Goal: Information Seeking & Learning: Learn about a topic

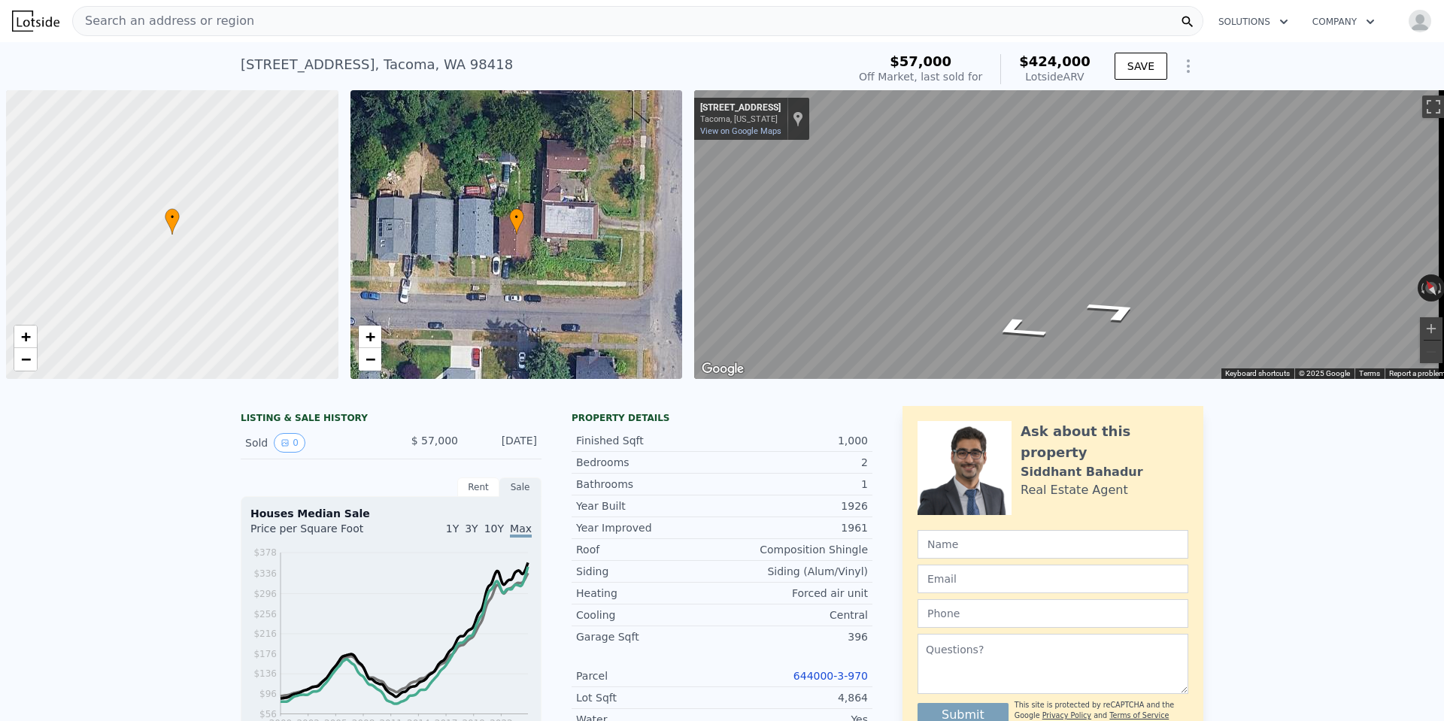
scroll to position [0, 6]
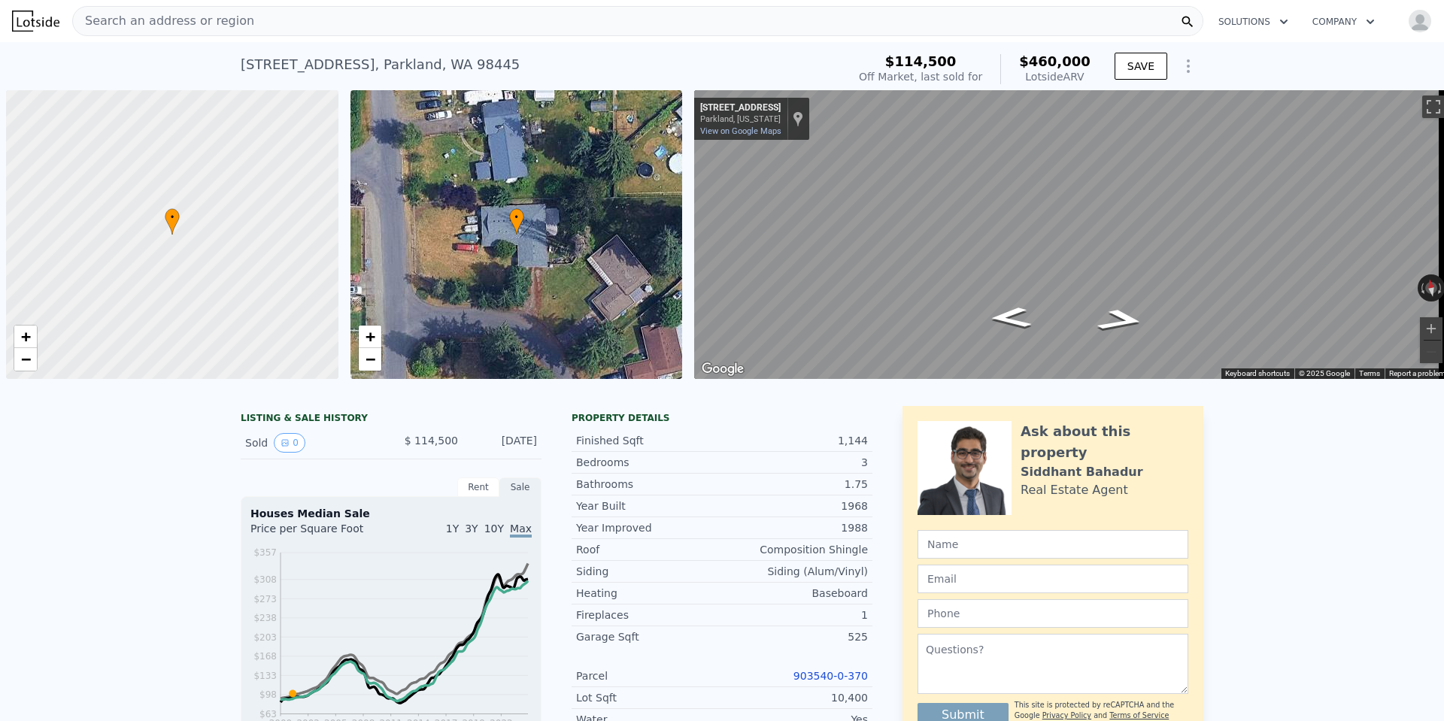
scroll to position [0, 6]
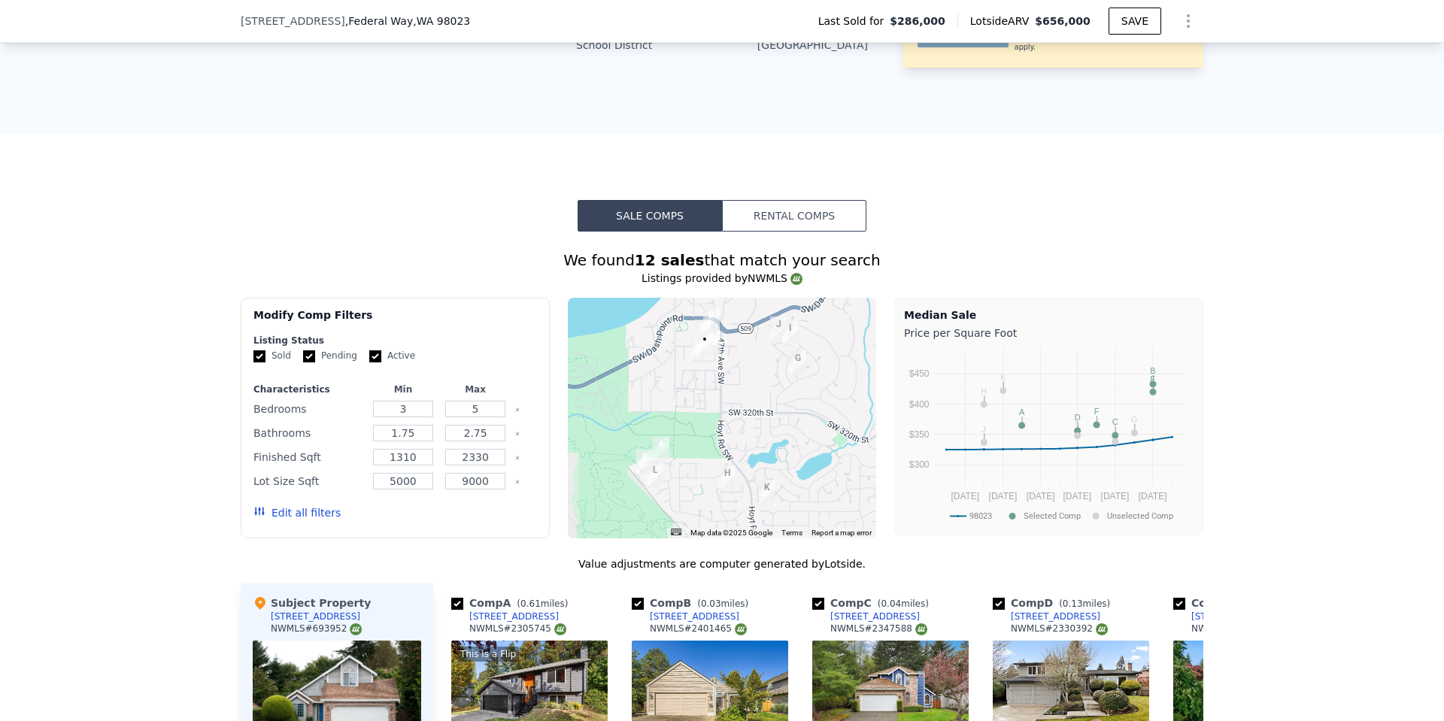
scroll to position [990, 0]
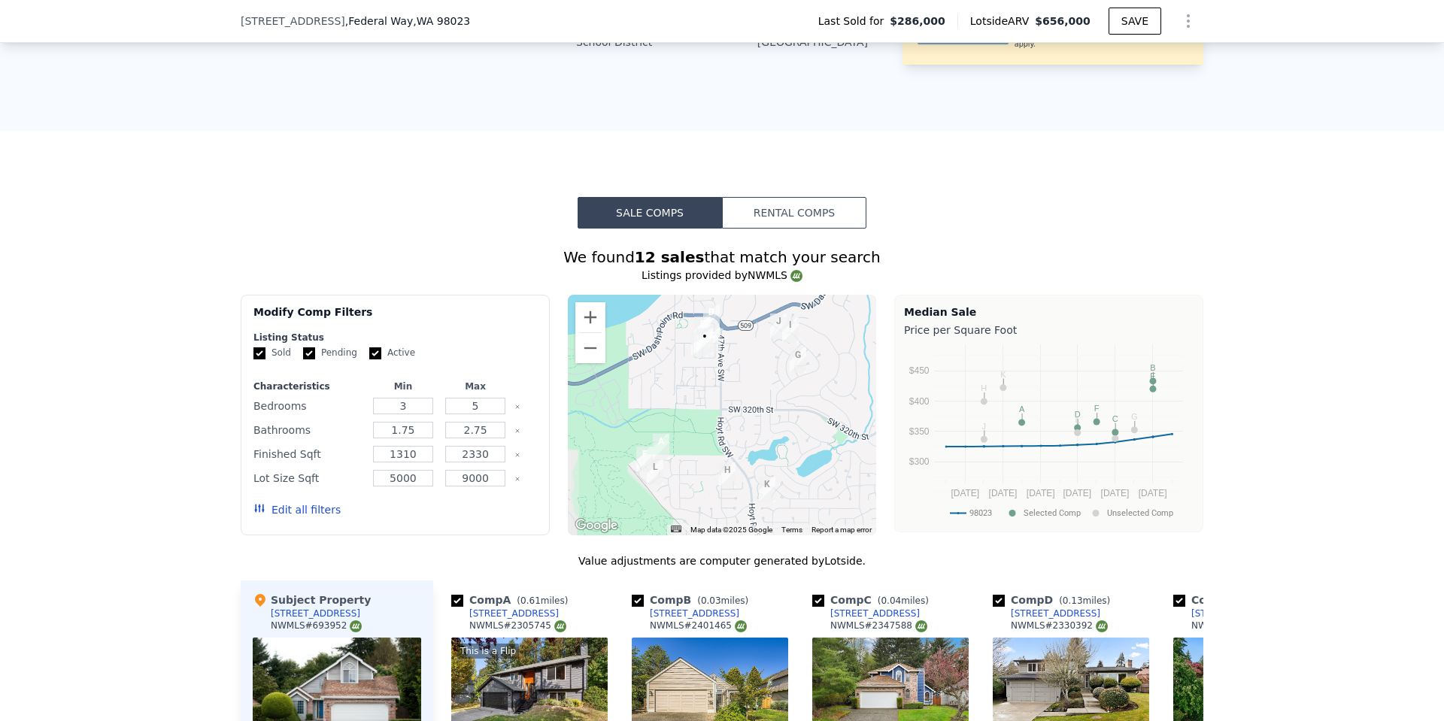
click at [369, 358] on input "Active" at bounding box center [375, 353] width 12 height 12
checkbox input "false"
click at [289, 516] on button "Edit all filters" at bounding box center [296, 509] width 87 height 15
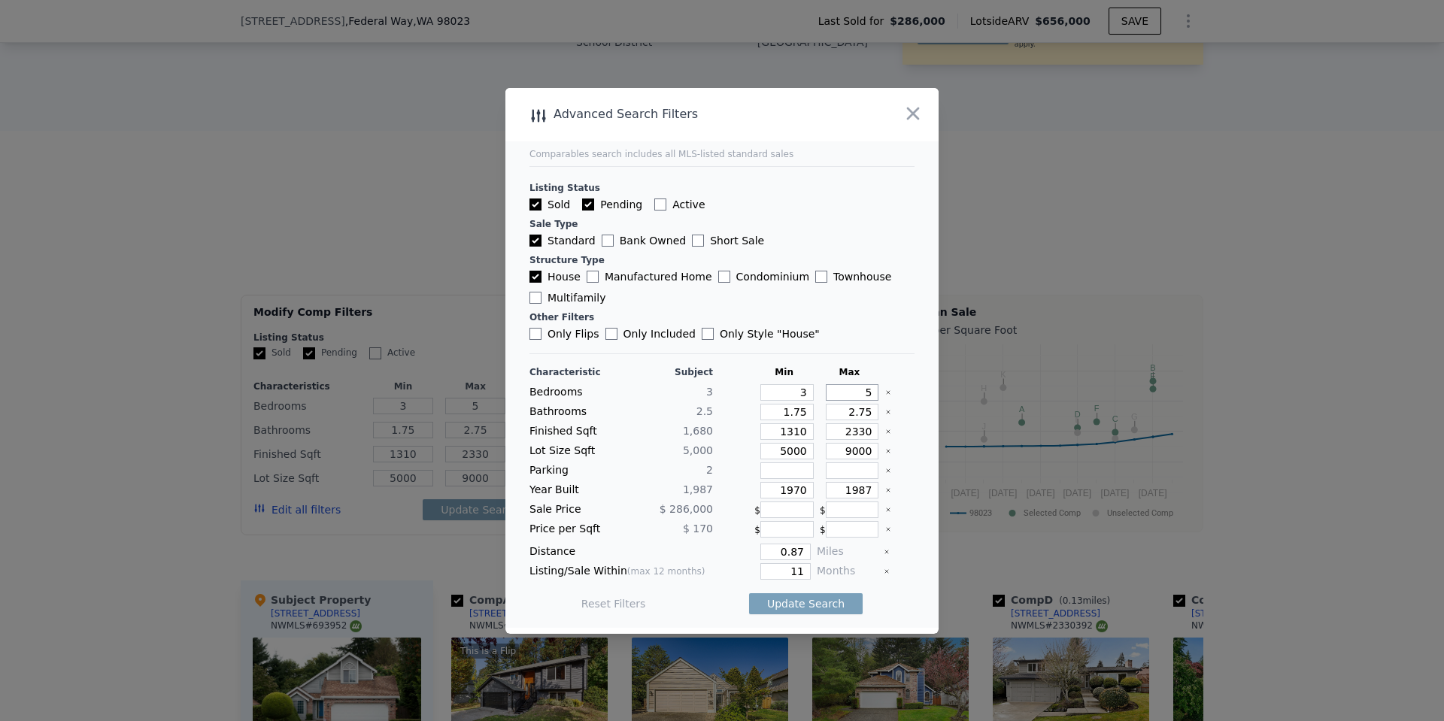
drag, startPoint x: 860, startPoint y: 394, endPoint x: 842, endPoint y: 390, distance: 18.4
click at [842, 390] on input "5" at bounding box center [852, 392] width 53 height 17
type input "3"
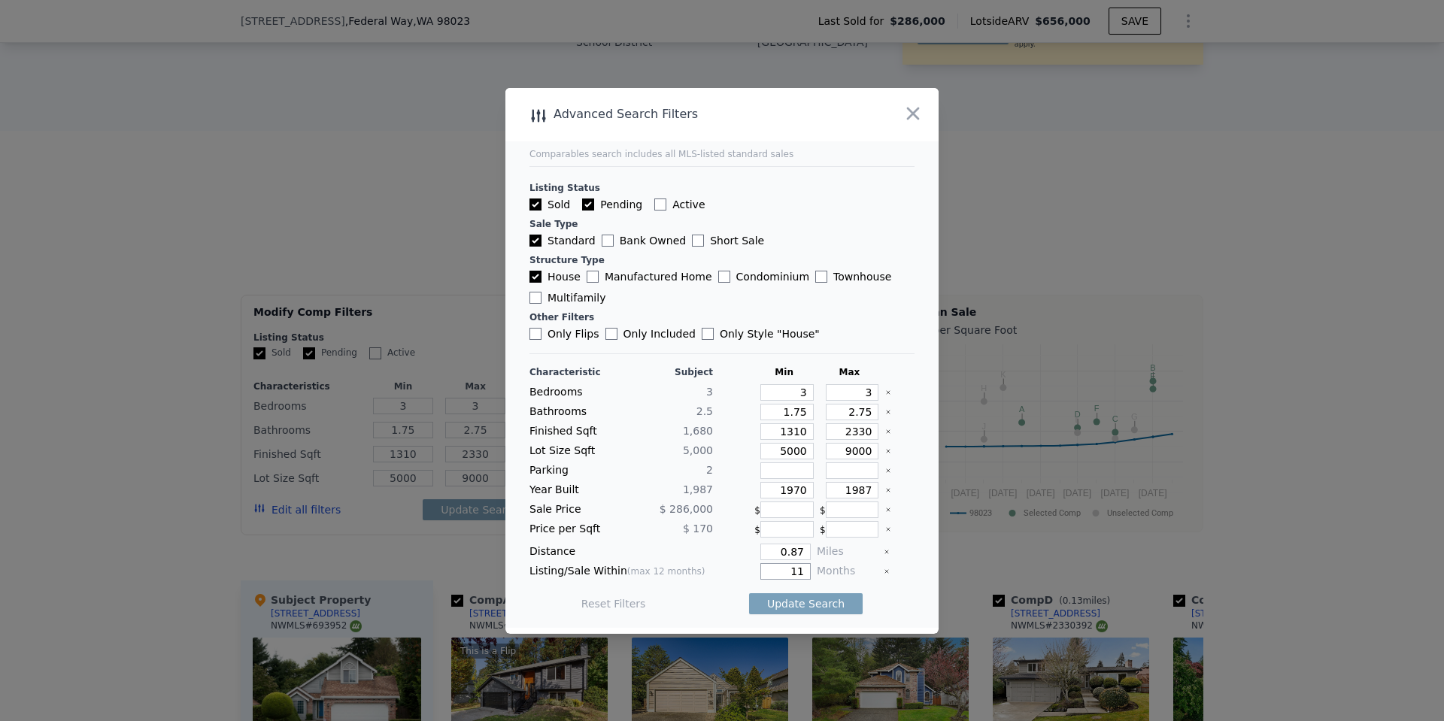
drag, startPoint x: 798, startPoint y: 571, endPoint x: 754, endPoint y: 561, distance: 44.7
click at [752, 562] on div "Characteristic Subject Min Max Bedrooms 3 3 3 Bathrooms 2.5 1.75 2.75 Finished …" at bounding box center [721, 495] width 385 height 259
type input "5"
click at [790, 591] on div "Update Search" at bounding box center [806, 604] width 114 height 42
click at [790, 598] on button "Update Search" at bounding box center [806, 603] width 114 height 21
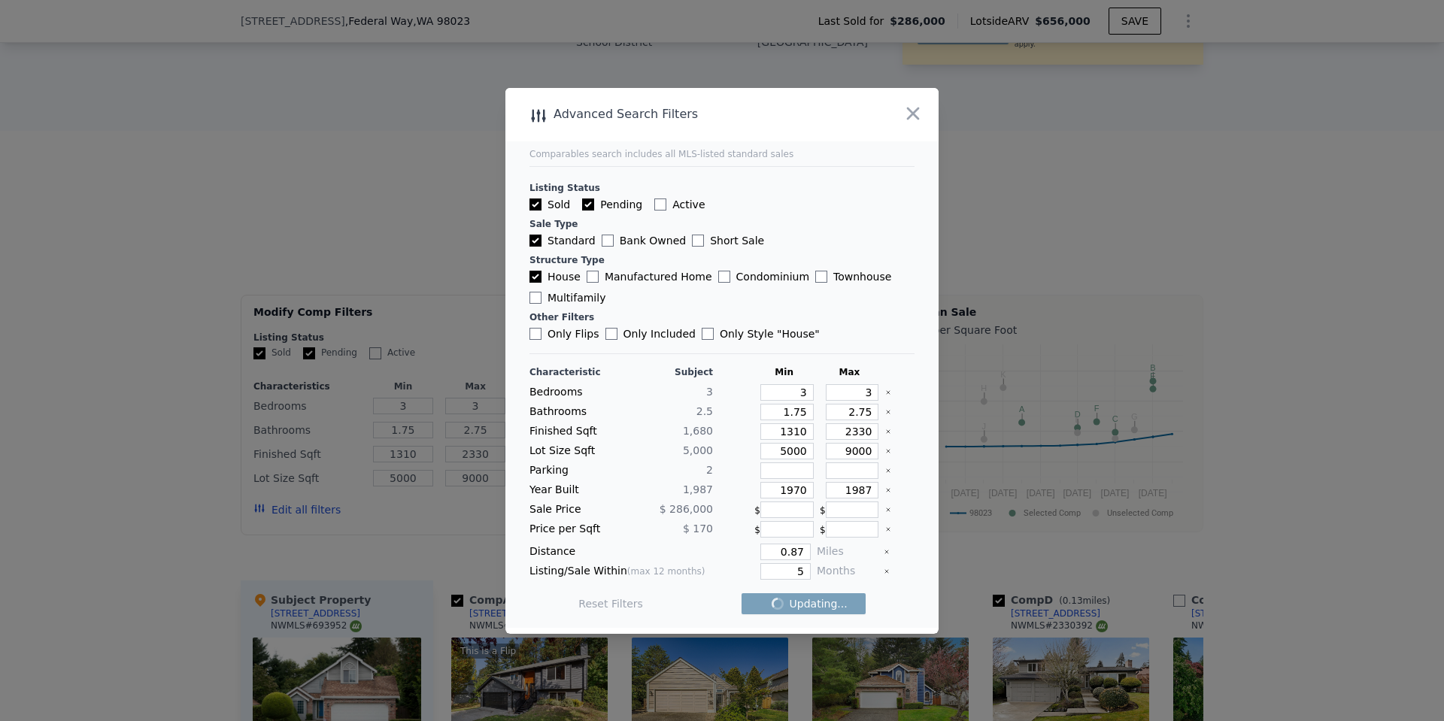
checkbox input "false"
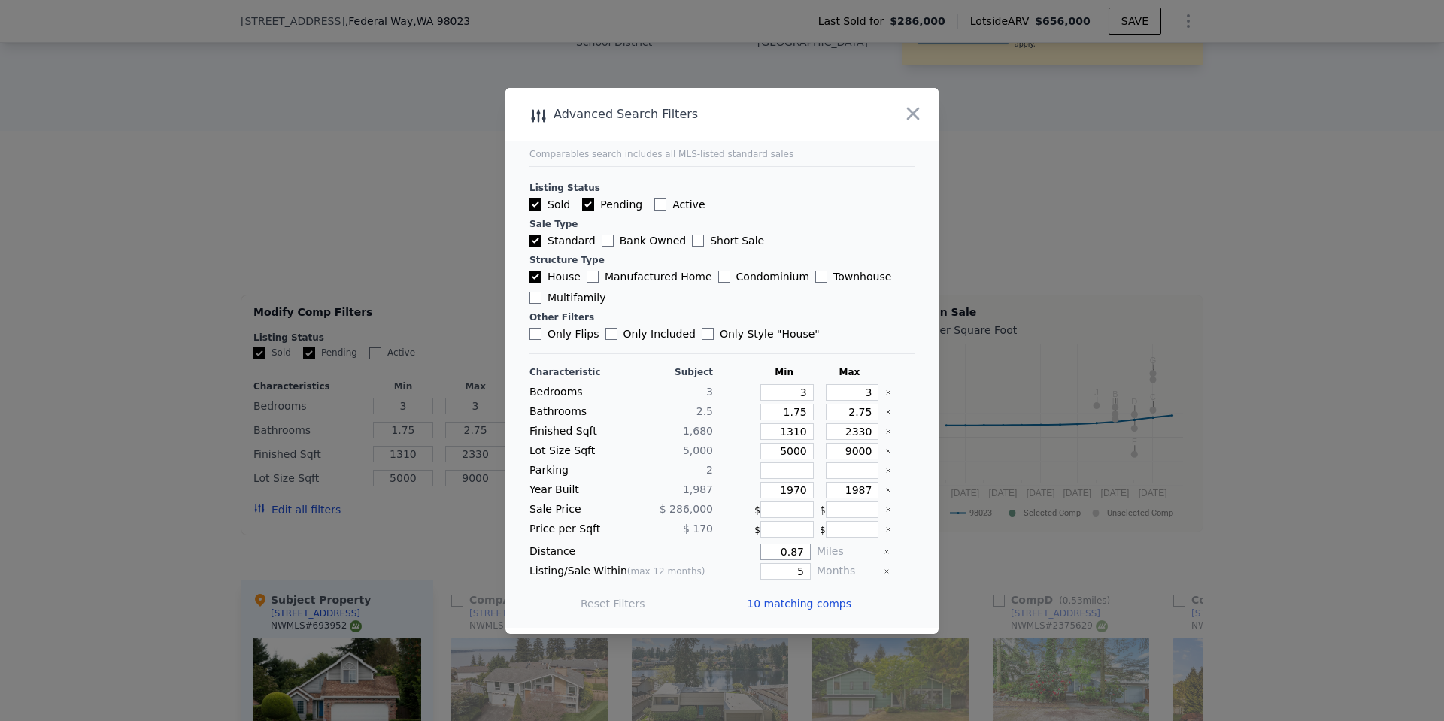
drag, startPoint x: 788, startPoint y: 555, endPoint x: 796, endPoint y: 554, distance: 7.6
click at [788, 555] on input "0.87" at bounding box center [785, 552] width 50 height 17
type input "5"
type input "0.5"
click at [795, 600] on button "Update Search" at bounding box center [806, 603] width 114 height 21
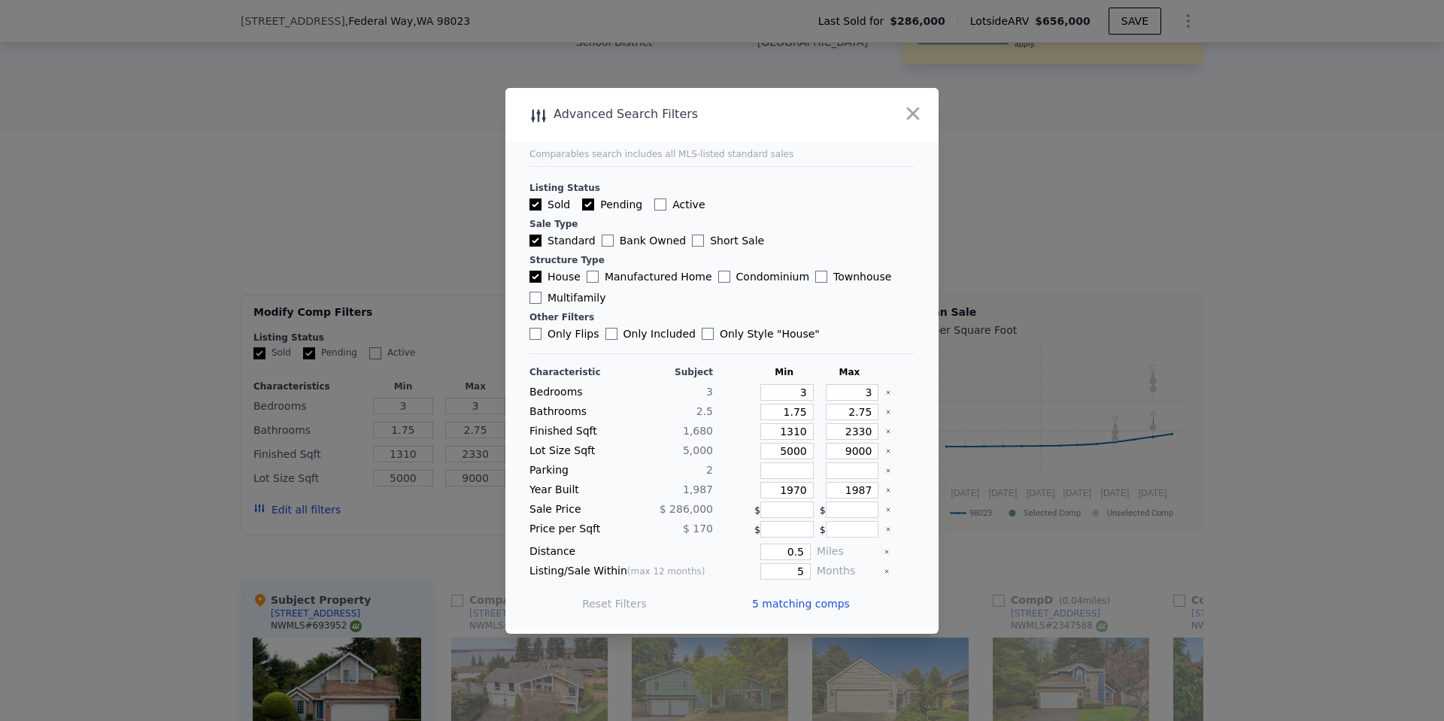
click at [763, 606] on span "5 matching comps" at bounding box center [801, 603] width 98 height 15
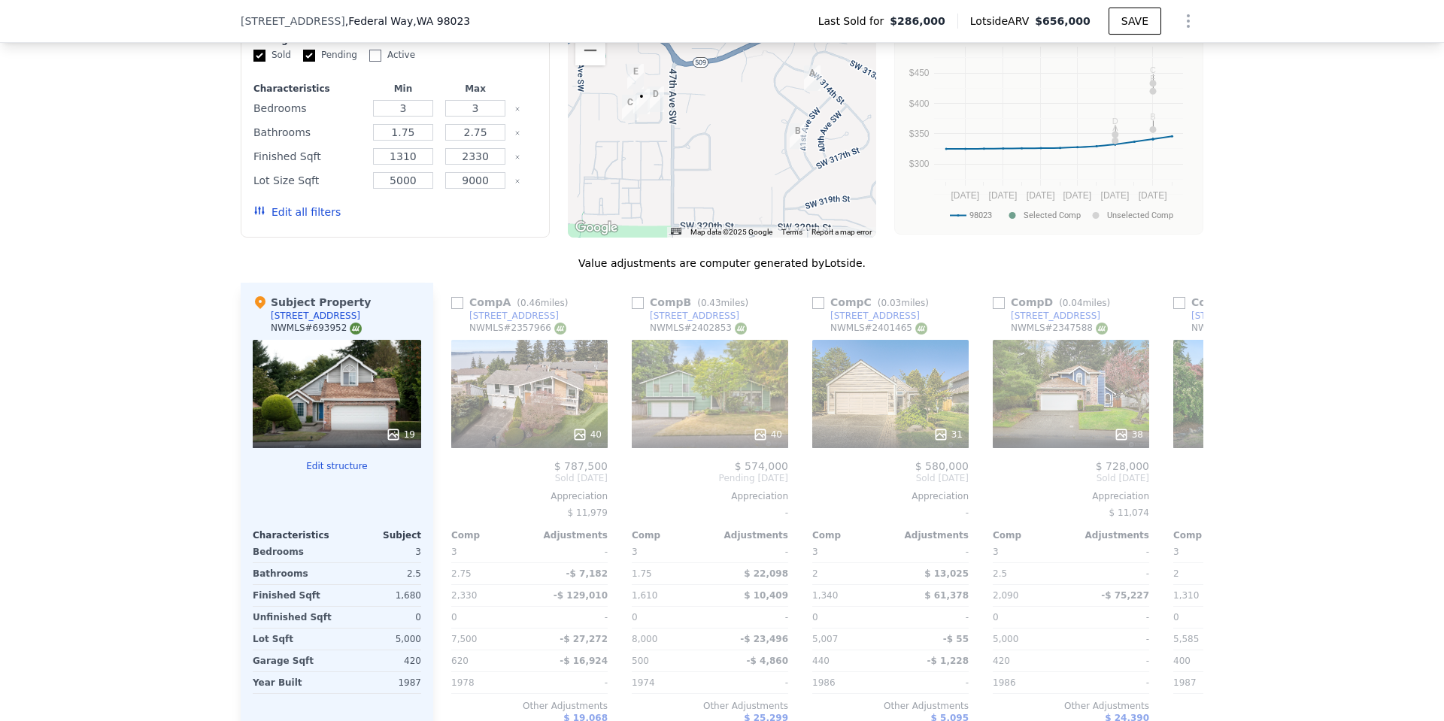
scroll to position [1320, 0]
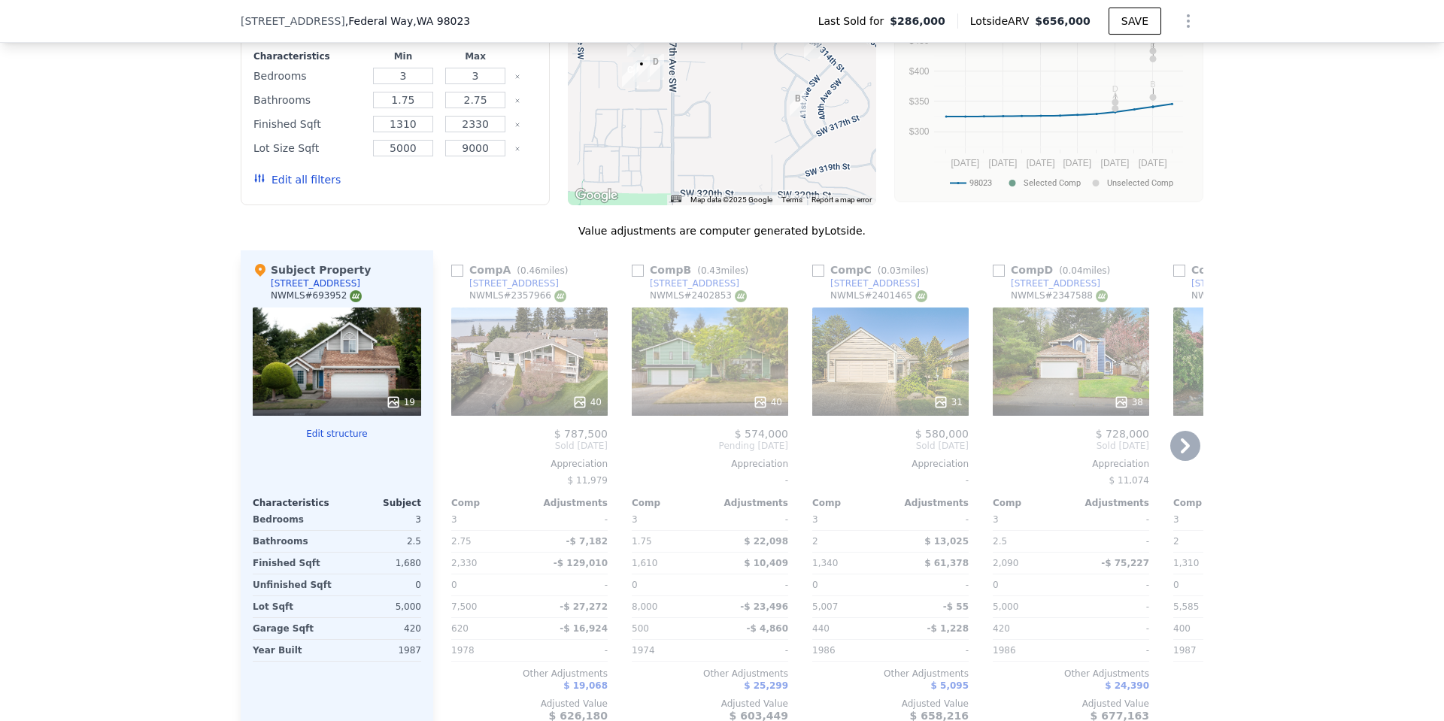
click at [814, 274] on input "checkbox" at bounding box center [818, 271] width 12 height 12
checkbox input "true"
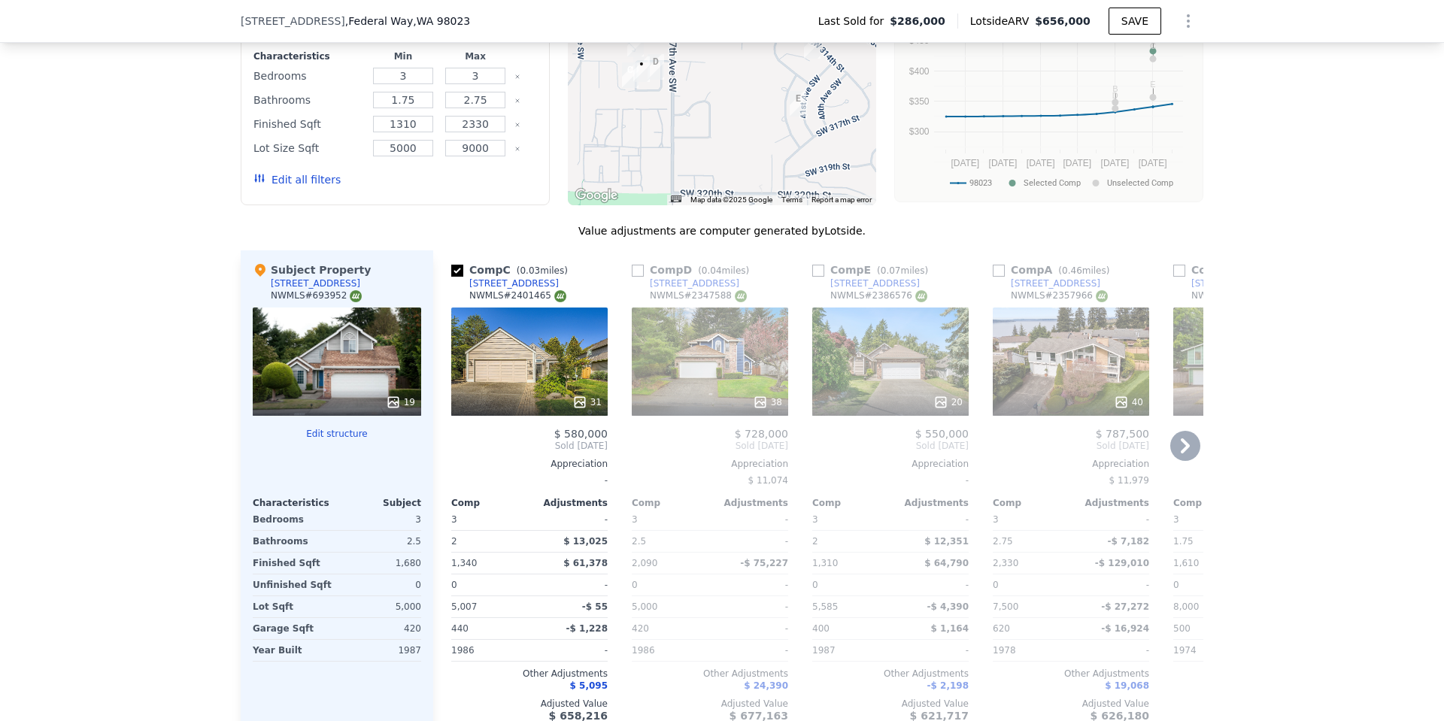
click at [632, 270] on input "checkbox" at bounding box center [638, 271] width 12 height 12
checkbox input "true"
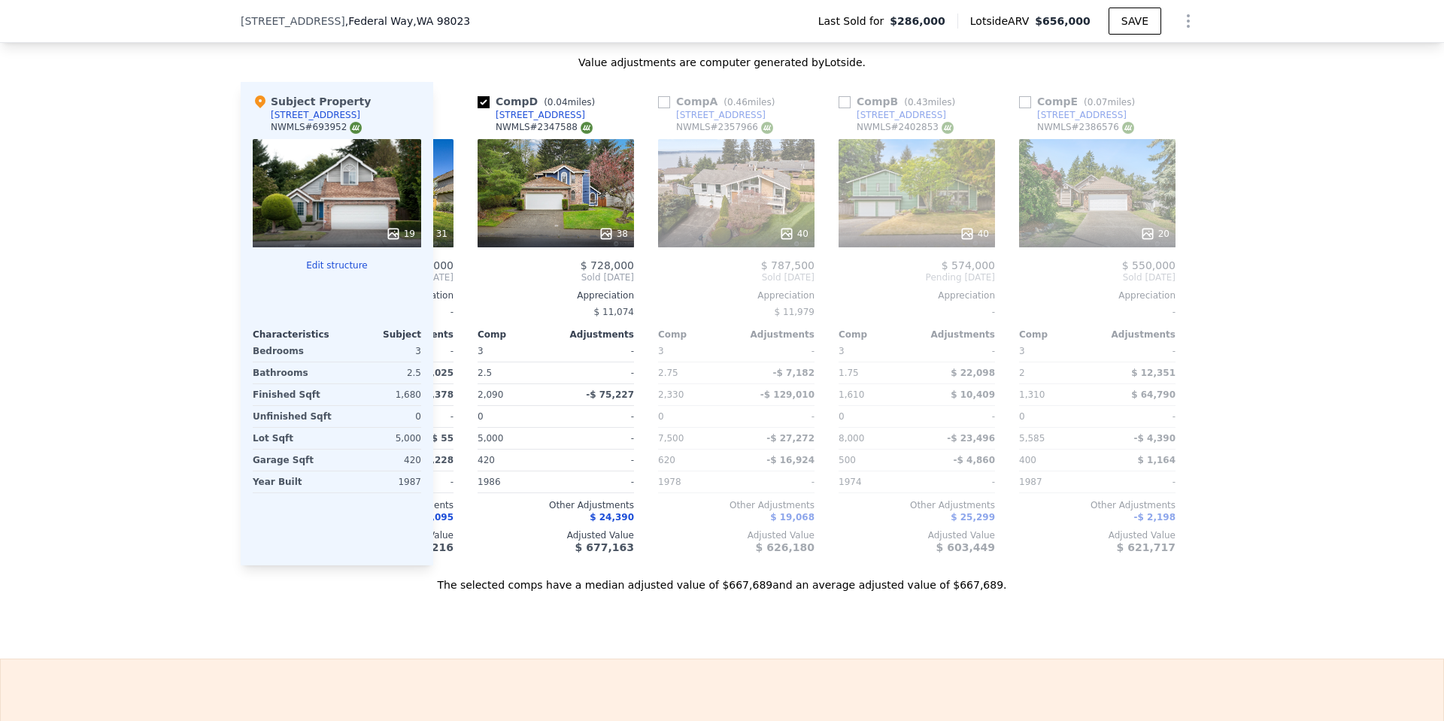
scroll to position [0, 155]
click at [1022, 100] on input "checkbox" at bounding box center [1024, 102] width 12 height 12
checkbox input "true"
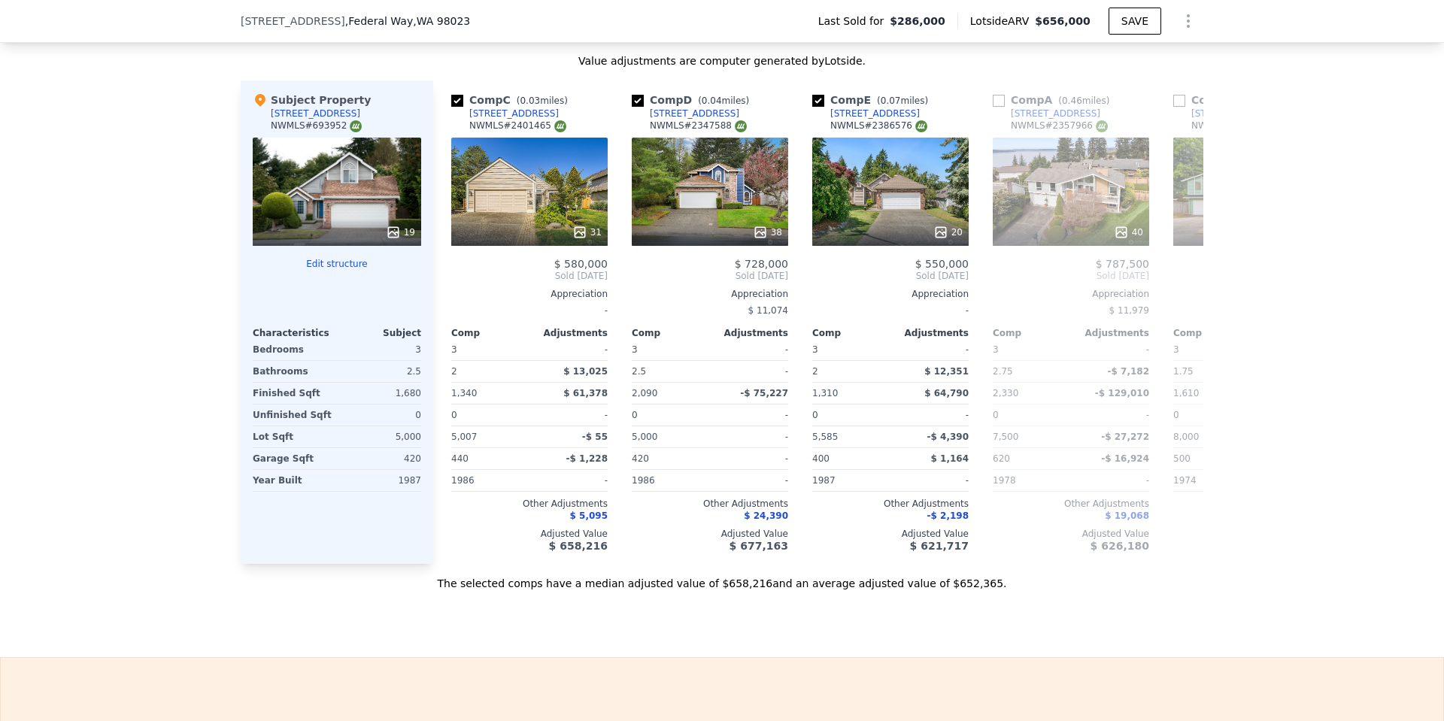
scroll to position [754, 0]
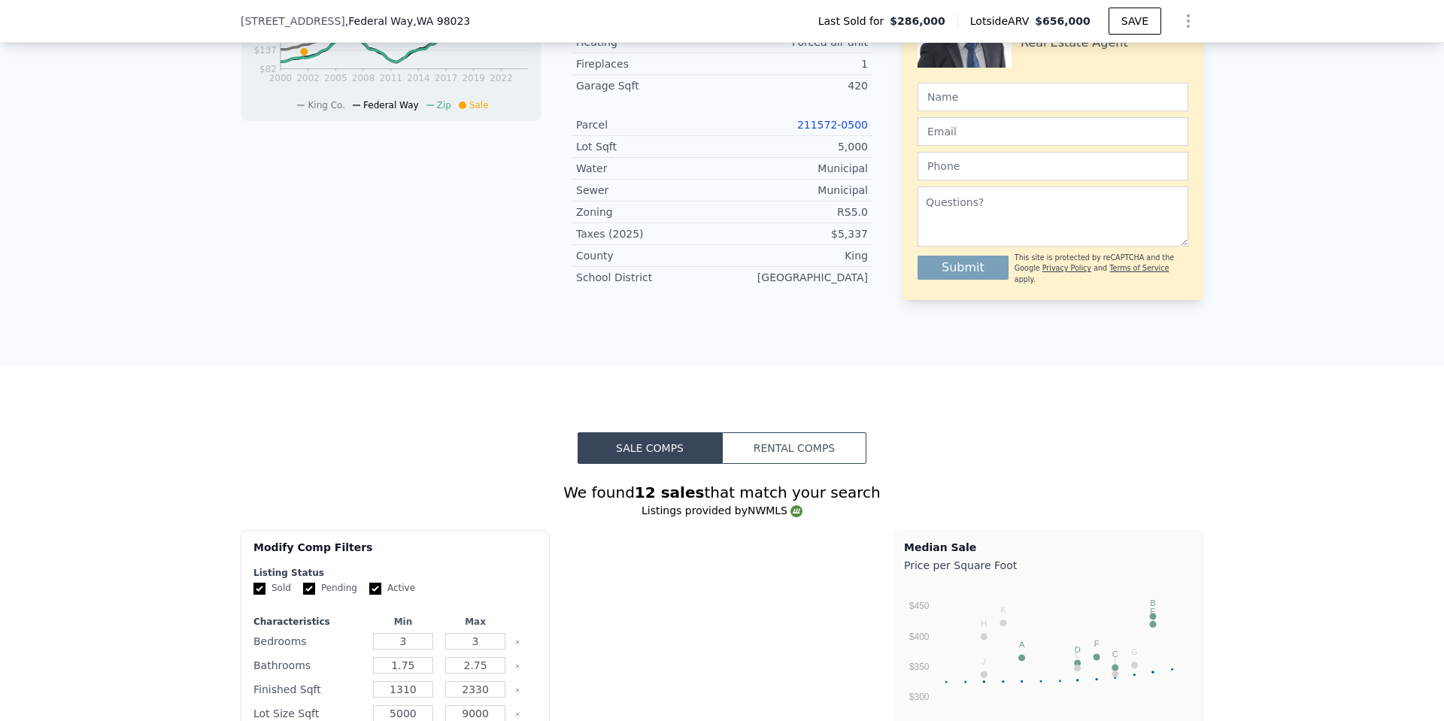
checkbox input "true"
type input "5"
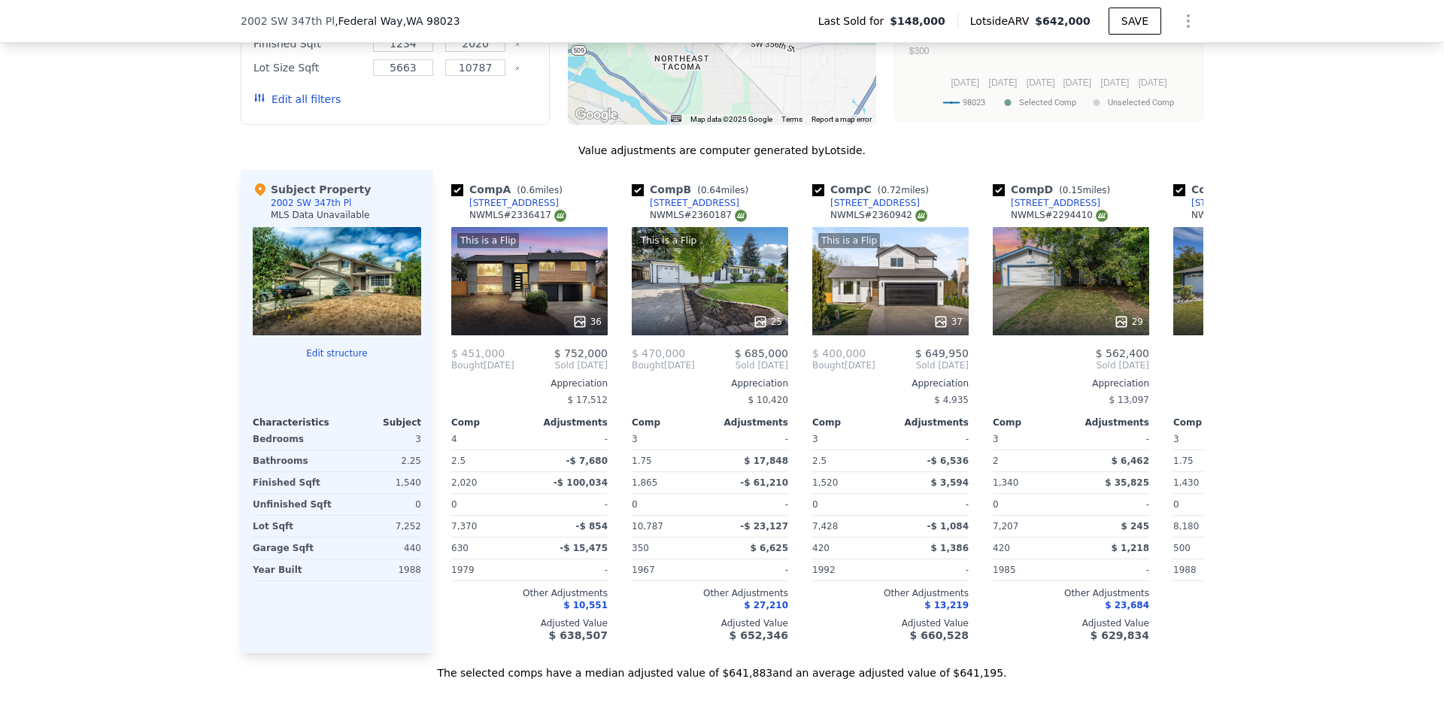
scroll to position [1261, 0]
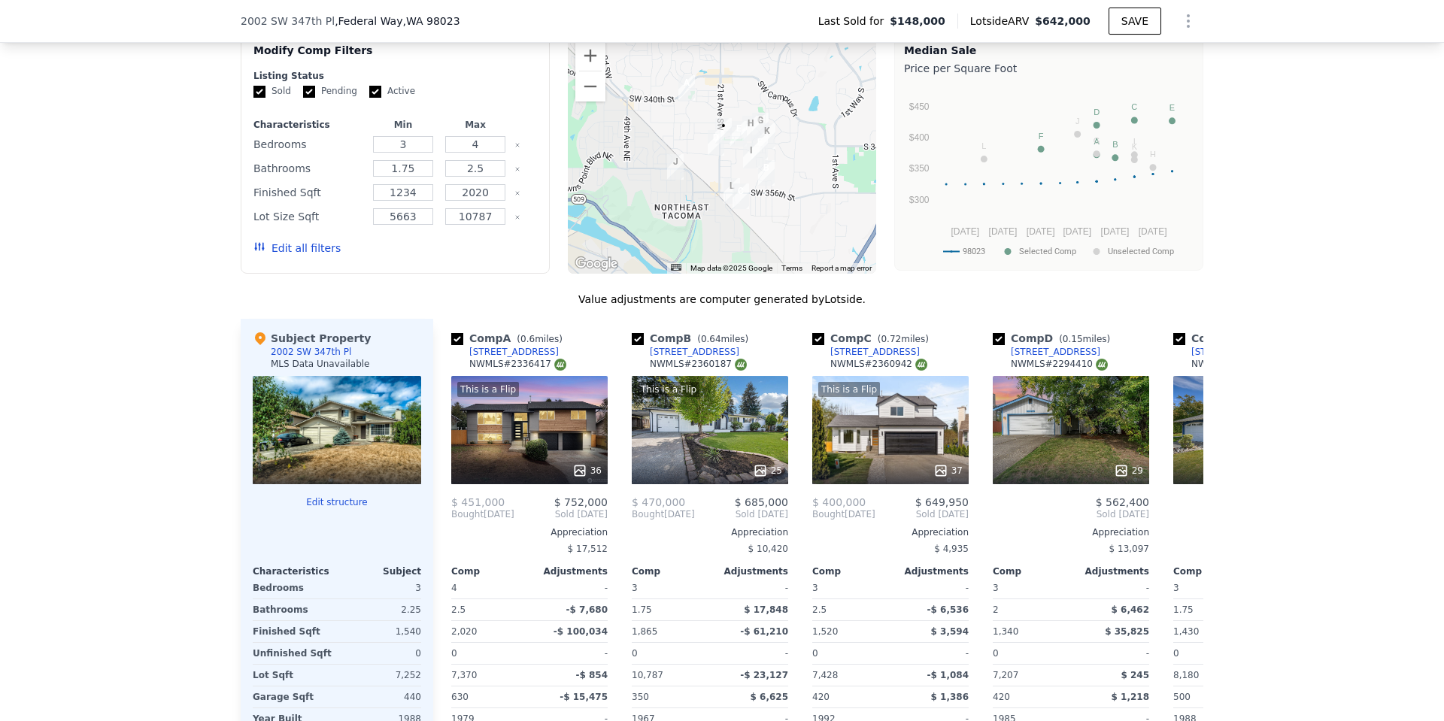
click at [288, 256] on button "Edit all filters" at bounding box center [296, 248] width 87 height 15
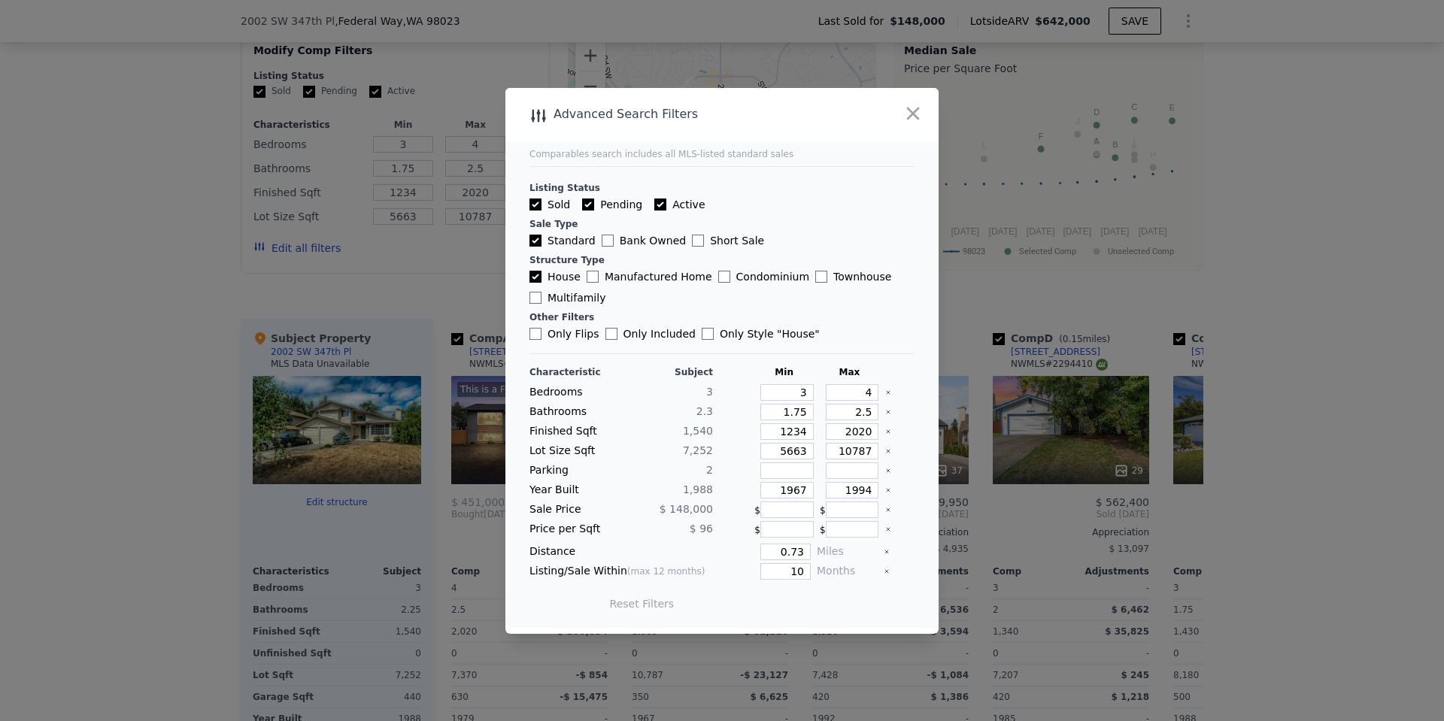
click at [656, 205] on input "Active" at bounding box center [660, 205] width 12 height 12
checkbox input "false"
drag, startPoint x: 797, startPoint y: 571, endPoint x: 767, endPoint y: 568, distance: 30.2
click at [767, 568] on input "10" at bounding box center [785, 571] width 50 height 17
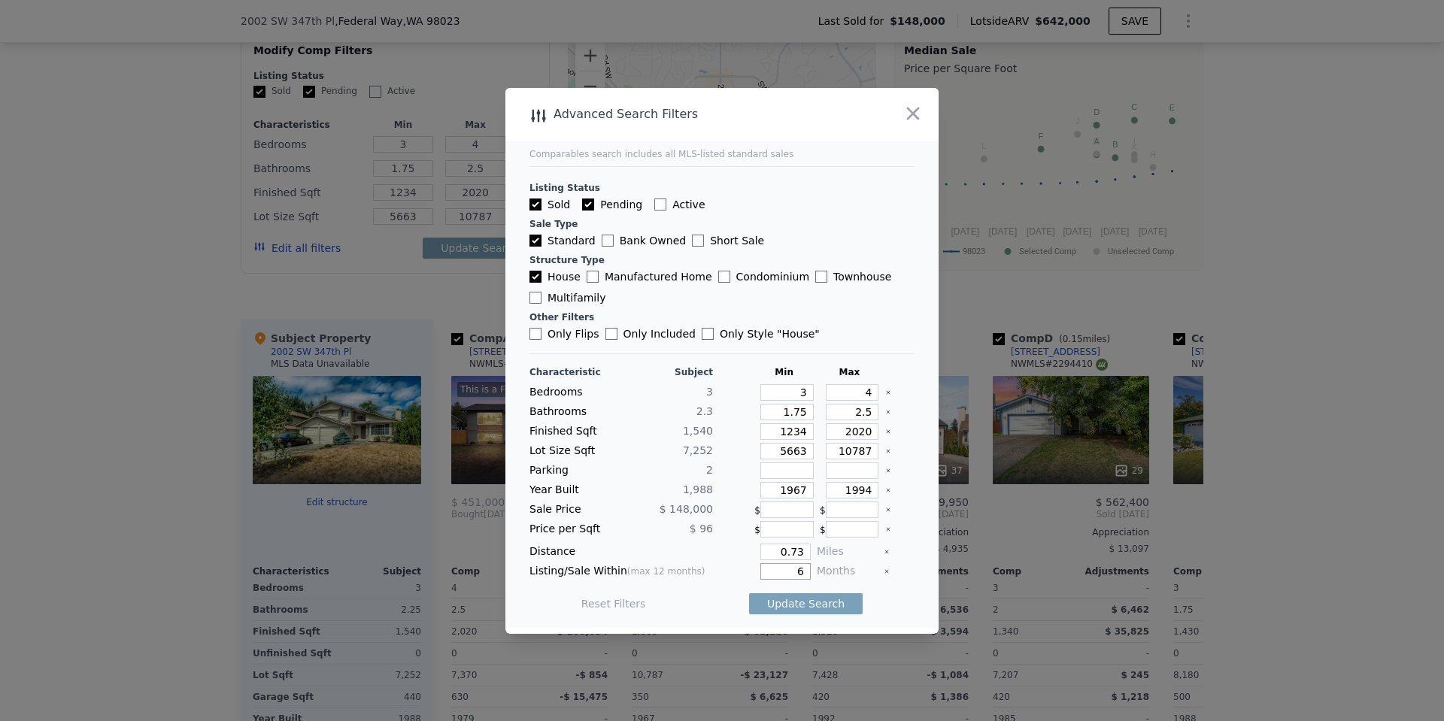
type input "6"
drag, startPoint x: 794, startPoint y: 554, endPoint x: 761, endPoint y: 546, distance: 34.1
click at [761, 546] on input "0.73" at bounding box center [785, 552] width 50 height 17
type input "0.5"
drag, startPoint x: 863, startPoint y: 395, endPoint x: 846, endPoint y: 390, distance: 18.1
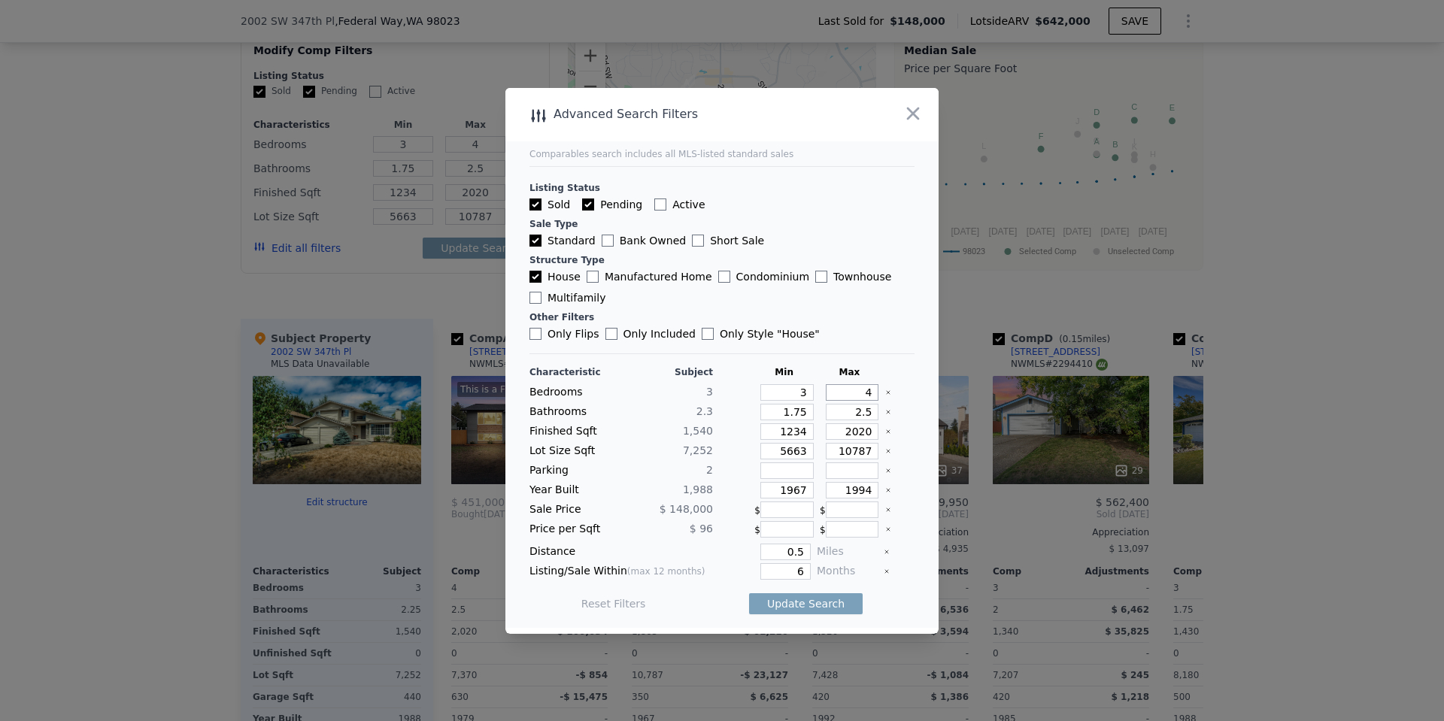
click at [846, 390] on input "4" at bounding box center [852, 392] width 53 height 17
type input "3"
click at [830, 607] on button "Update Search" at bounding box center [806, 603] width 114 height 21
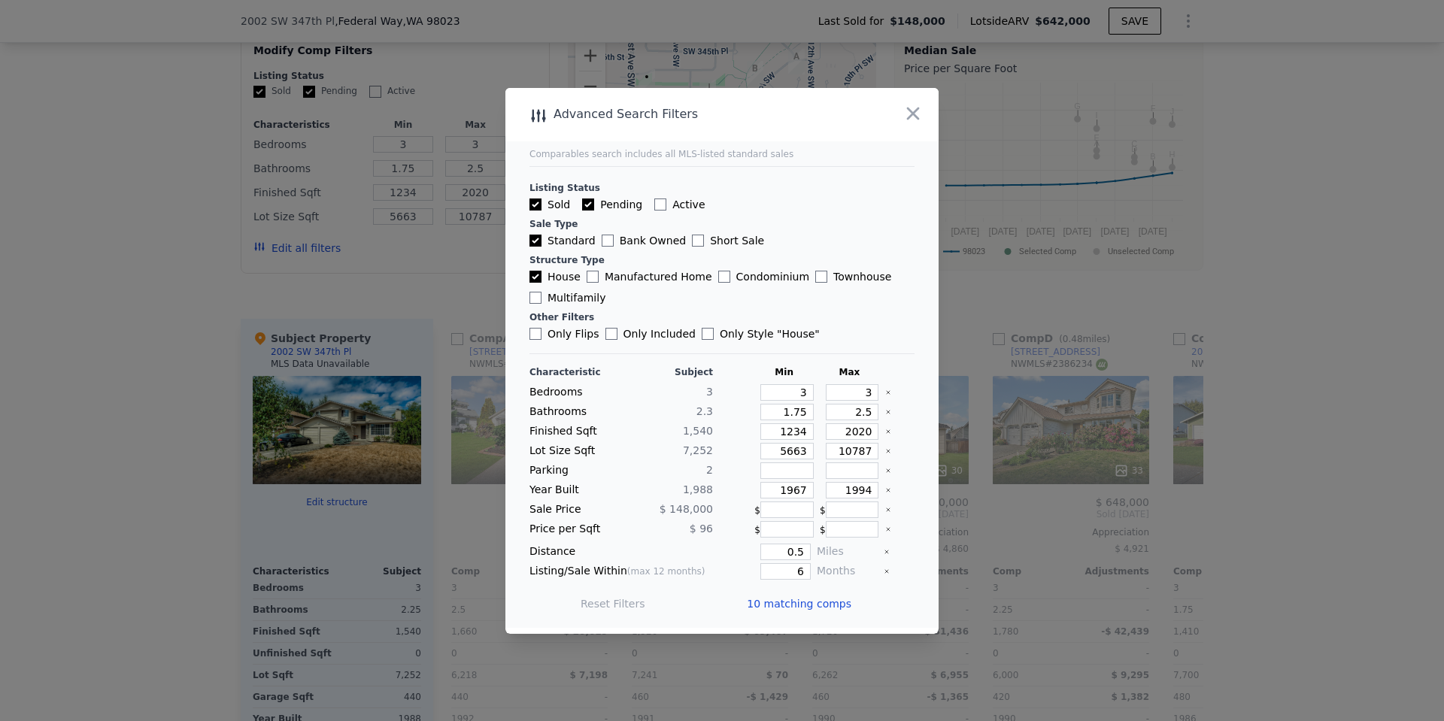
click at [825, 607] on span "10 matching comps" at bounding box center [799, 603] width 105 height 15
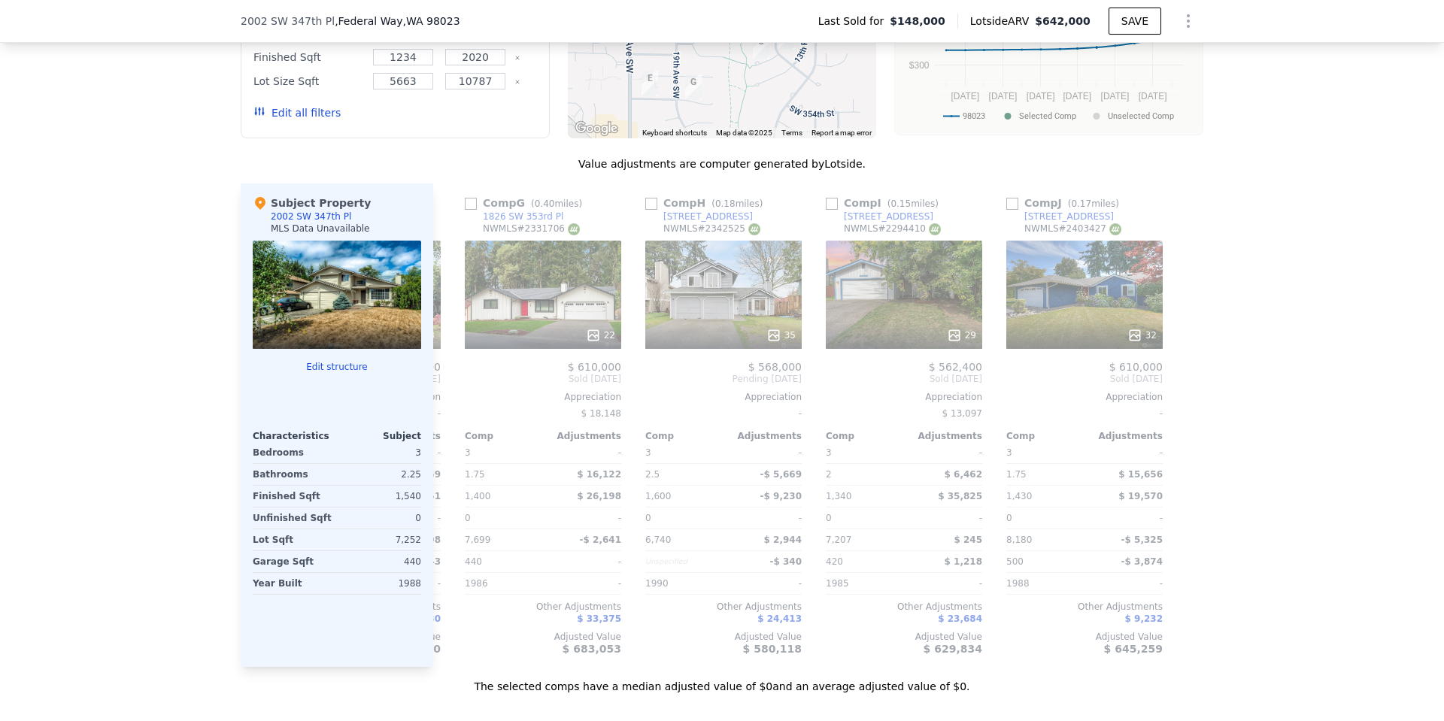
scroll to position [0, 1071]
click at [1007, 210] on input "checkbox" at bounding box center [1011, 204] width 12 height 12
checkbox input "true"
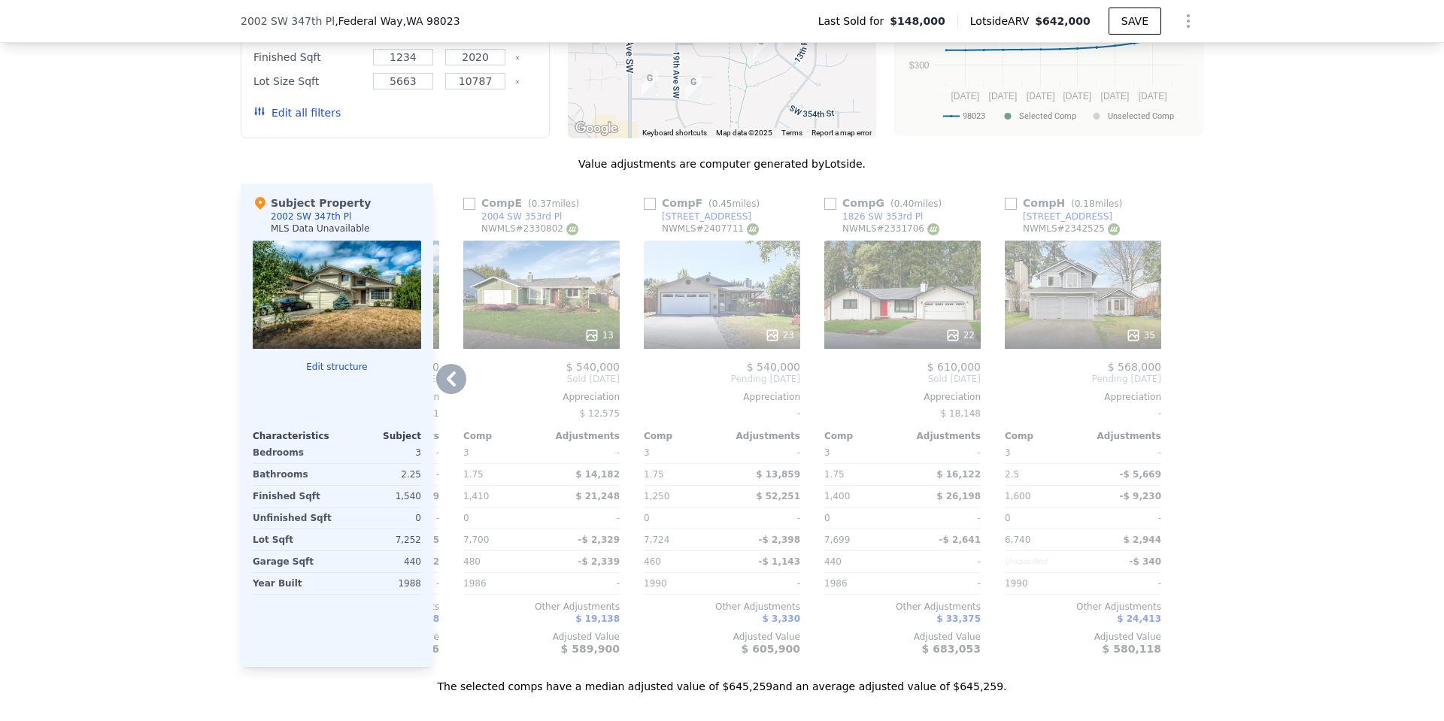
click at [1005, 210] on input "checkbox" at bounding box center [1011, 204] width 12 height 12
checkbox input "true"
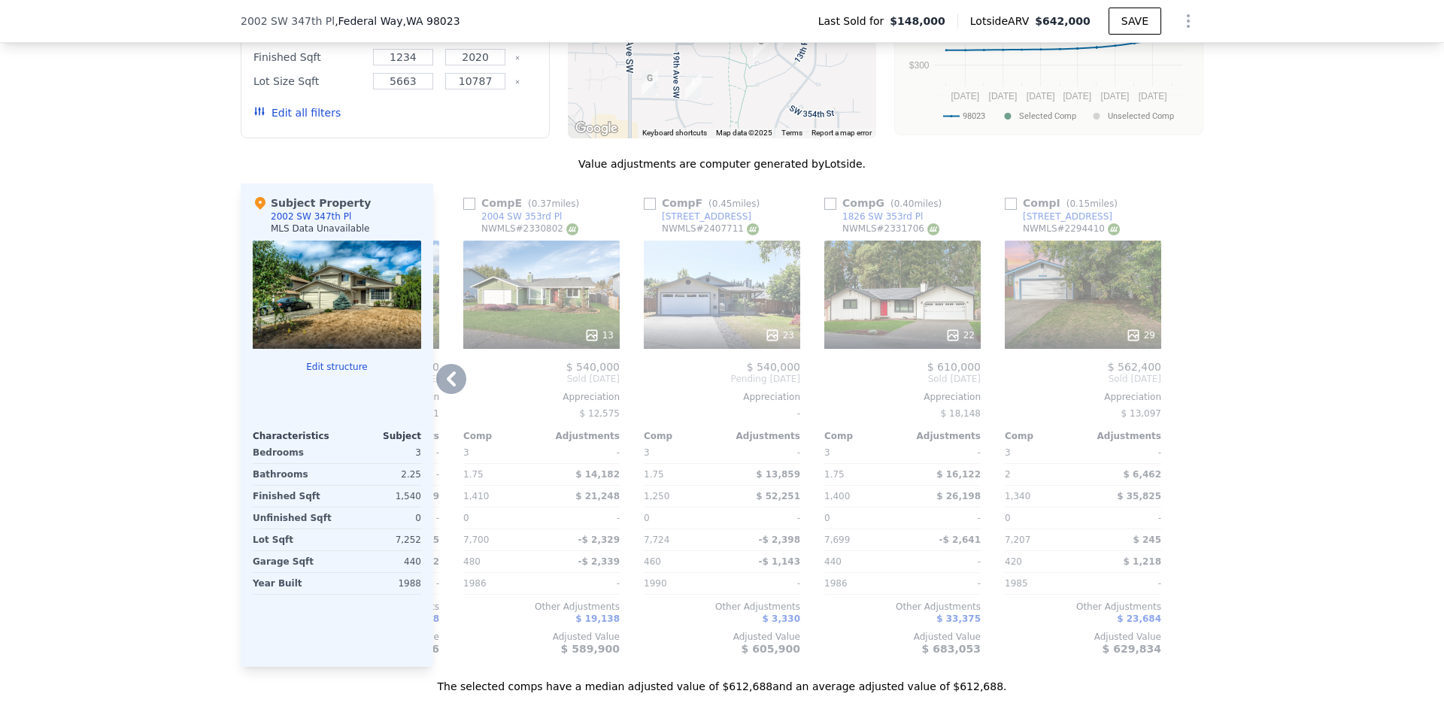
click at [1008, 210] on input "checkbox" at bounding box center [1011, 204] width 12 height 12
checkbox input "true"
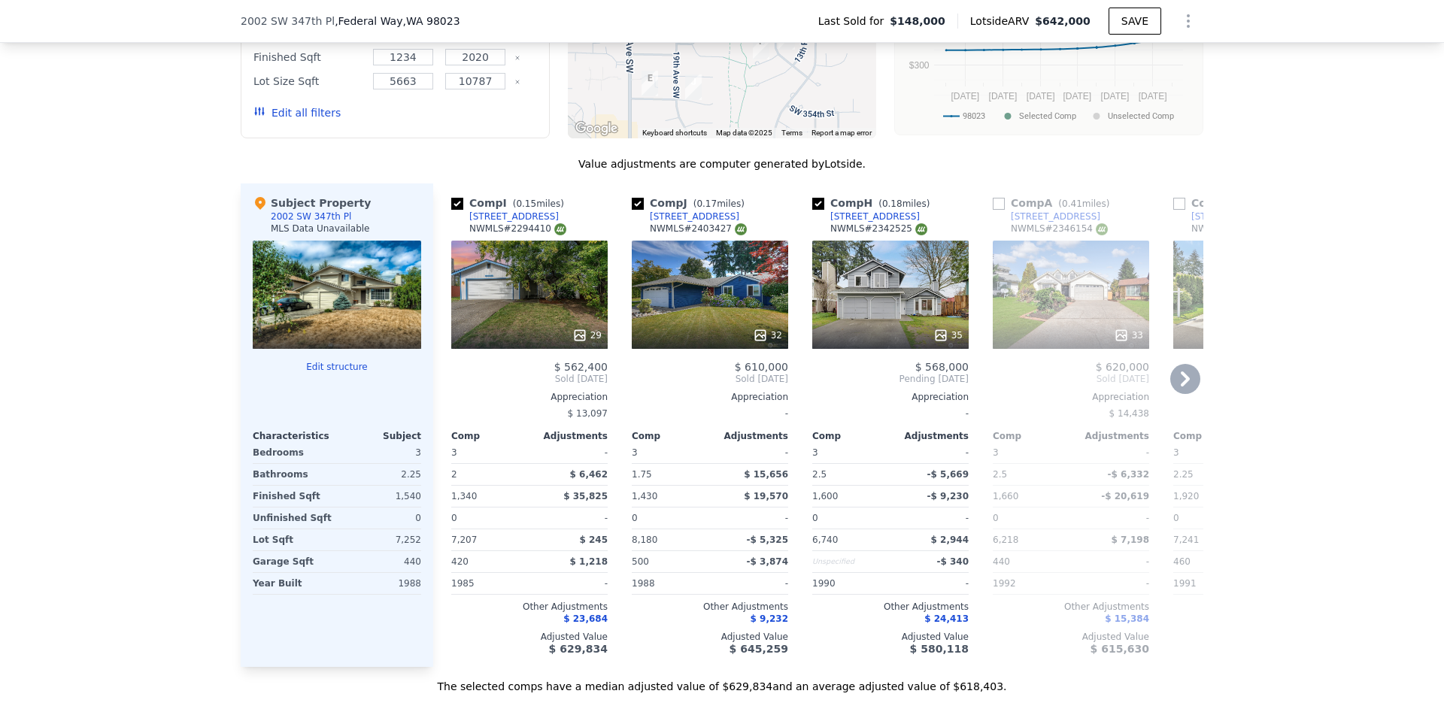
scroll to position [1408, 0]
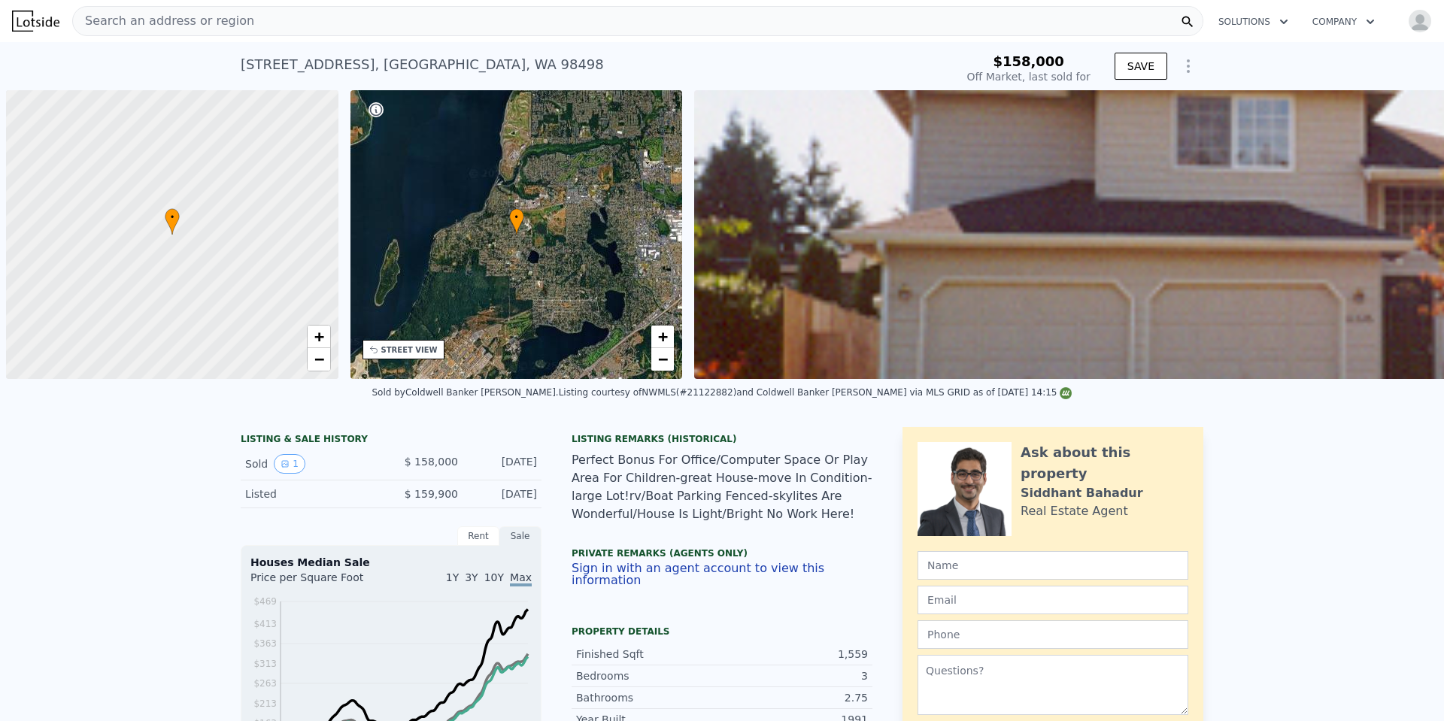
scroll to position [0, 611]
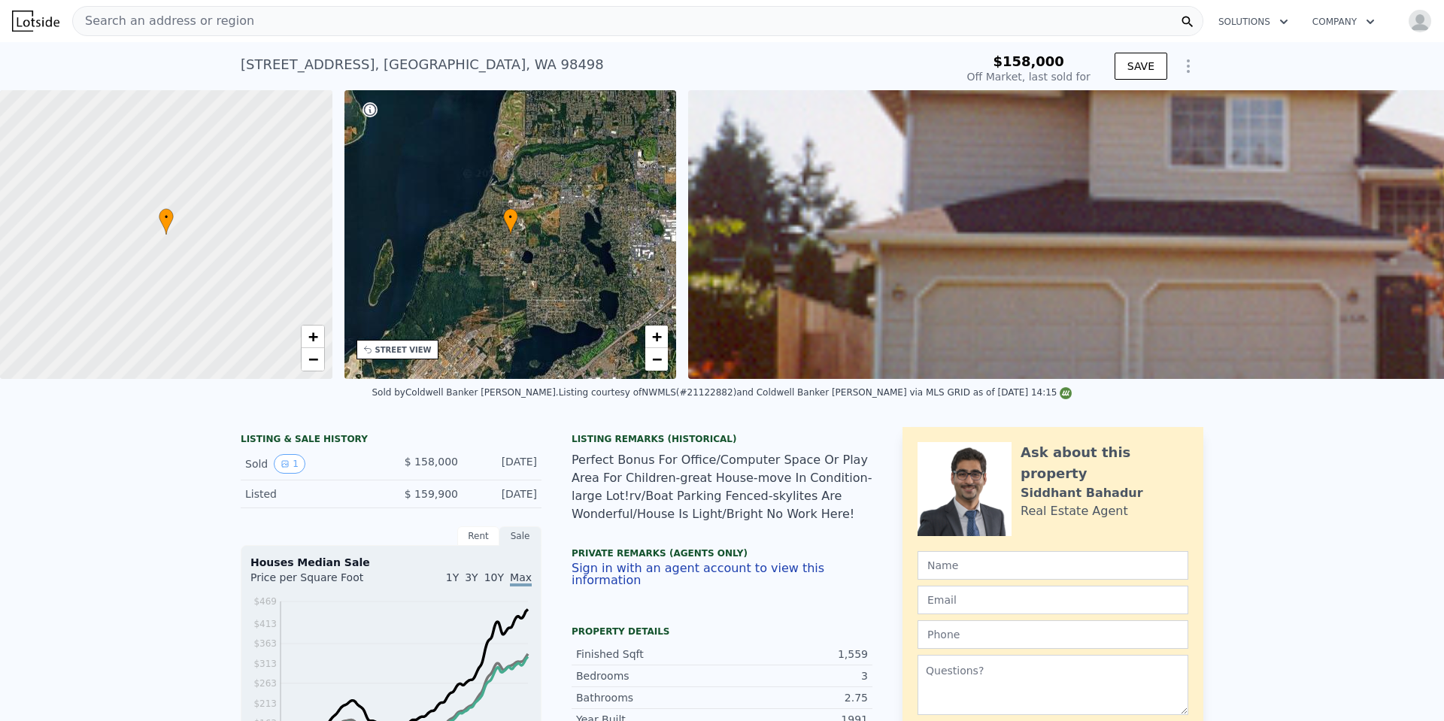
checkbox input "false"
type input "$ 601,000"
type input "$ 388,110"
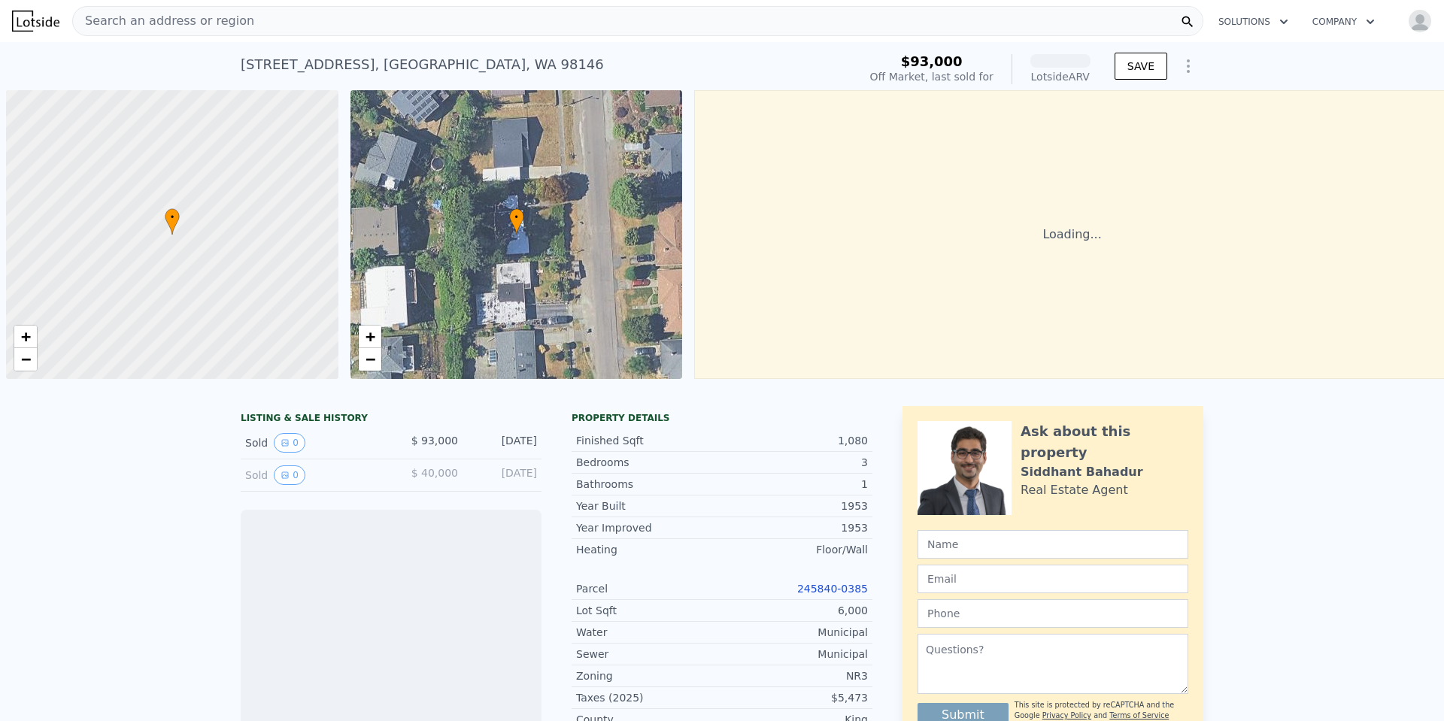
scroll to position [0, 6]
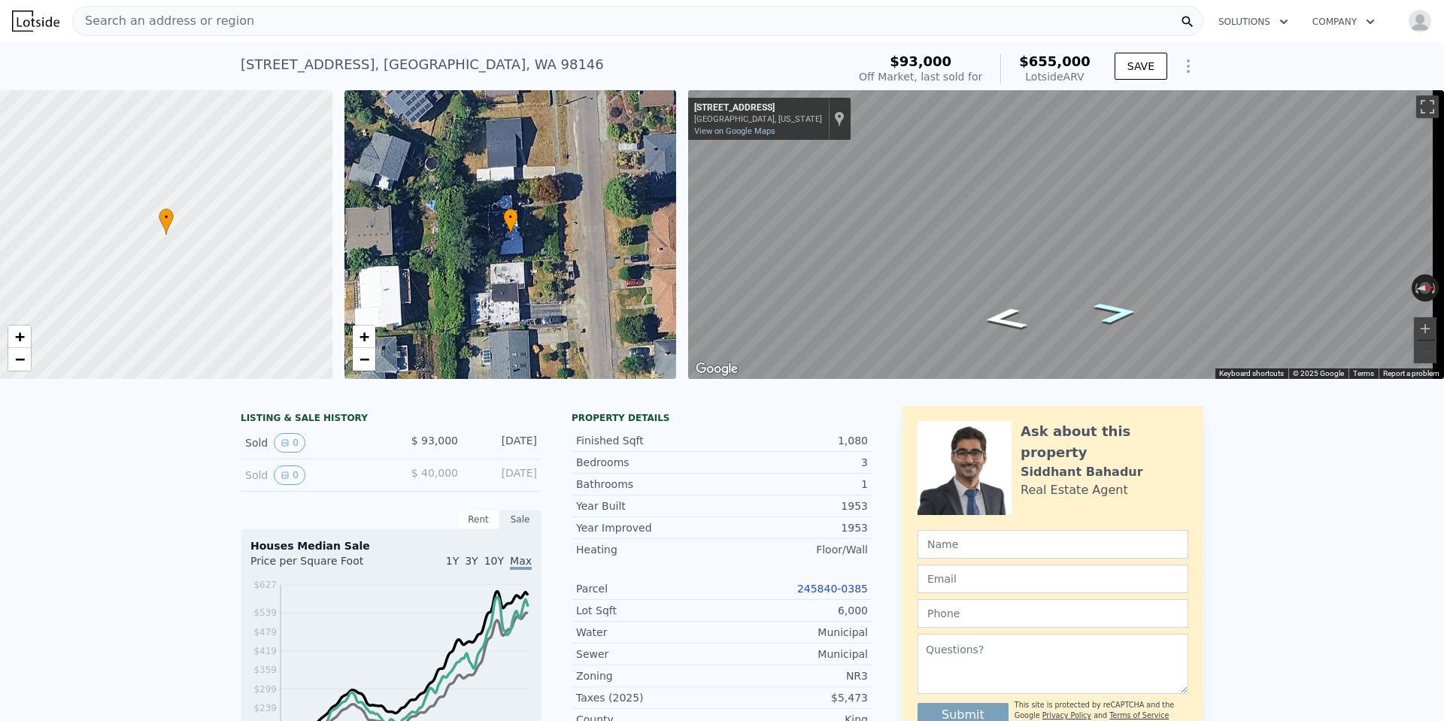
click at [1120, 311] on icon "Go North, 31st Ave SW" at bounding box center [1116, 312] width 83 height 32
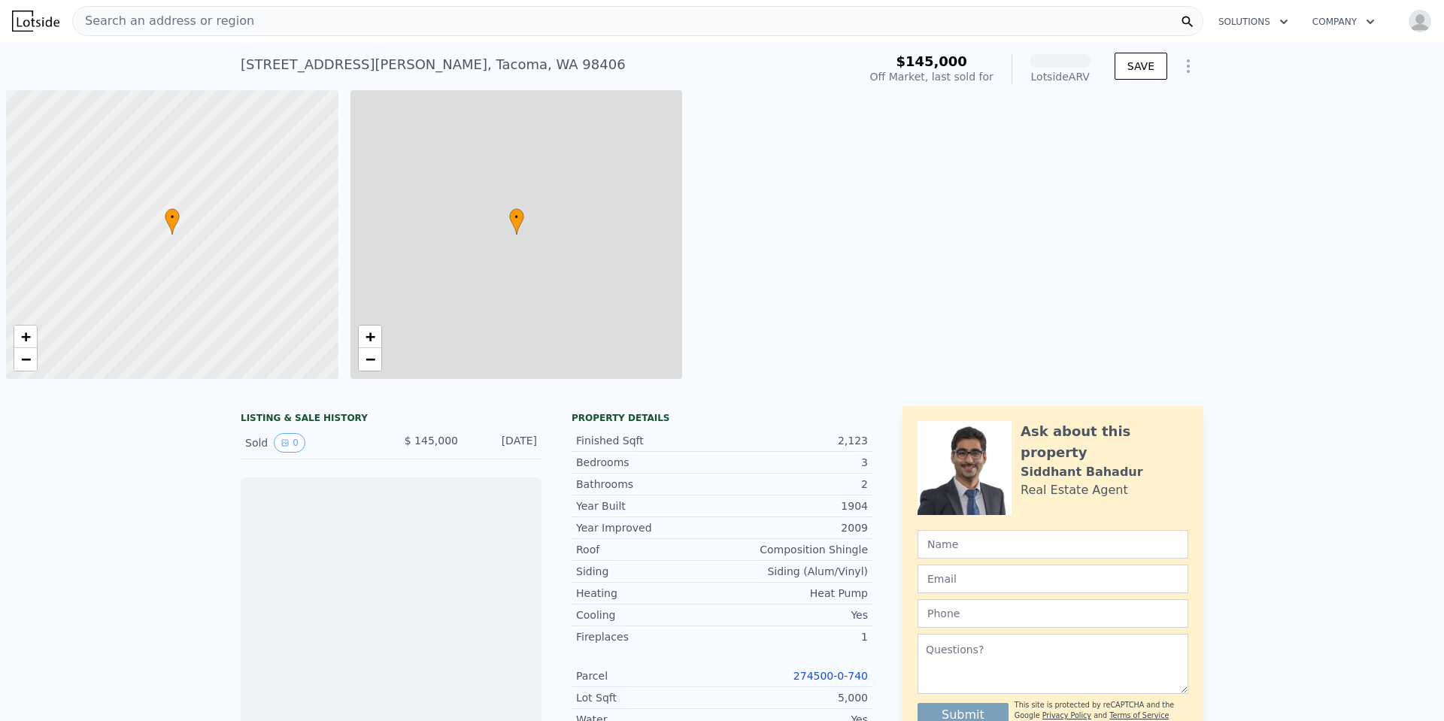
scroll to position [0, 6]
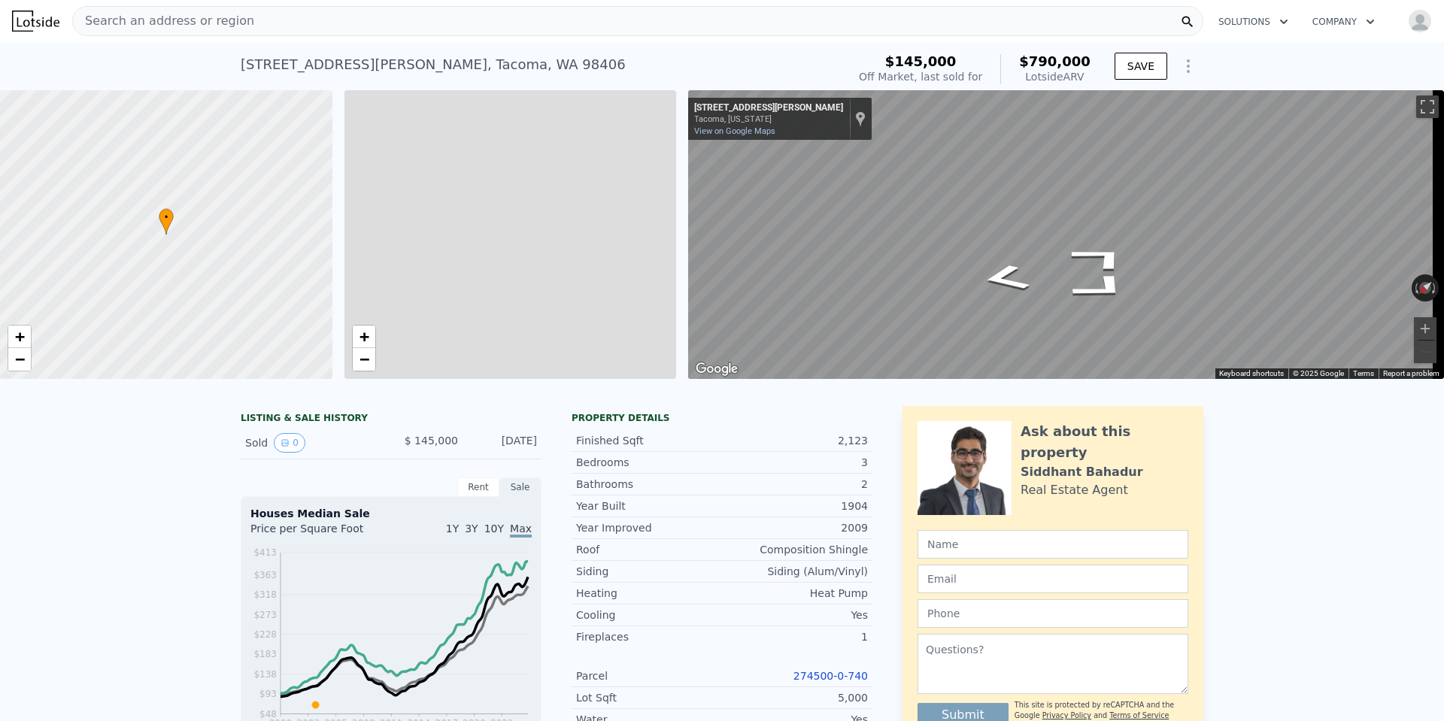
click at [1335, 247] on div "• + − • + − ← Move left → Move right ↑ Move up ↓ Move down + Zoom in - Zoom out…" at bounding box center [722, 234] width 1444 height 289
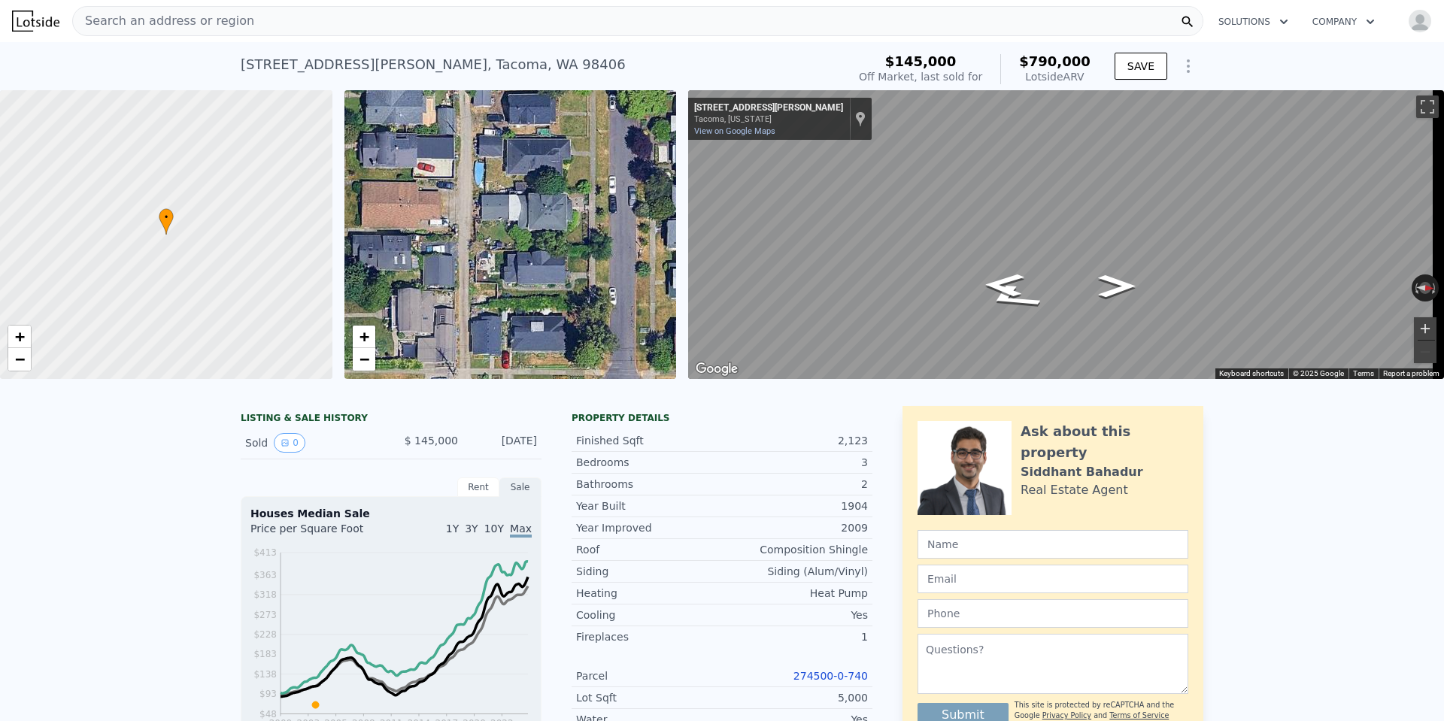
click at [1414, 325] on button "Zoom in" at bounding box center [1425, 328] width 23 height 23
click at [1443, 276] on html "Search an address or region Solutions Company Open main menu Open user menu 140…" at bounding box center [722, 360] width 1444 height 721
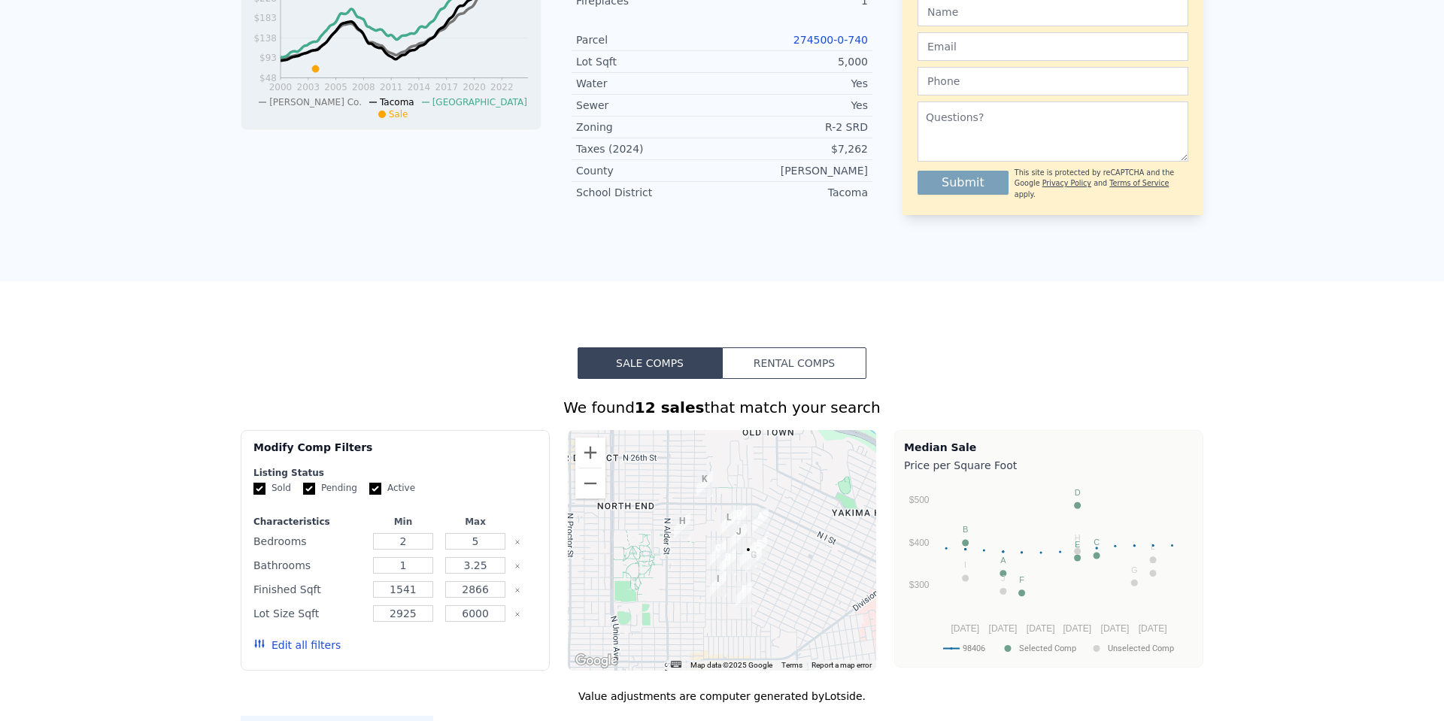
scroll to position [0, 0]
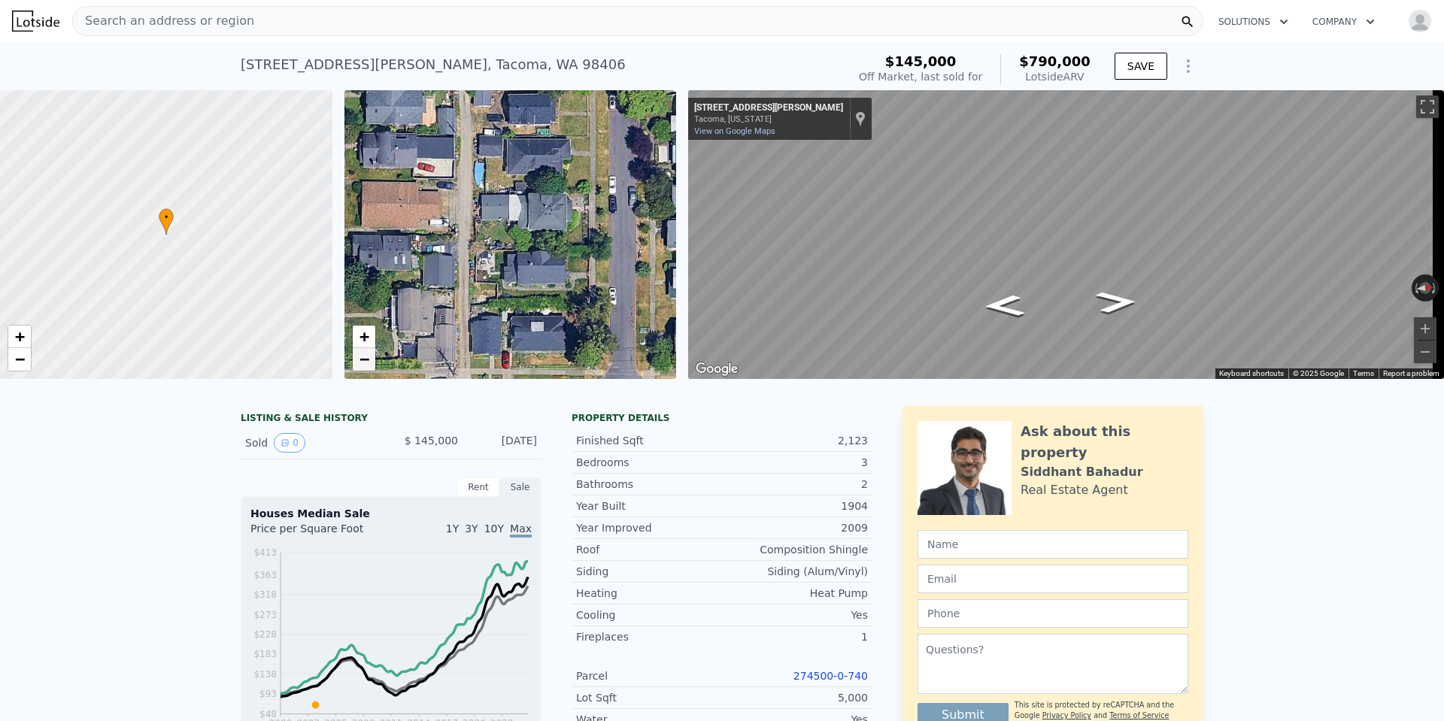
click at [361, 359] on span "−" at bounding box center [364, 359] width 10 height 19
click at [362, 359] on span "−" at bounding box center [364, 359] width 10 height 19
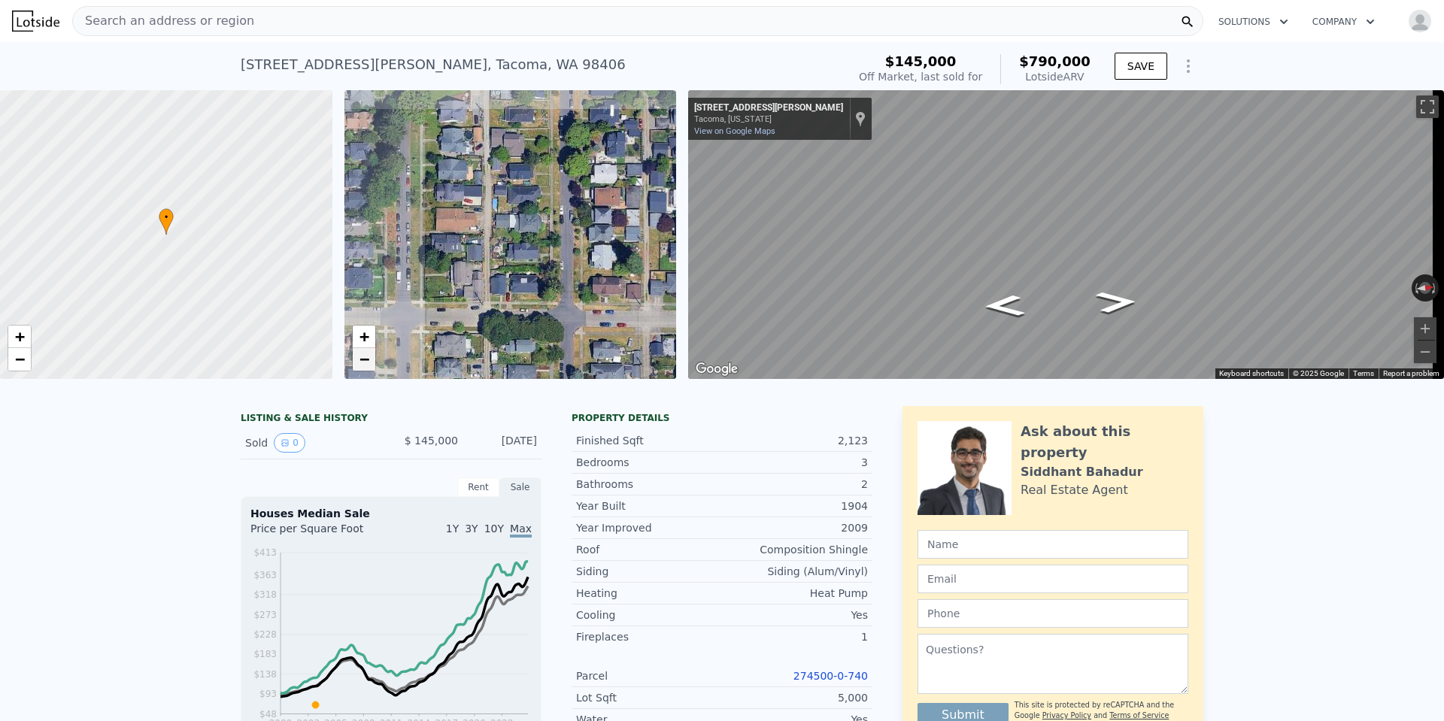
click at [362, 360] on span "−" at bounding box center [364, 359] width 10 height 19
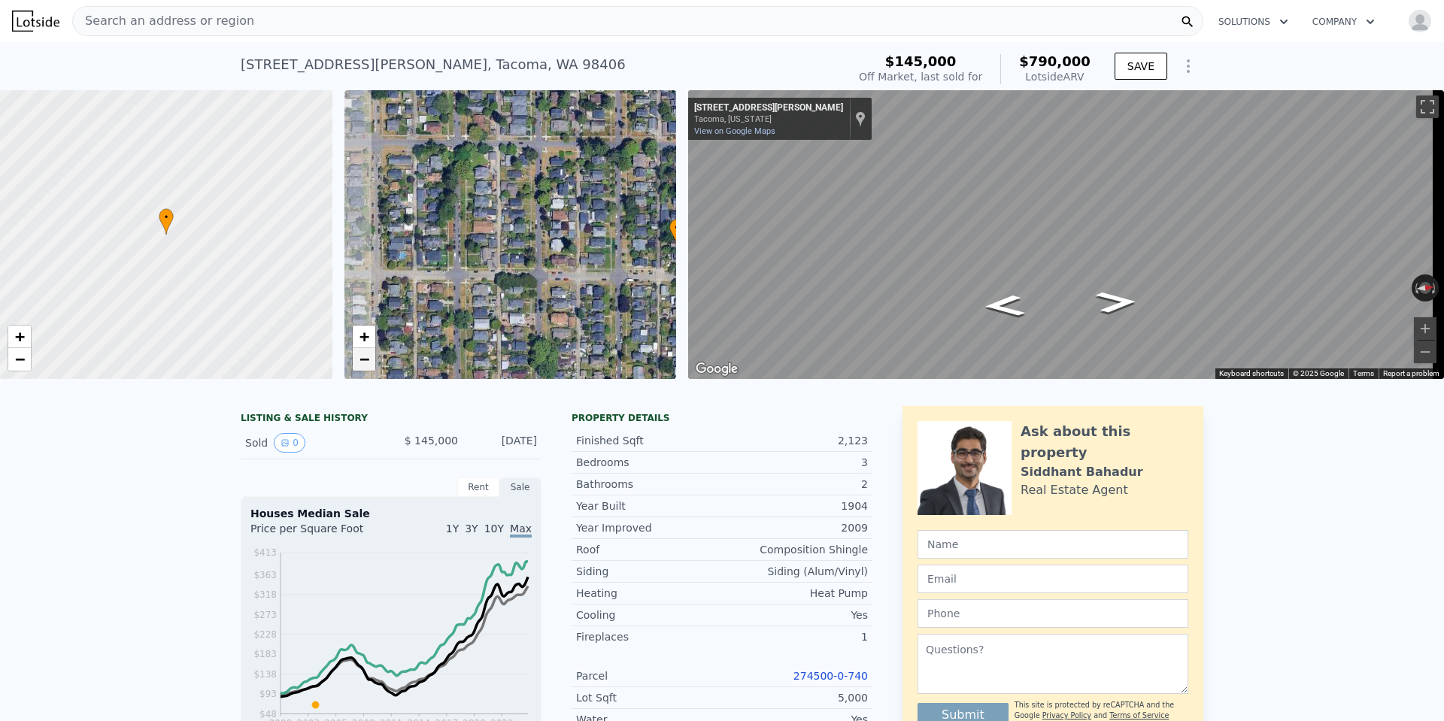
click at [362, 360] on span "−" at bounding box center [364, 359] width 10 height 19
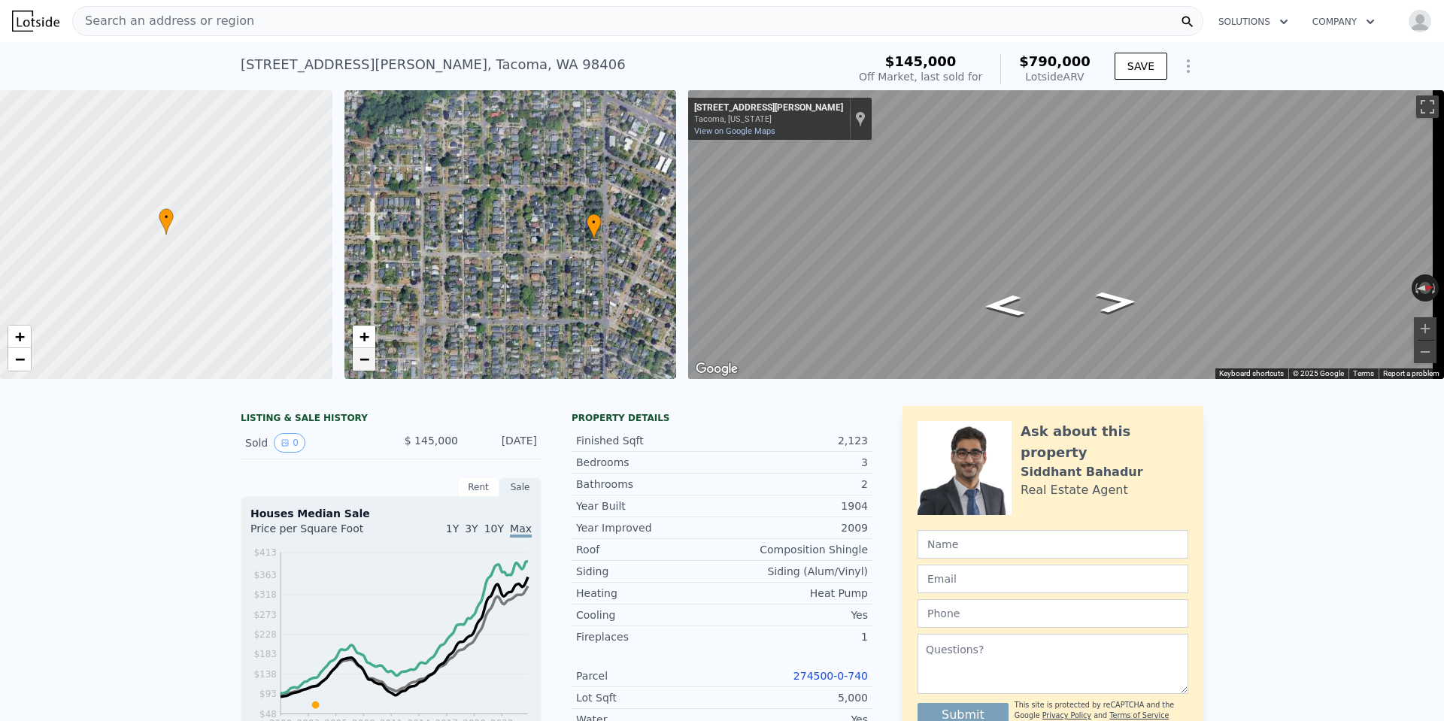
click at [362, 360] on span "−" at bounding box center [364, 359] width 10 height 19
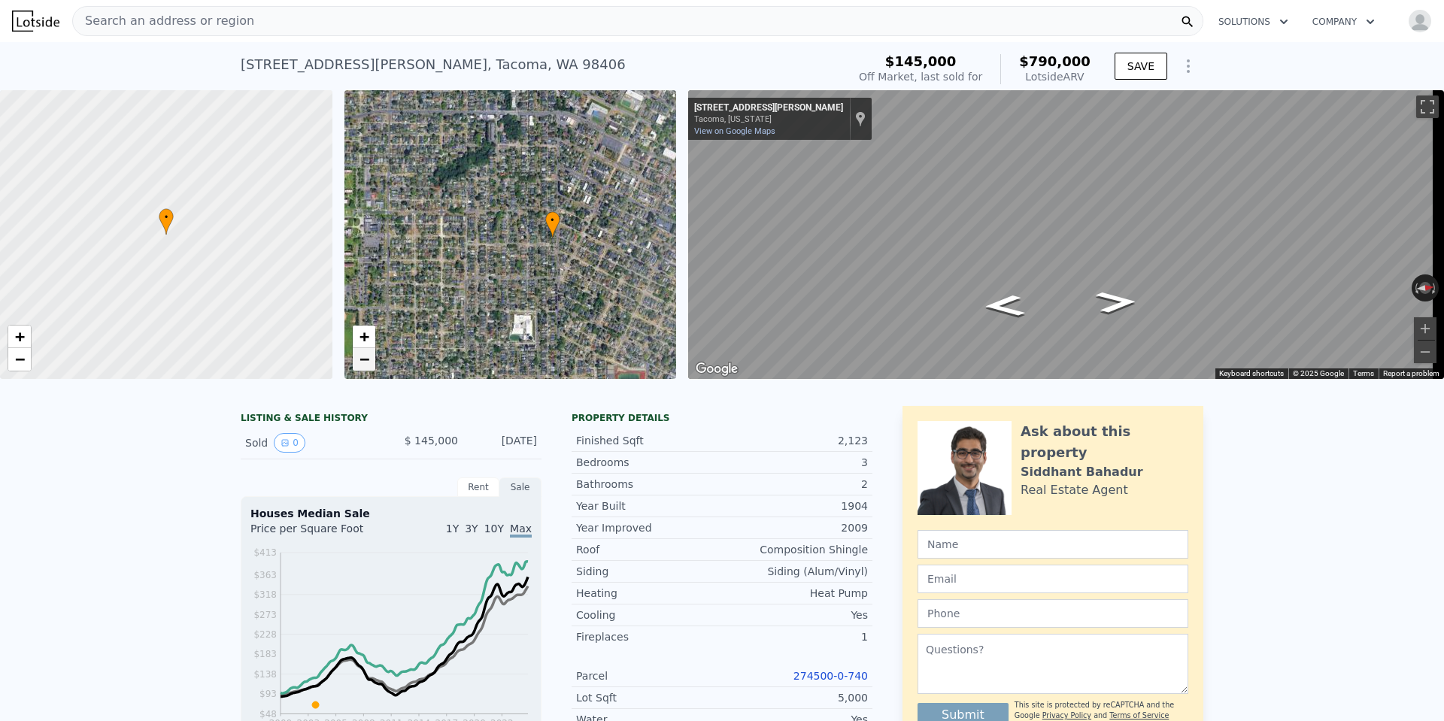
click at [362, 360] on span "−" at bounding box center [364, 359] width 10 height 19
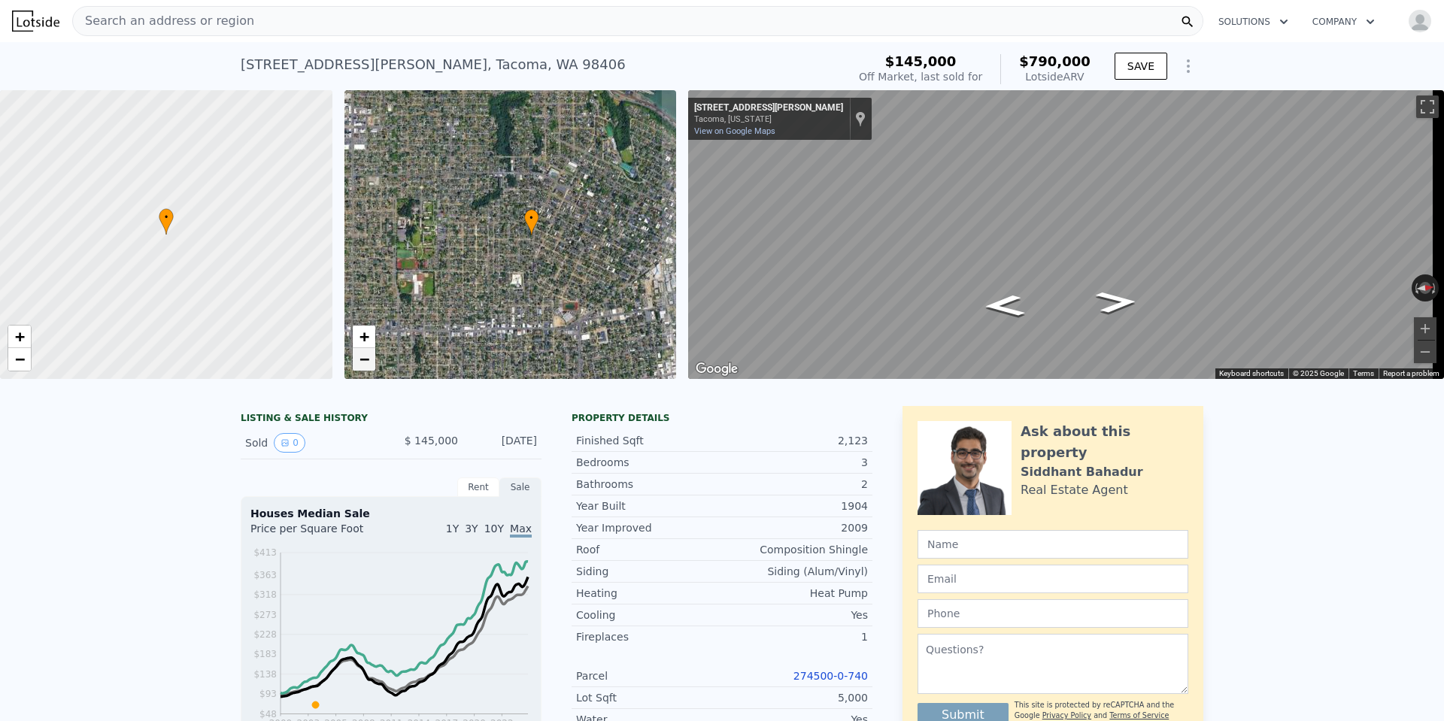
click at [362, 360] on span "−" at bounding box center [364, 359] width 10 height 19
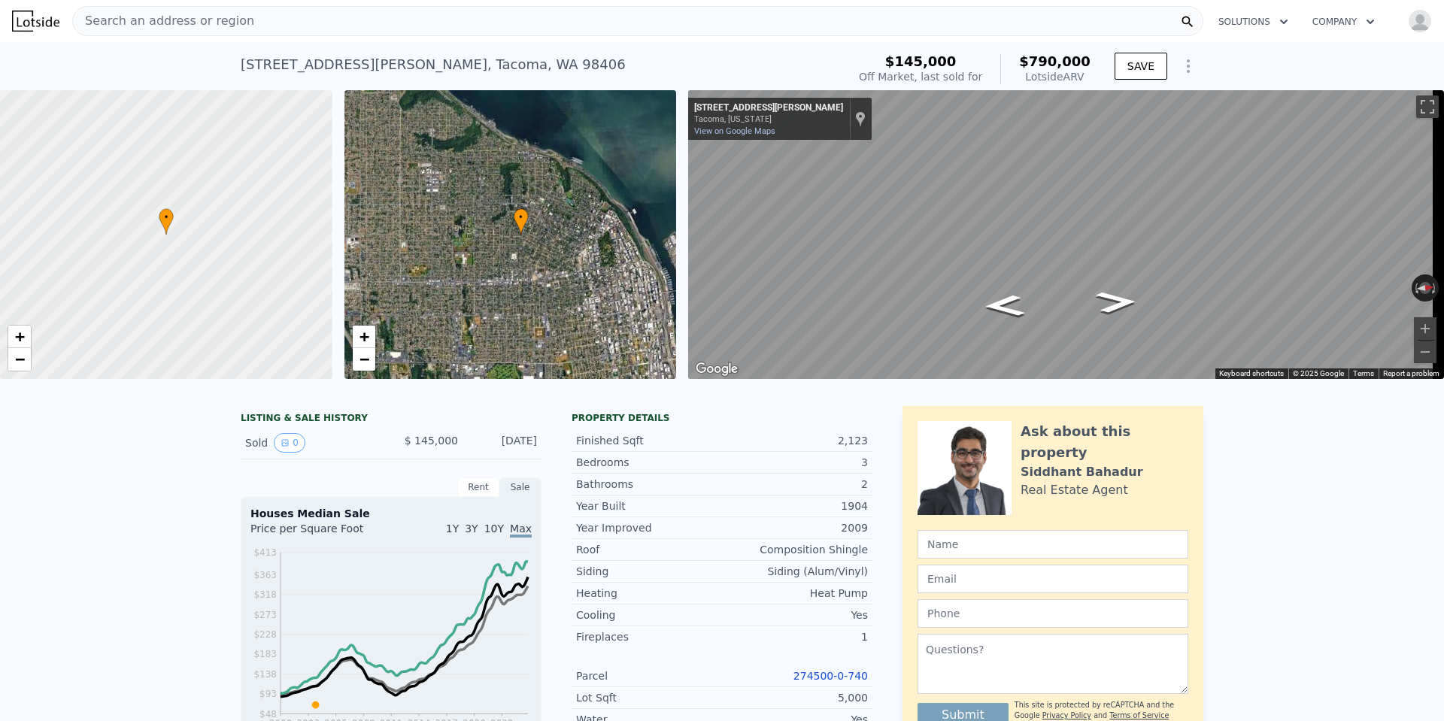
click at [241, 64] on div "1408 N Steele St , Tacoma , WA 98406" at bounding box center [433, 64] width 385 height 21
drag, startPoint x: 235, startPoint y: 64, endPoint x: 450, endPoint y: 86, distance: 216.2
click at [450, 86] on div "1408 N Steele St , Tacoma , WA 98406 Sold Oct 2003 for $145k (~ARV $790k )" at bounding box center [541, 69] width 600 height 42
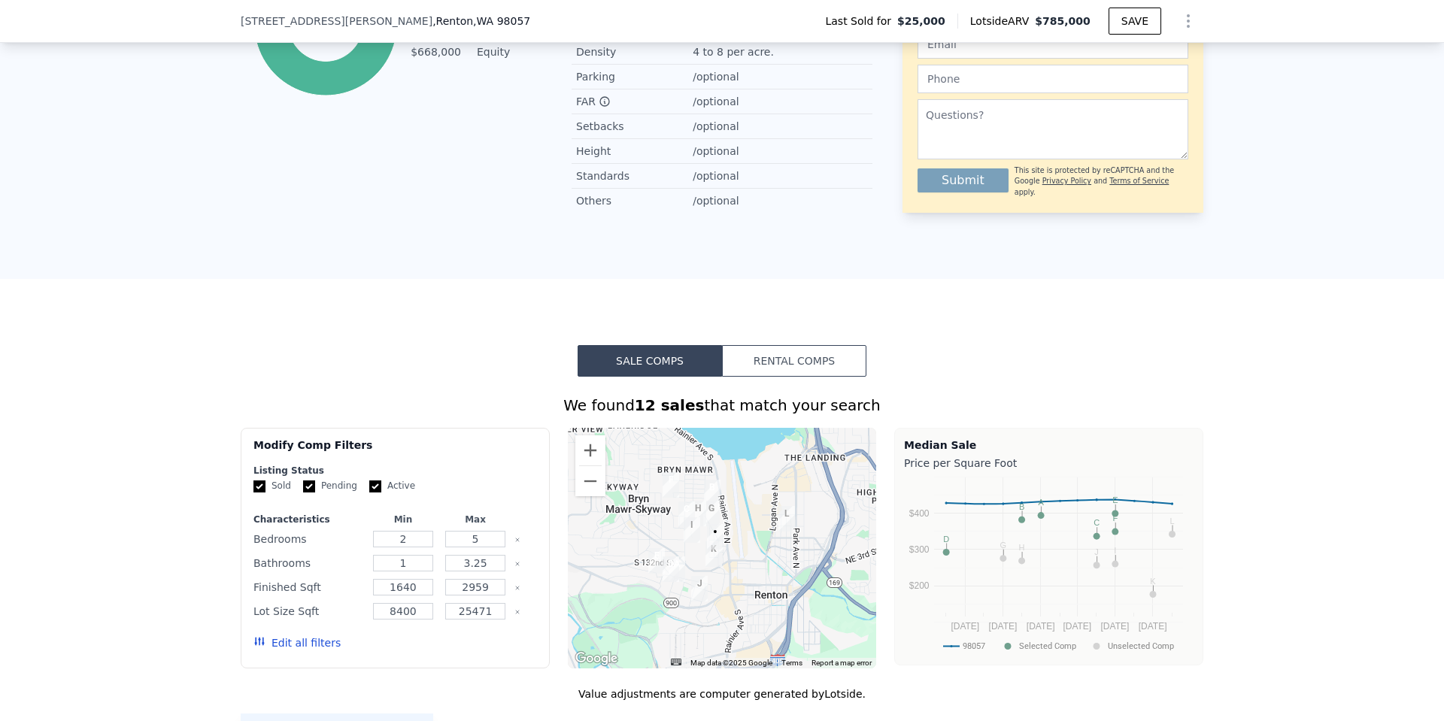
scroll to position [1064, 0]
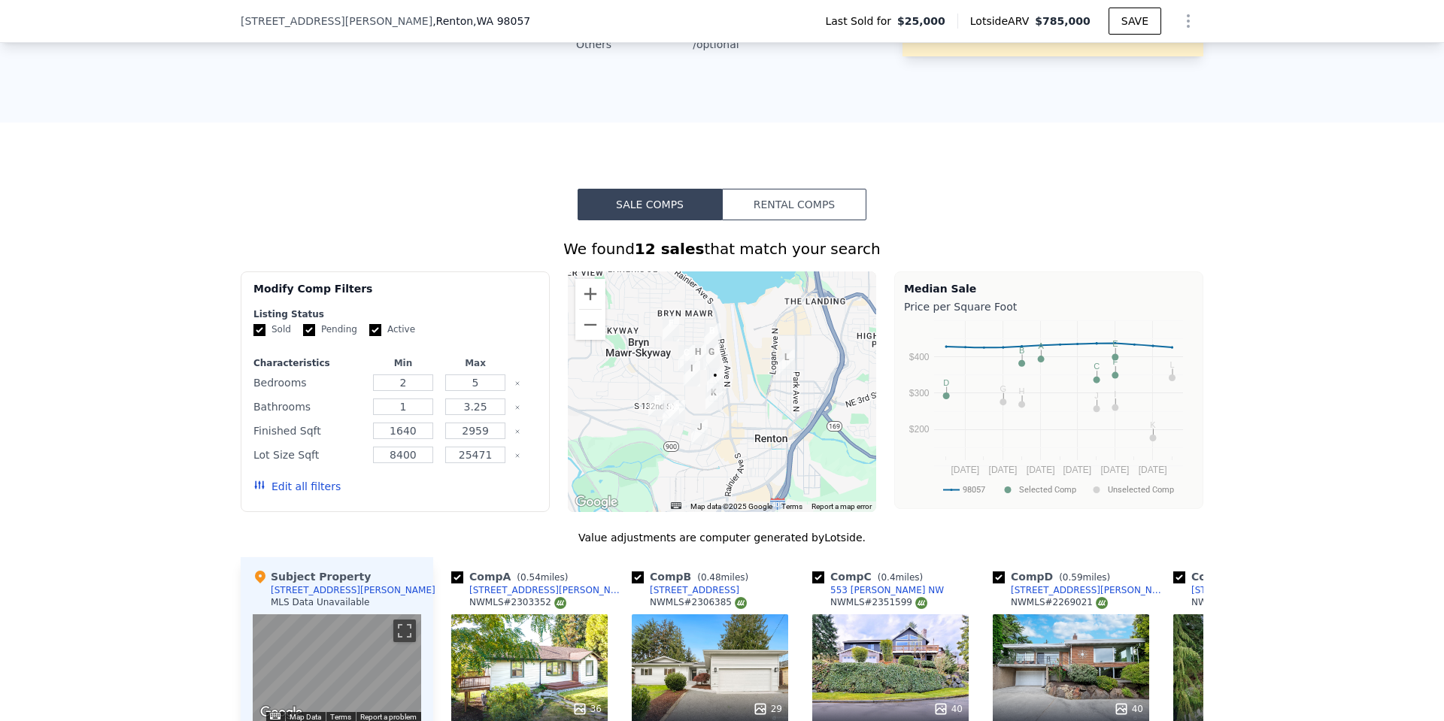
drag, startPoint x: 371, startPoint y: 342, endPoint x: 335, endPoint y: 390, distance: 59.1
click at [371, 336] on input "Active" at bounding box center [375, 330] width 12 height 12
checkbox input "false"
click at [303, 494] on button "Edit all filters" at bounding box center [296, 486] width 87 height 15
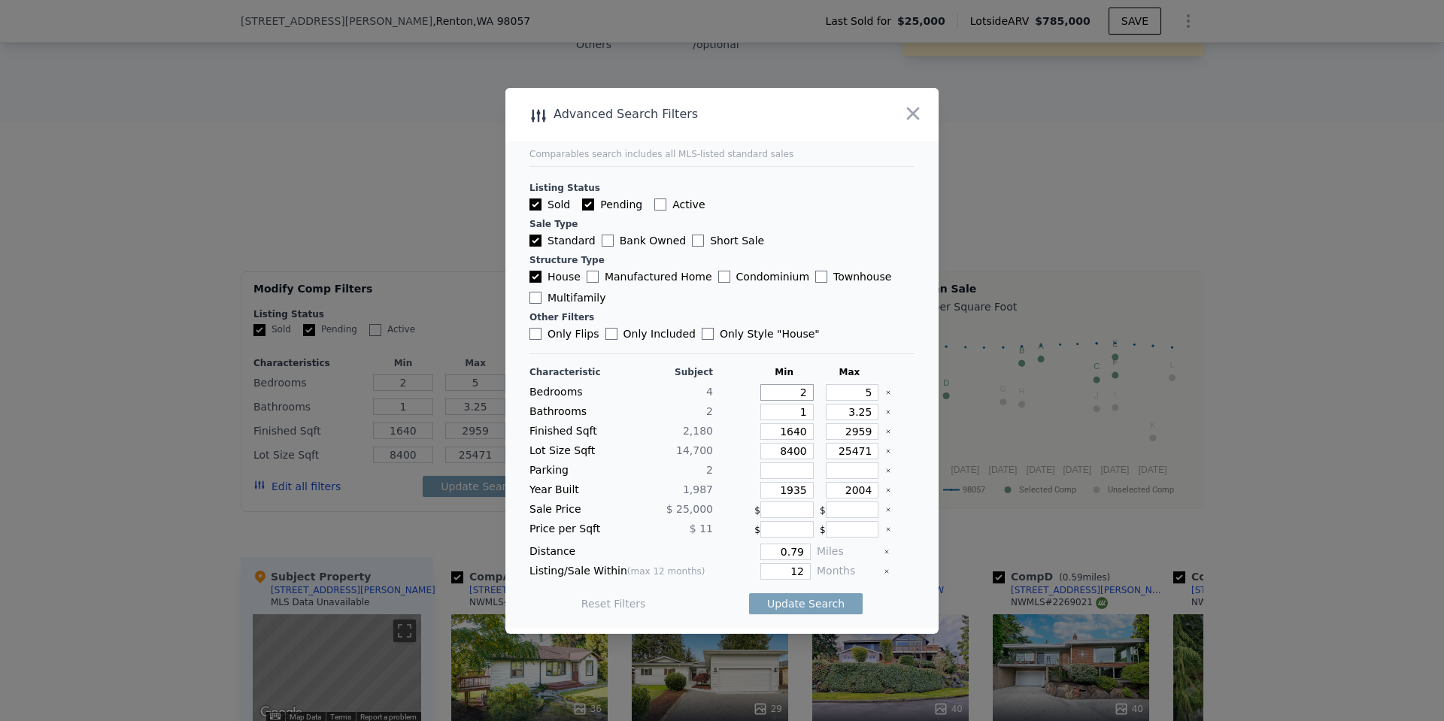
drag, startPoint x: 776, startPoint y: 394, endPoint x: 752, endPoint y: 388, distance: 24.8
click at [754, 390] on div "2" at bounding box center [783, 392] width 59 height 17
type input "3"
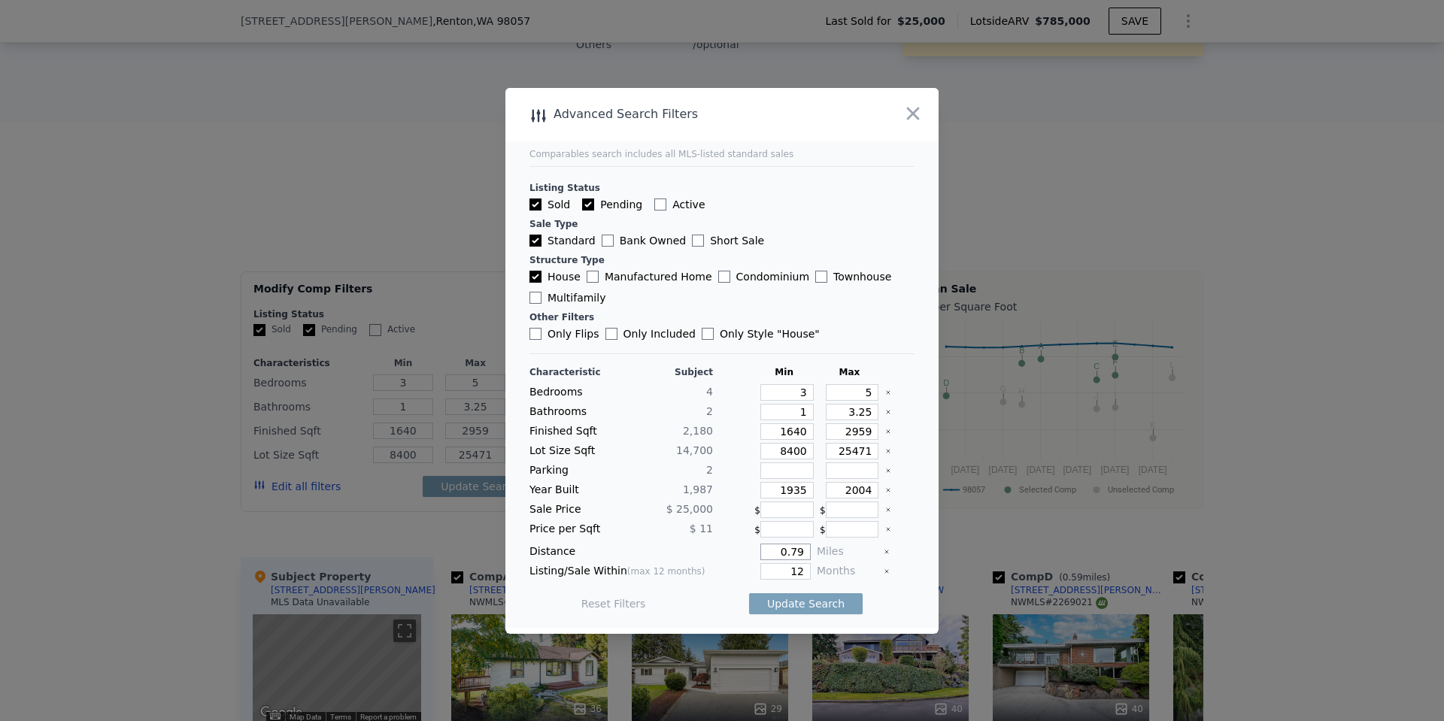
drag, startPoint x: 796, startPoint y: 550, endPoint x: 738, endPoint y: 528, distance: 61.9
click at [738, 545] on div "0.79" at bounding box center [765, 552] width 92 height 17
type input "0.5"
drag, startPoint x: 782, startPoint y: 570, endPoint x: 768, endPoint y: 570, distance: 14.3
click at [768, 570] on input "12" at bounding box center [785, 571] width 50 height 17
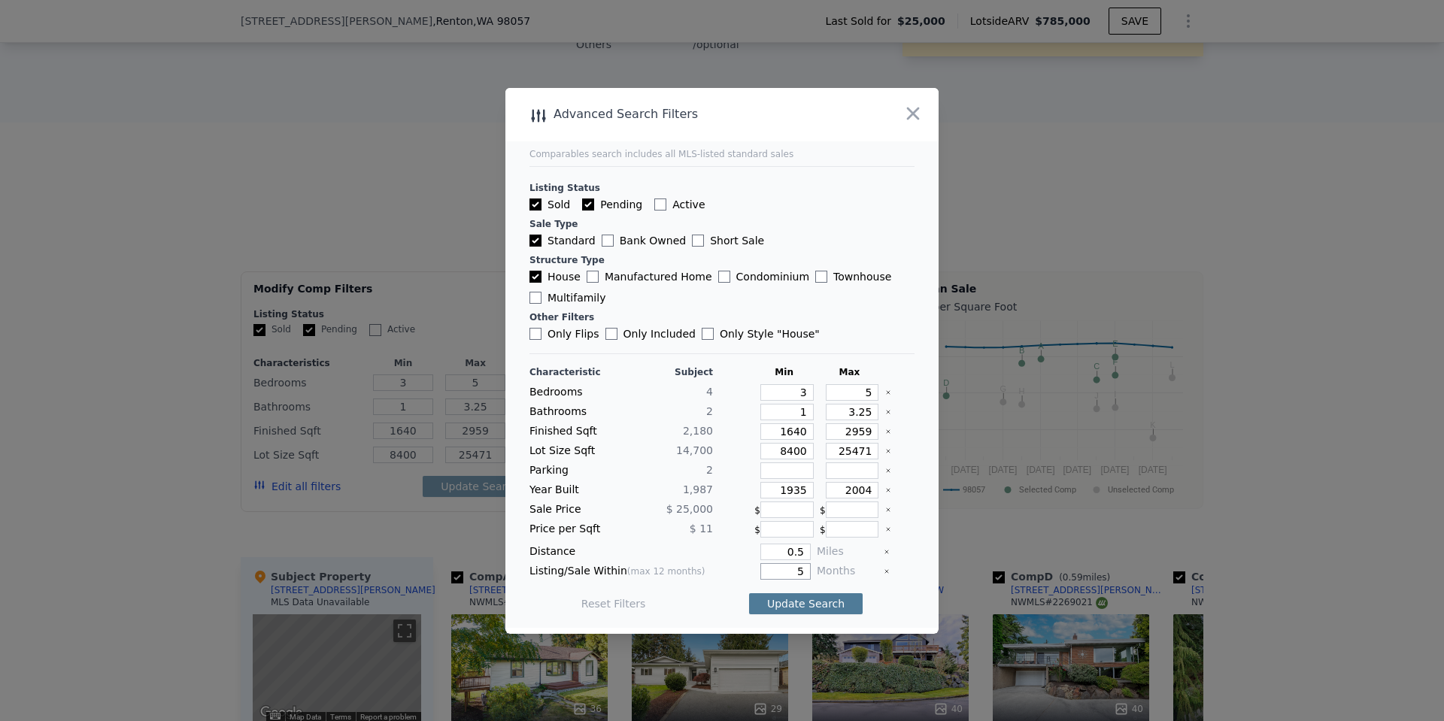
type input "5"
click at [785, 605] on button "Update Search" at bounding box center [806, 603] width 114 height 21
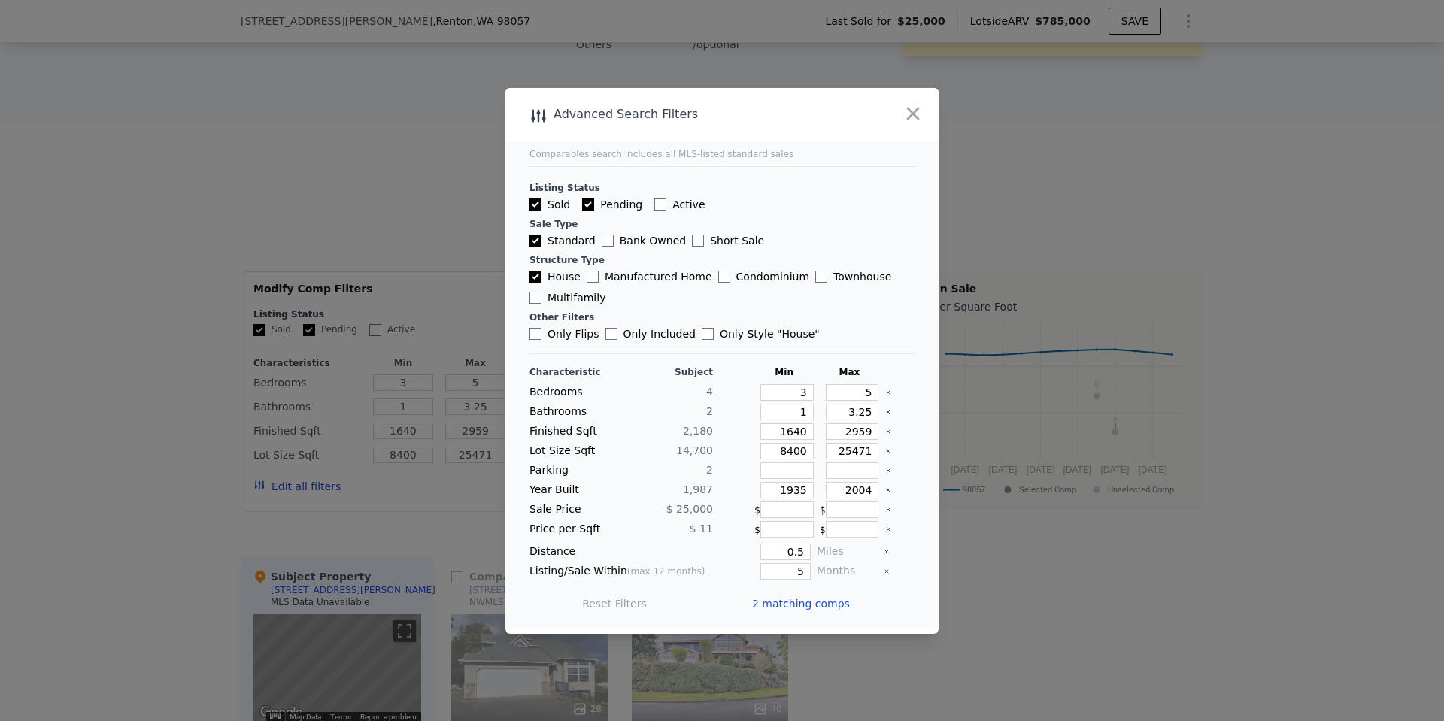
click at [784, 605] on span "2 matching comps" at bounding box center [801, 603] width 98 height 15
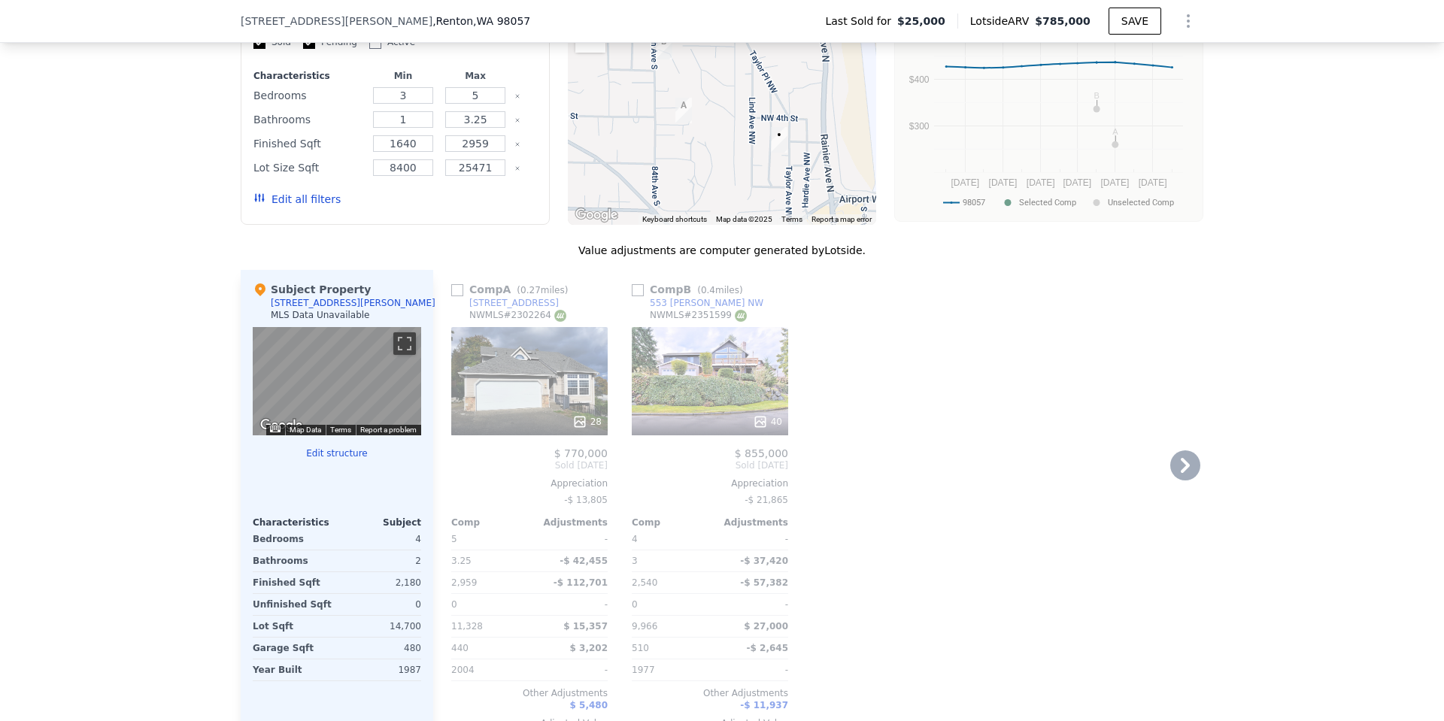
scroll to position [1391, 0]
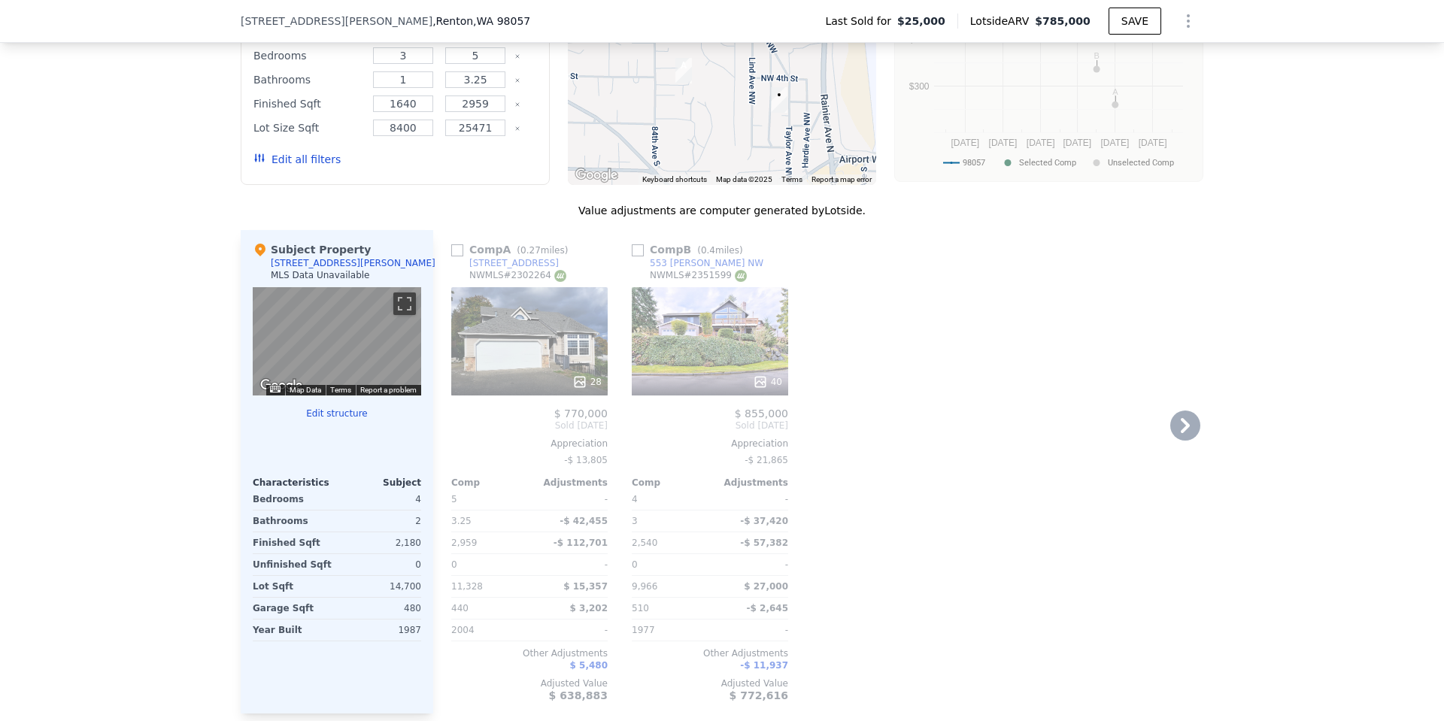
click at [451, 256] on input "checkbox" at bounding box center [457, 250] width 12 height 12
checkbox input "true"
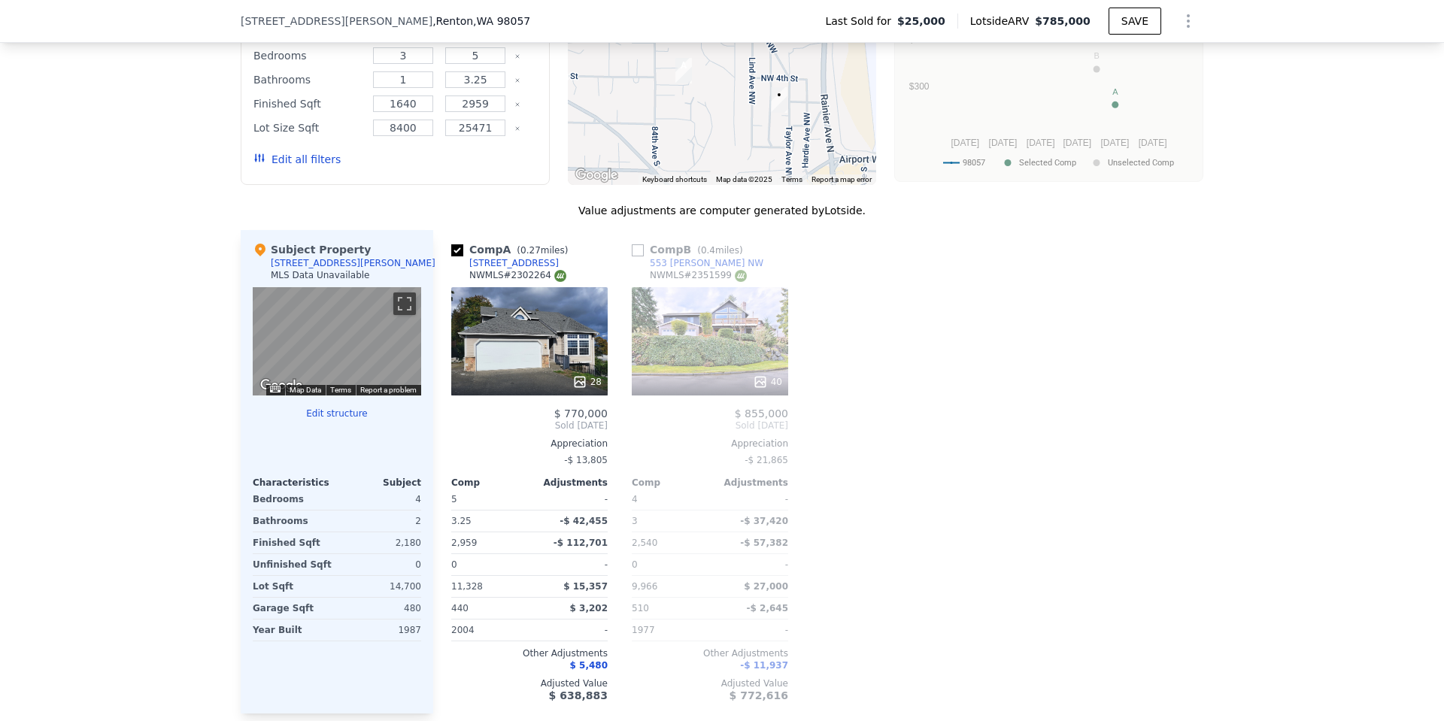
click at [632, 256] on input "checkbox" at bounding box center [638, 250] width 12 height 12
checkbox input "true"
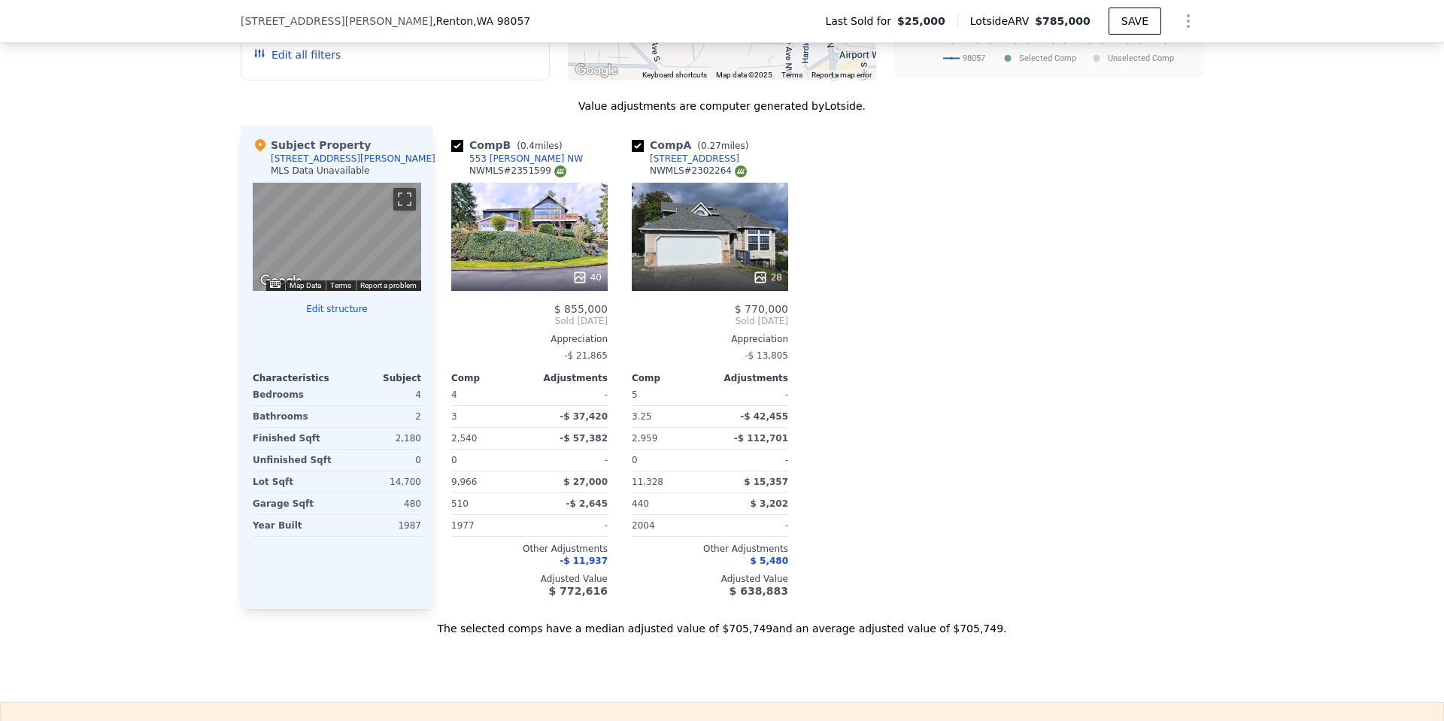
scroll to position [1472, 0]
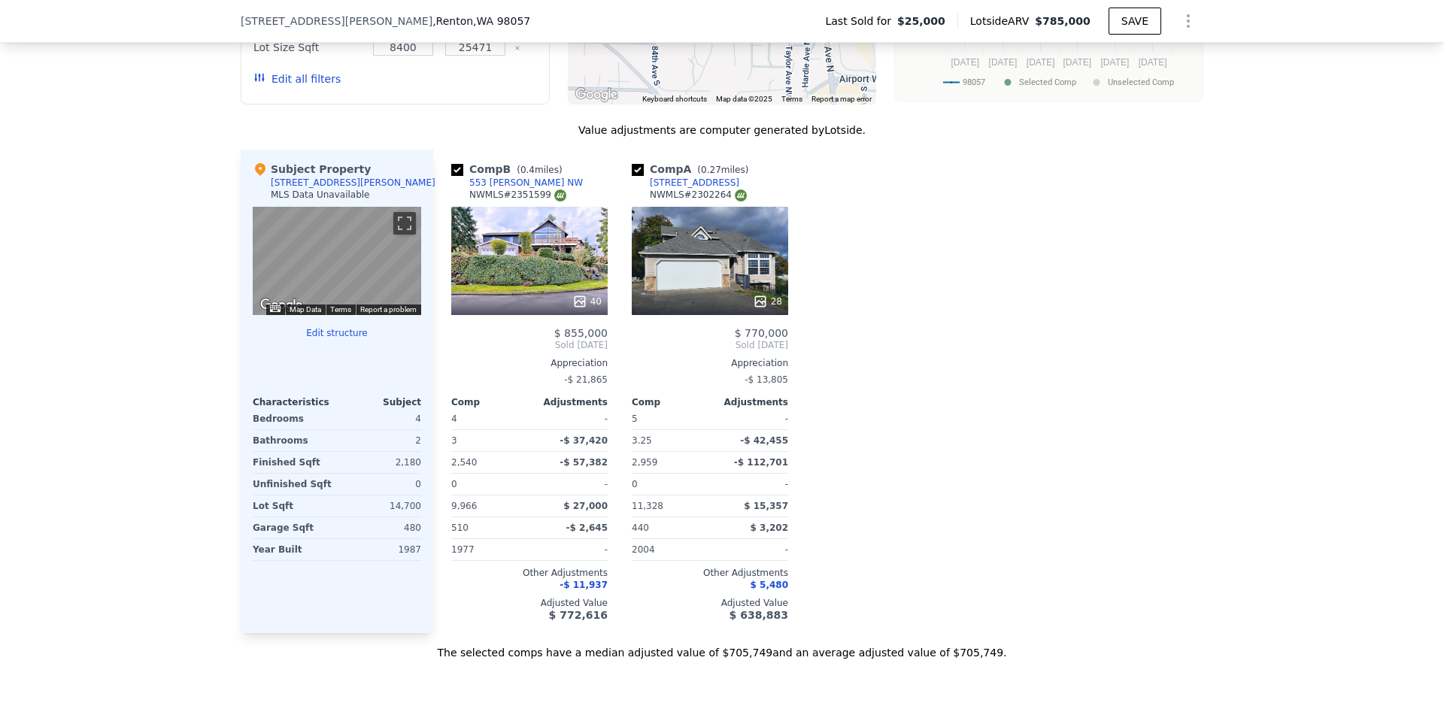
click at [291, 86] on button "Edit all filters" at bounding box center [296, 78] width 87 height 15
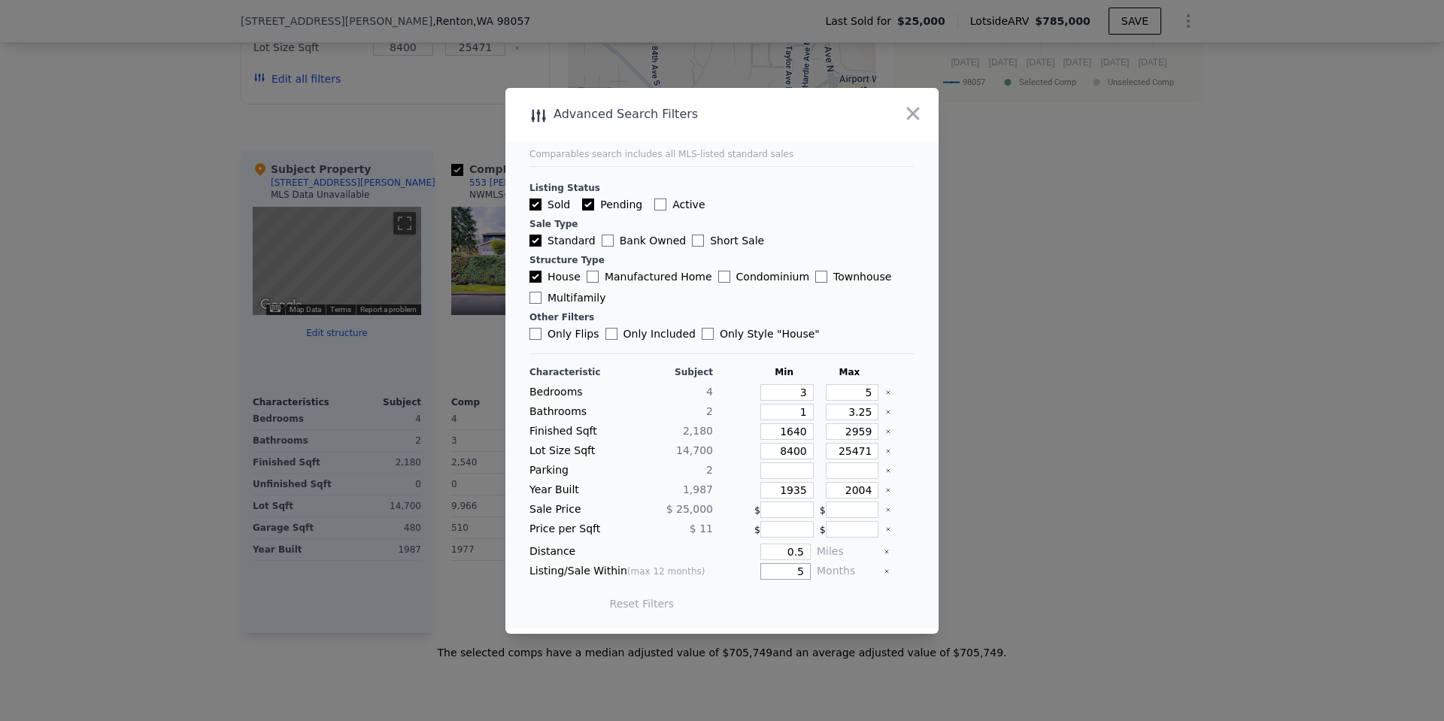
drag, startPoint x: 796, startPoint y: 571, endPoint x: 778, endPoint y: 568, distance: 18.2
click at [778, 568] on input "5" at bounding box center [785, 571] width 50 height 17
type input "6"
click at [815, 602] on button "Update Search" at bounding box center [806, 603] width 114 height 21
checkbox input "false"
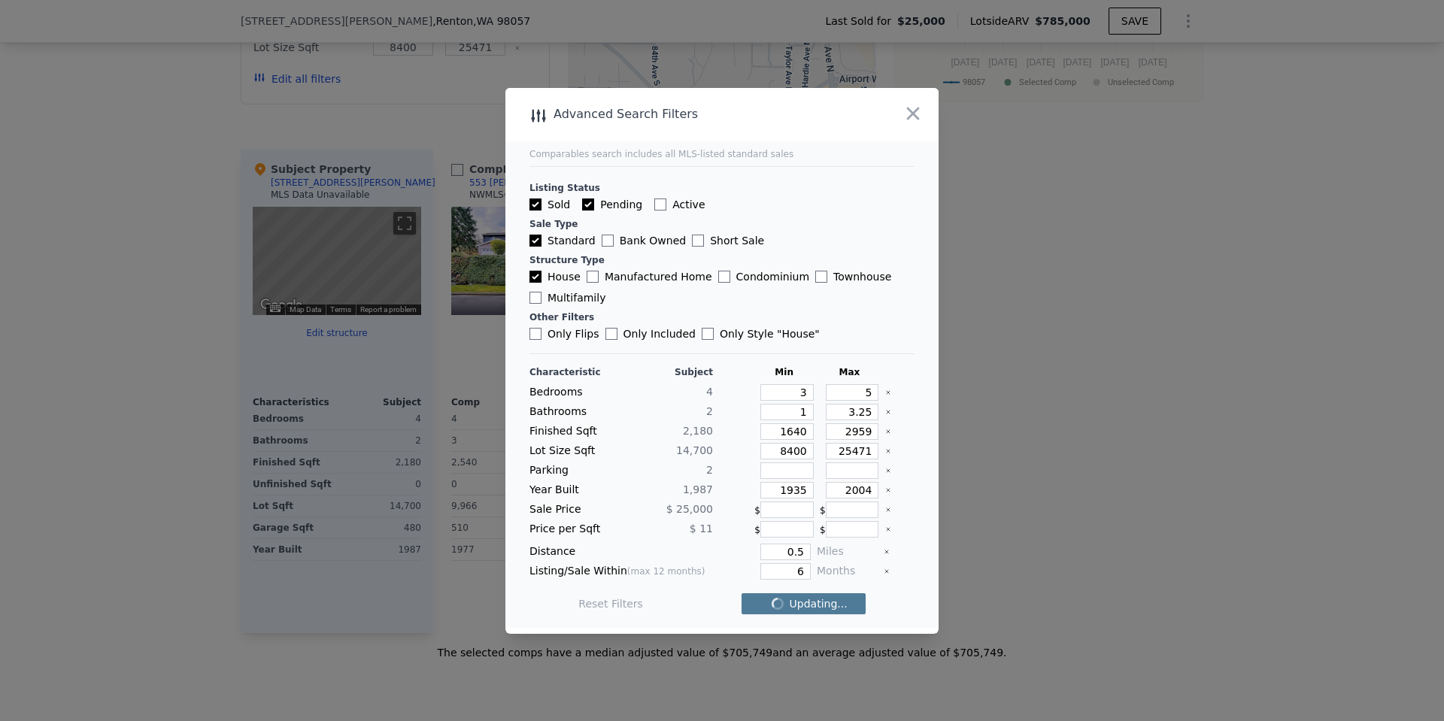
checkbox input "false"
drag, startPoint x: 802, startPoint y: 452, endPoint x: 748, endPoint y: 441, distance: 54.4
click at [748, 441] on div "Characteristic Subject Min Max Bedrooms 4 3 5 Bathrooms 2 1 3.25 Finished Sqft …" at bounding box center [721, 495] width 385 height 259
type input "55"
type input "5"
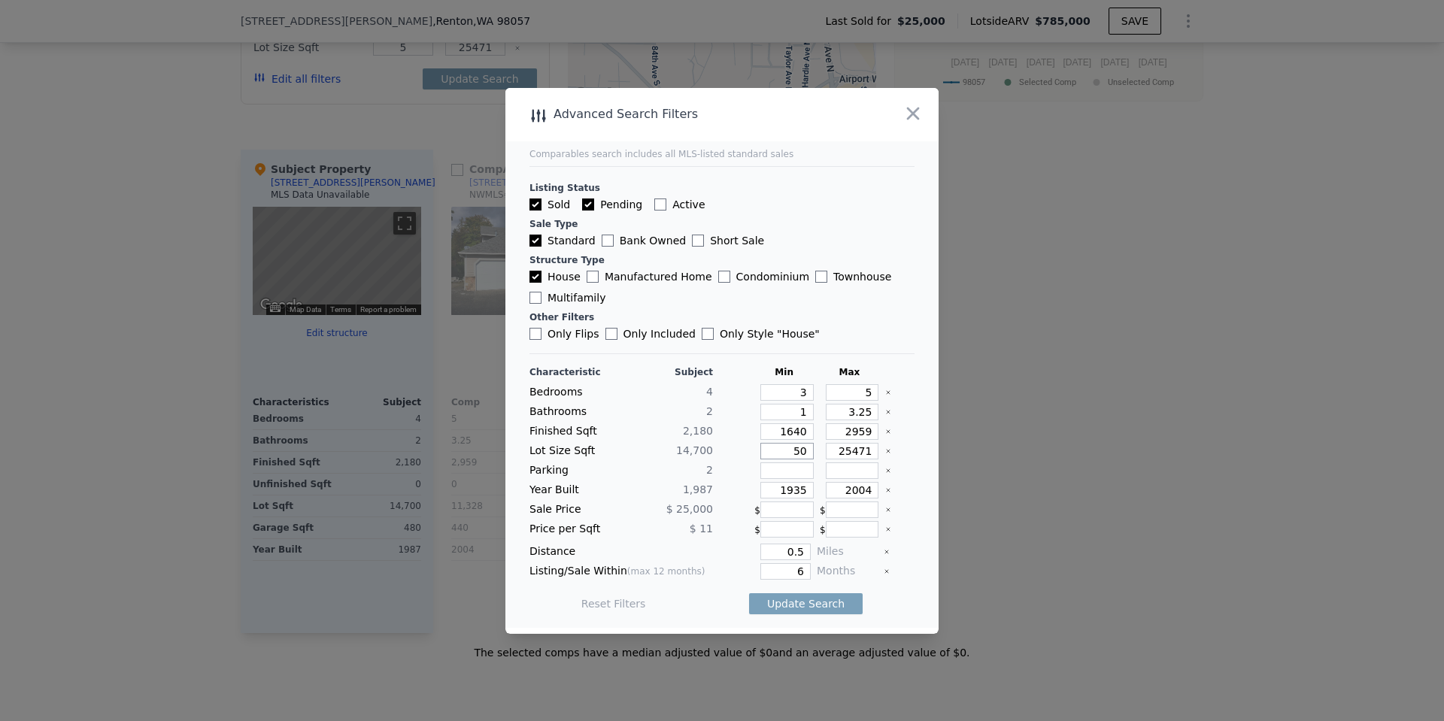
type input "500"
type input "50"
type input "5"
type input "550"
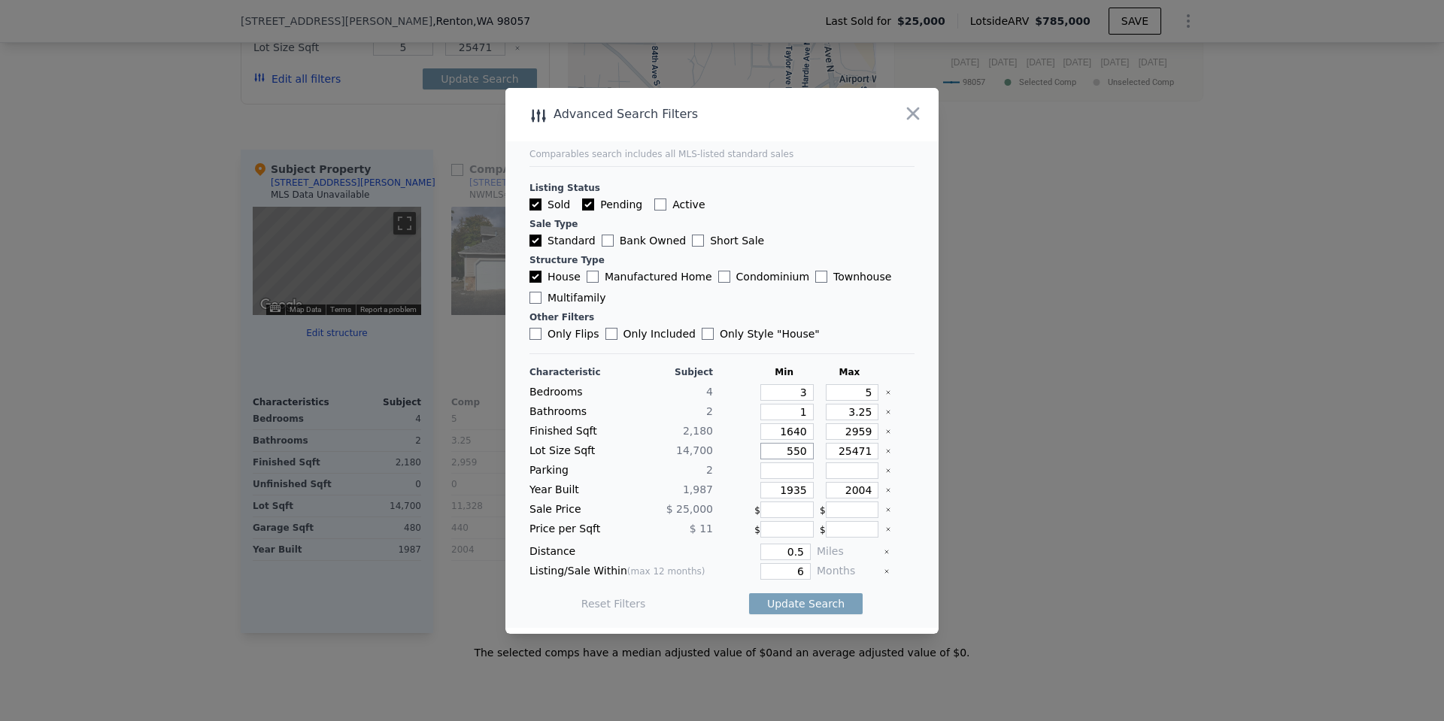
type input "55"
type input "550"
type input "5500"
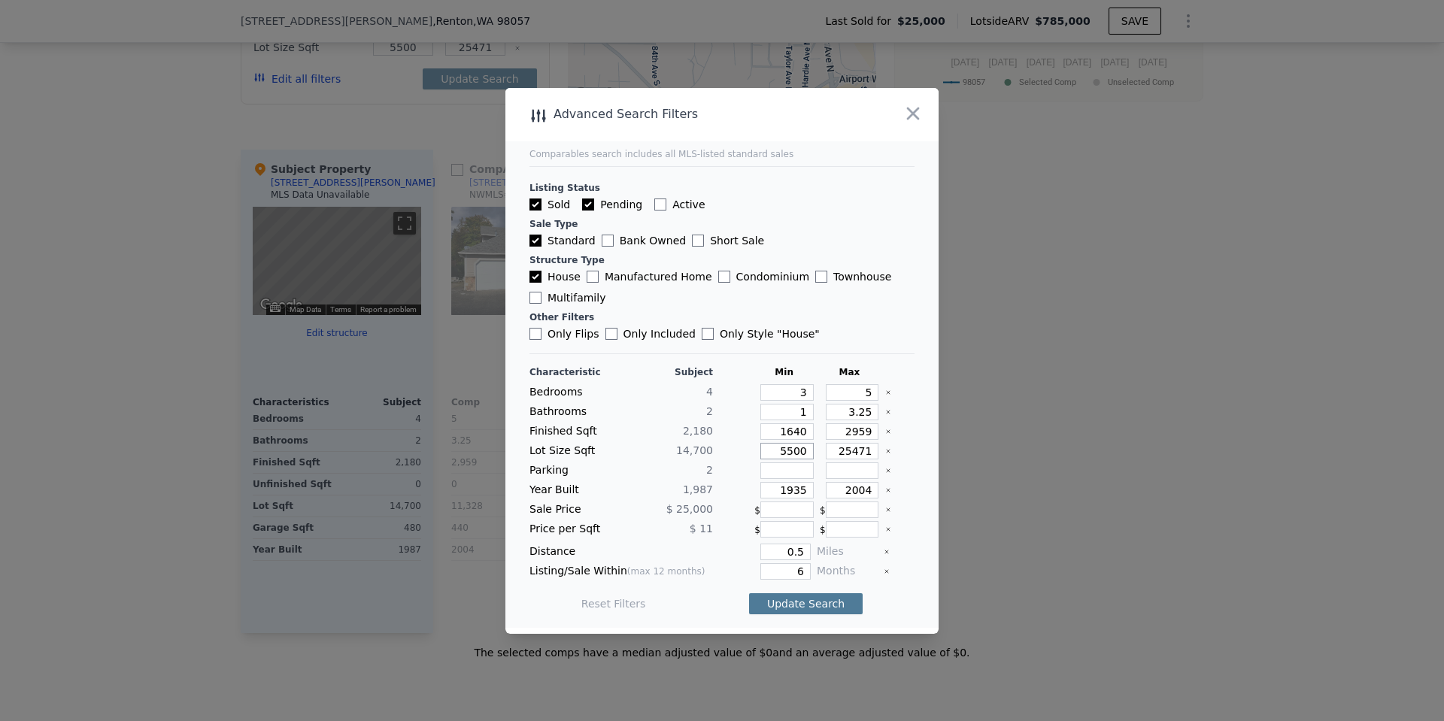
type input "5500"
click at [799, 607] on button "Update Search" at bounding box center [806, 603] width 114 height 21
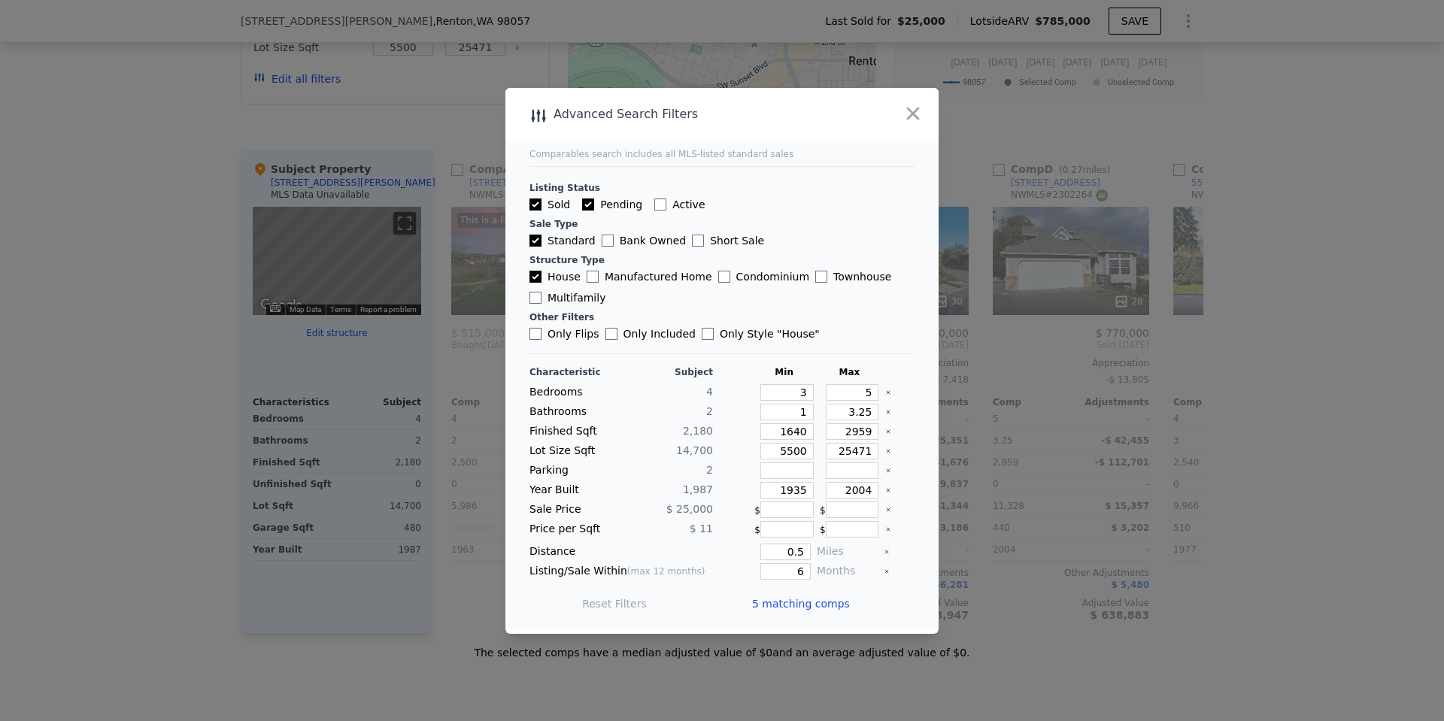
click at [798, 607] on span "5 matching comps" at bounding box center [801, 603] width 98 height 15
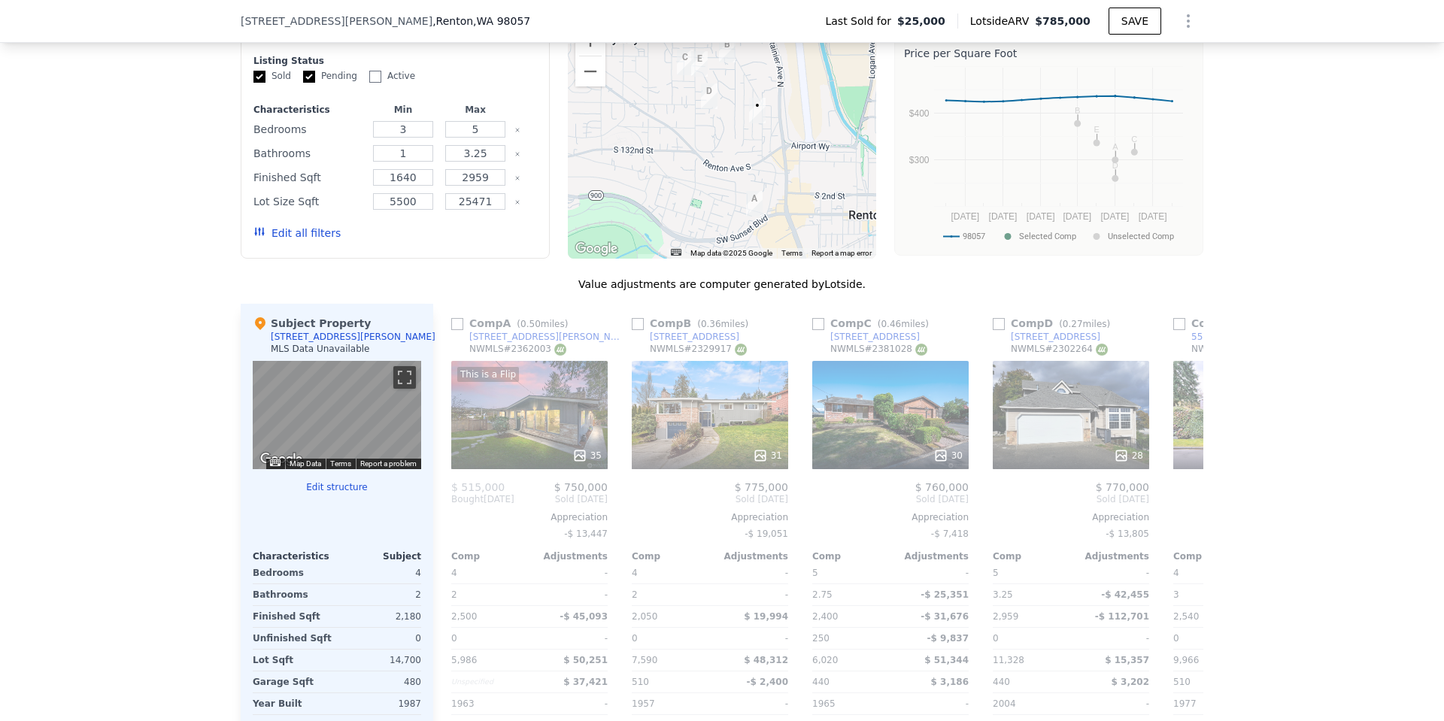
scroll to position [1350, 0]
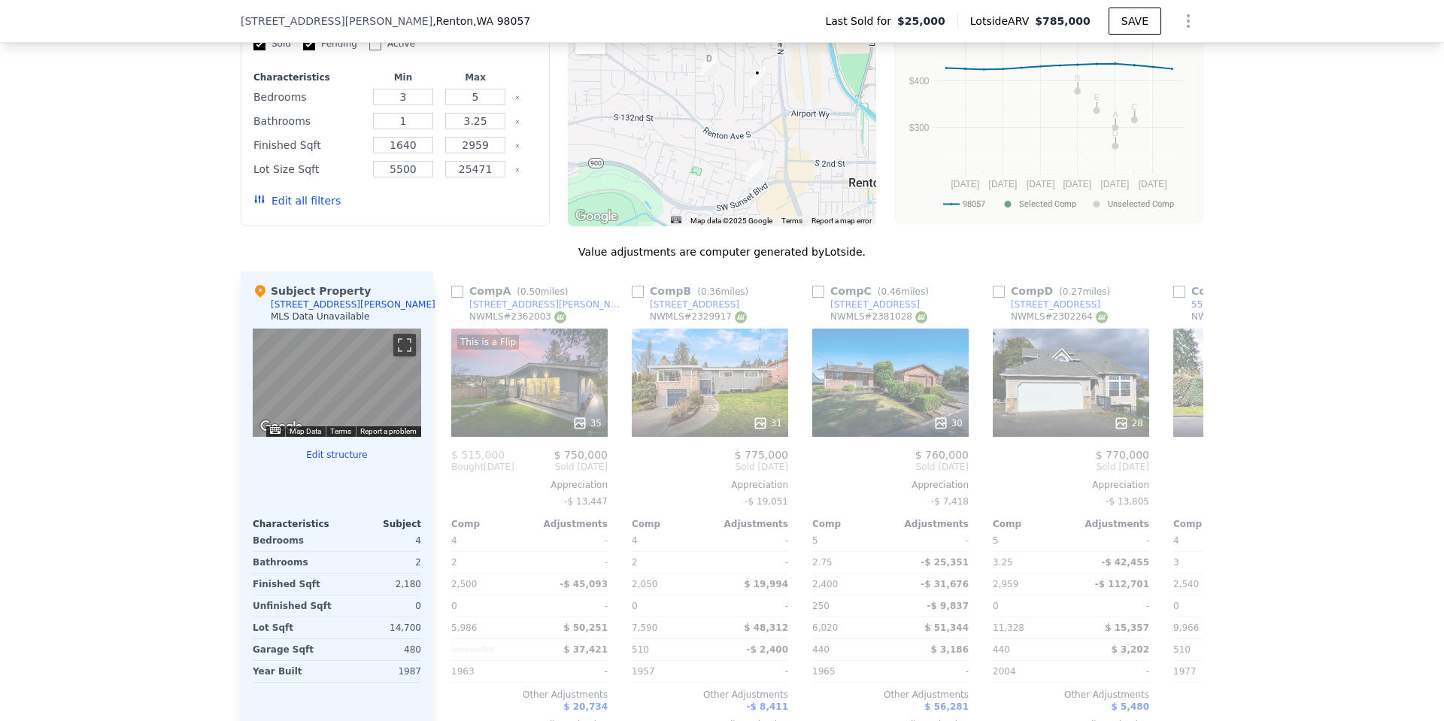
click at [452, 298] on input "checkbox" at bounding box center [457, 292] width 12 height 12
checkbox input "true"
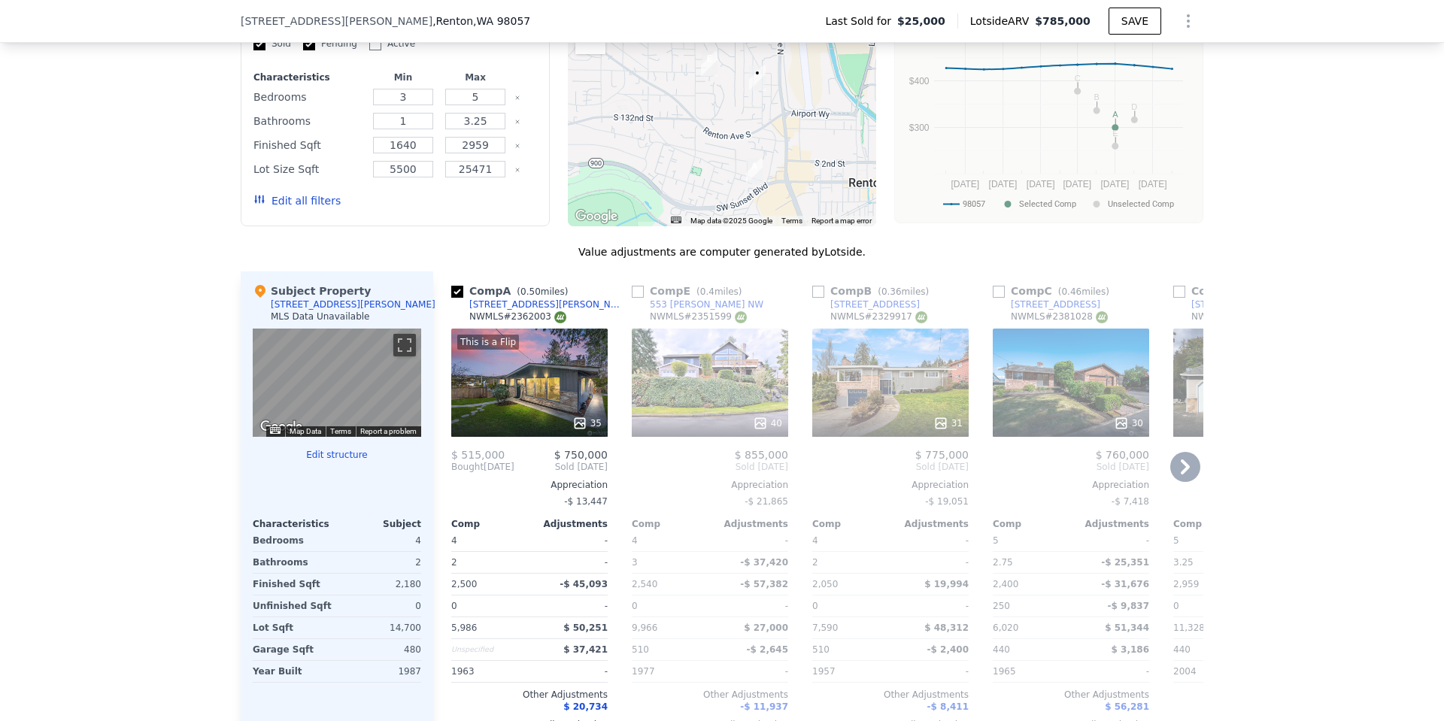
click at [632, 298] on input "checkbox" at bounding box center [638, 292] width 12 height 12
checkbox input "true"
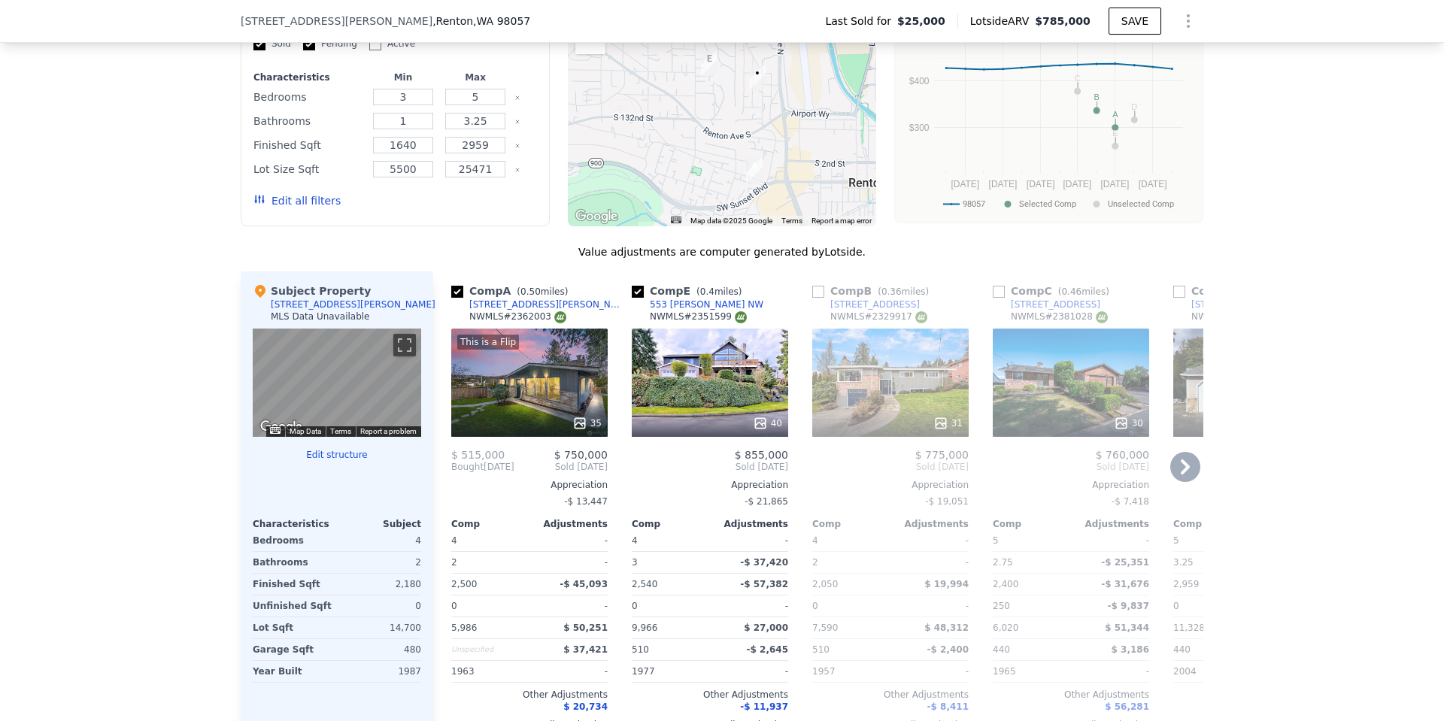
click at [818, 298] on input "checkbox" at bounding box center [818, 292] width 12 height 12
checkbox input "true"
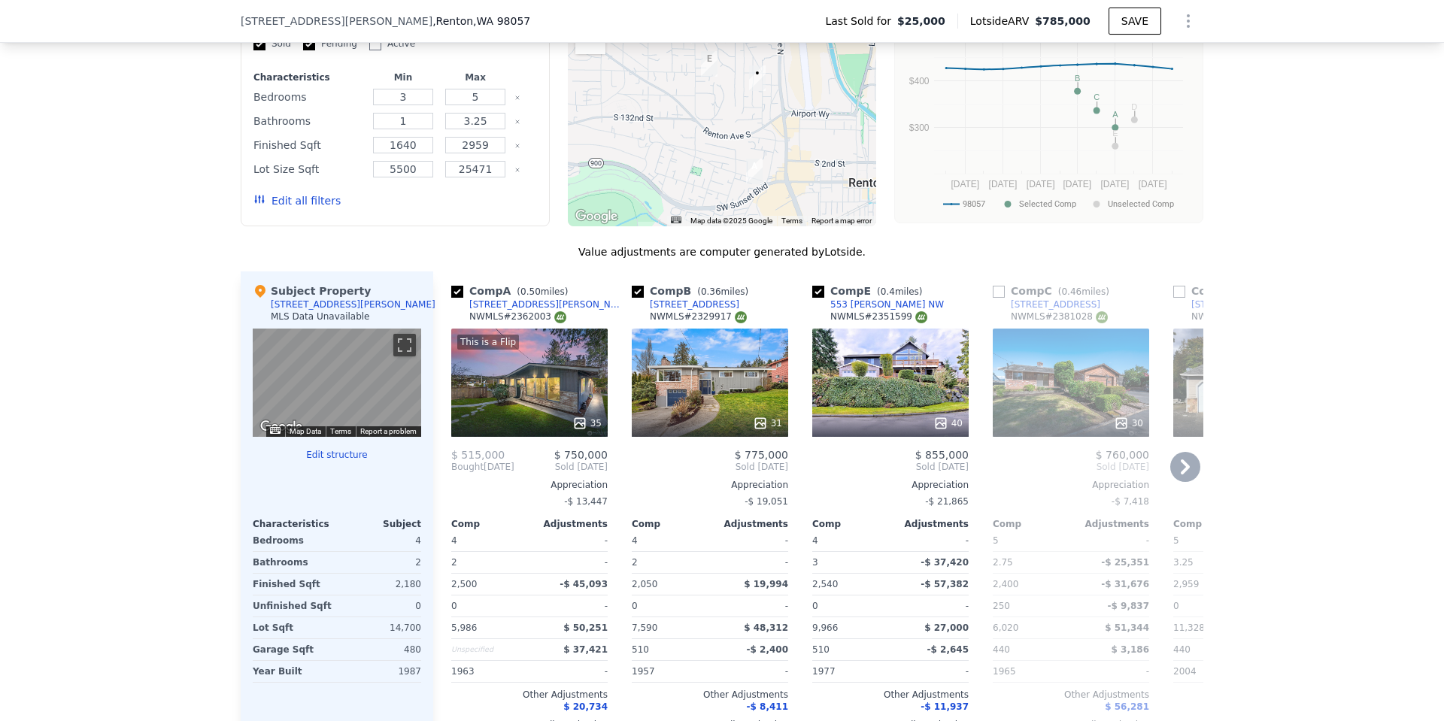
click at [996, 298] on input "checkbox" at bounding box center [999, 292] width 12 height 12
checkbox input "true"
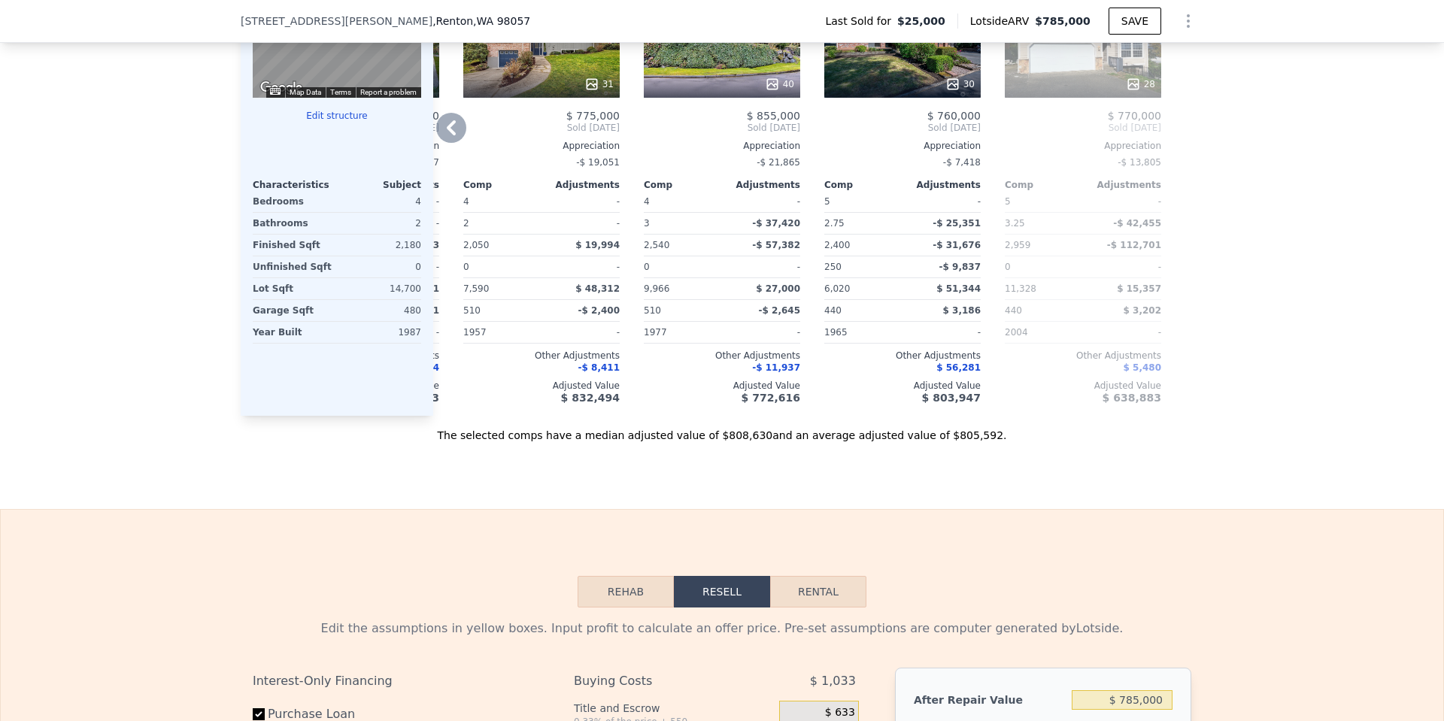
scroll to position [1557, 0]
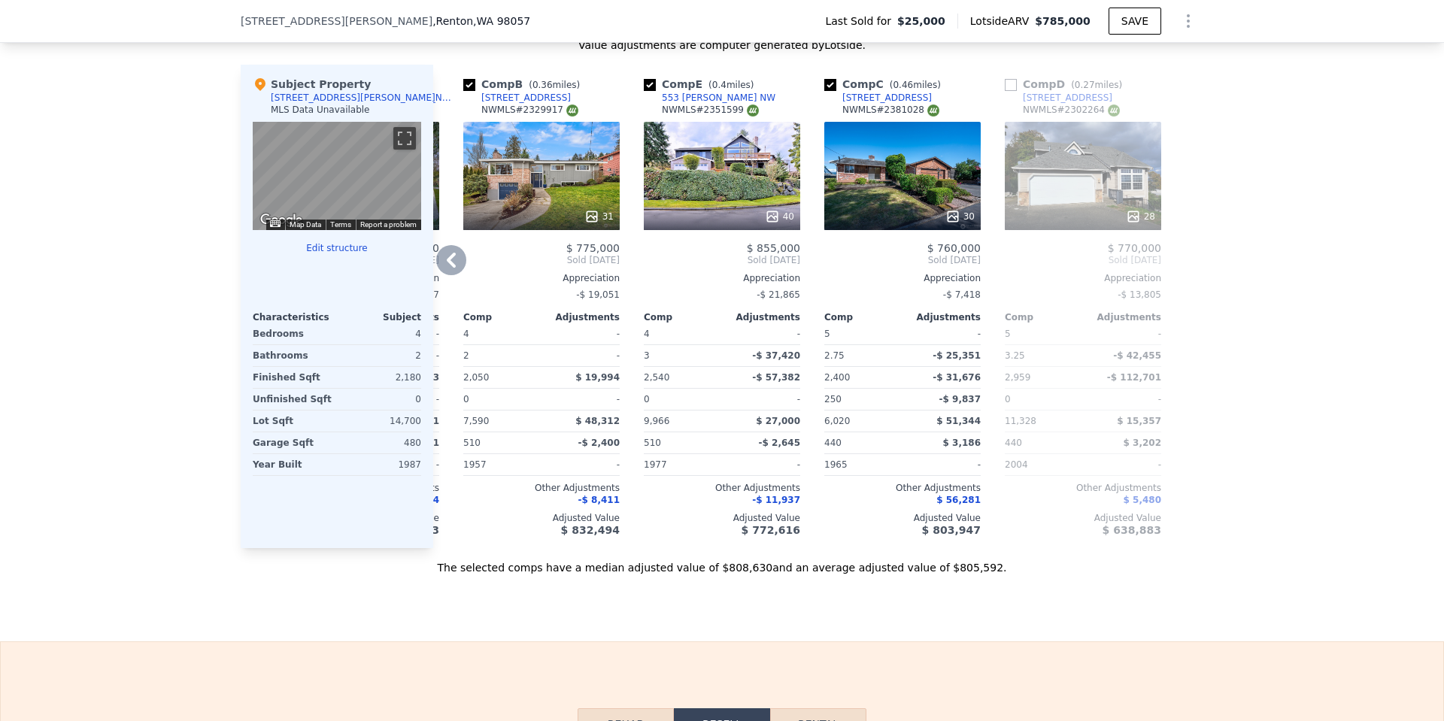
click at [1008, 91] on input "checkbox" at bounding box center [1011, 85] width 12 height 12
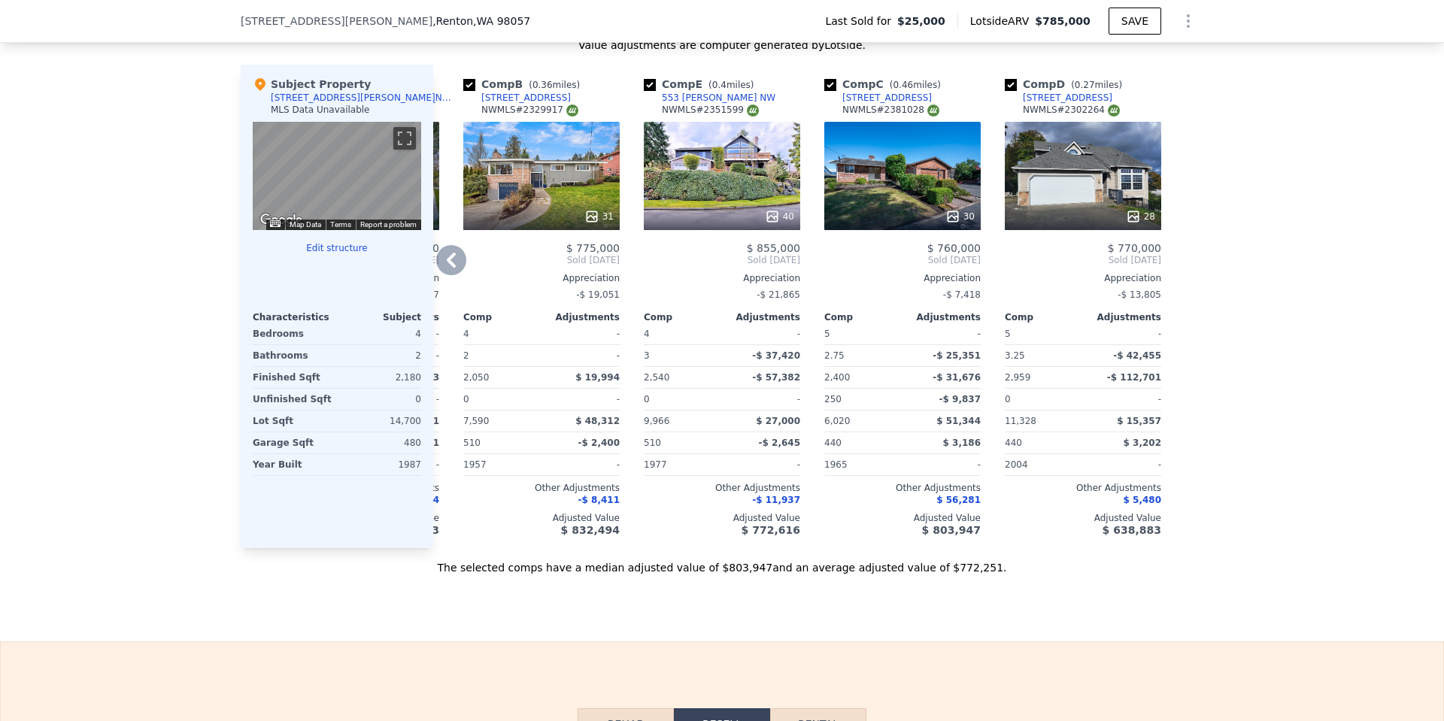
click at [1006, 91] on input "checkbox" at bounding box center [1011, 85] width 12 height 12
checkbox input "false"
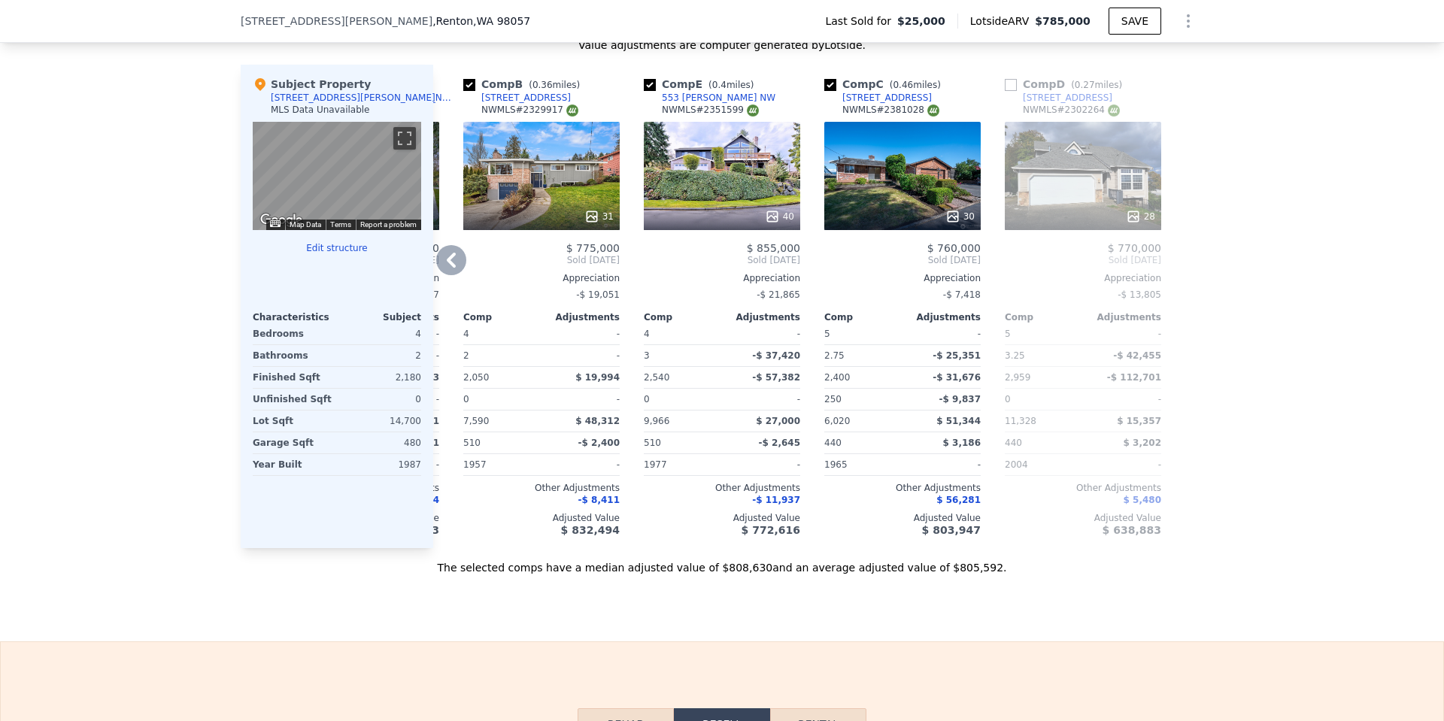
scroll to position [1435, 0]
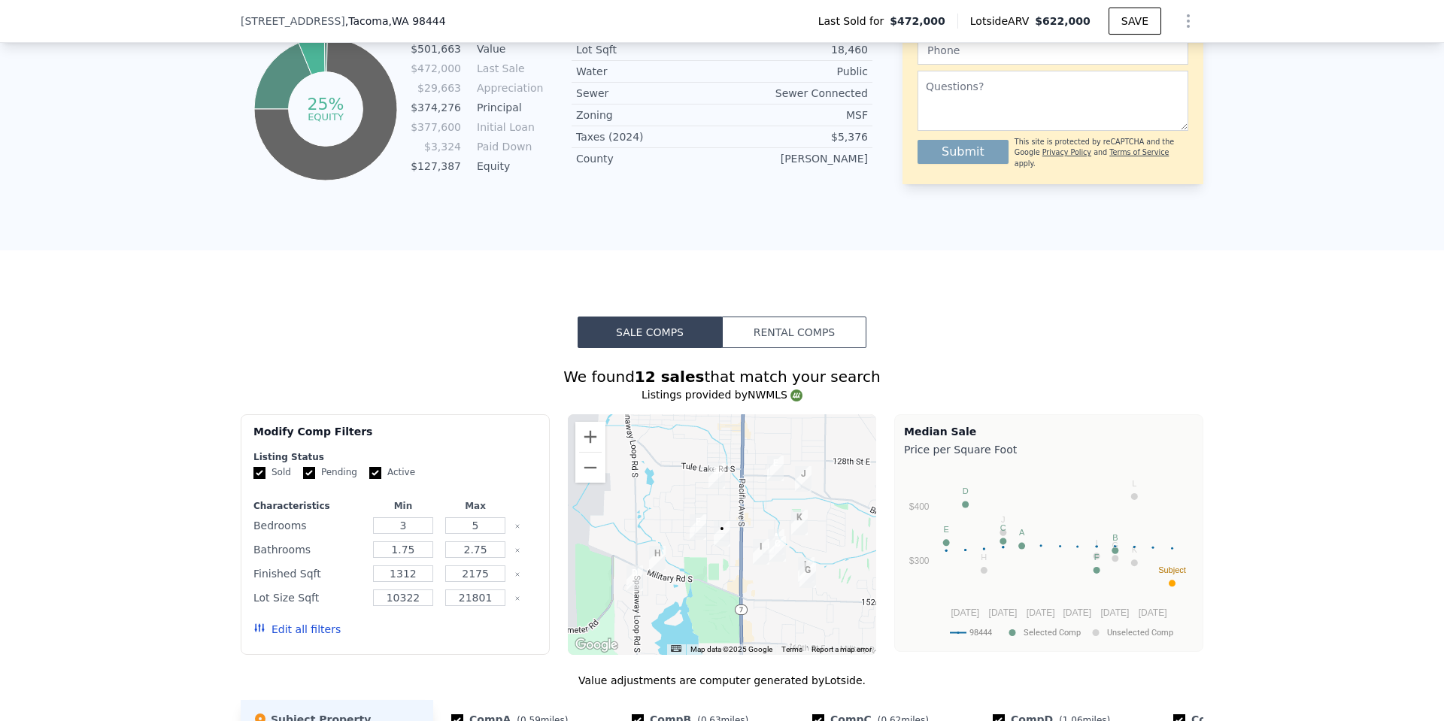
scroll to position [1235, 0]
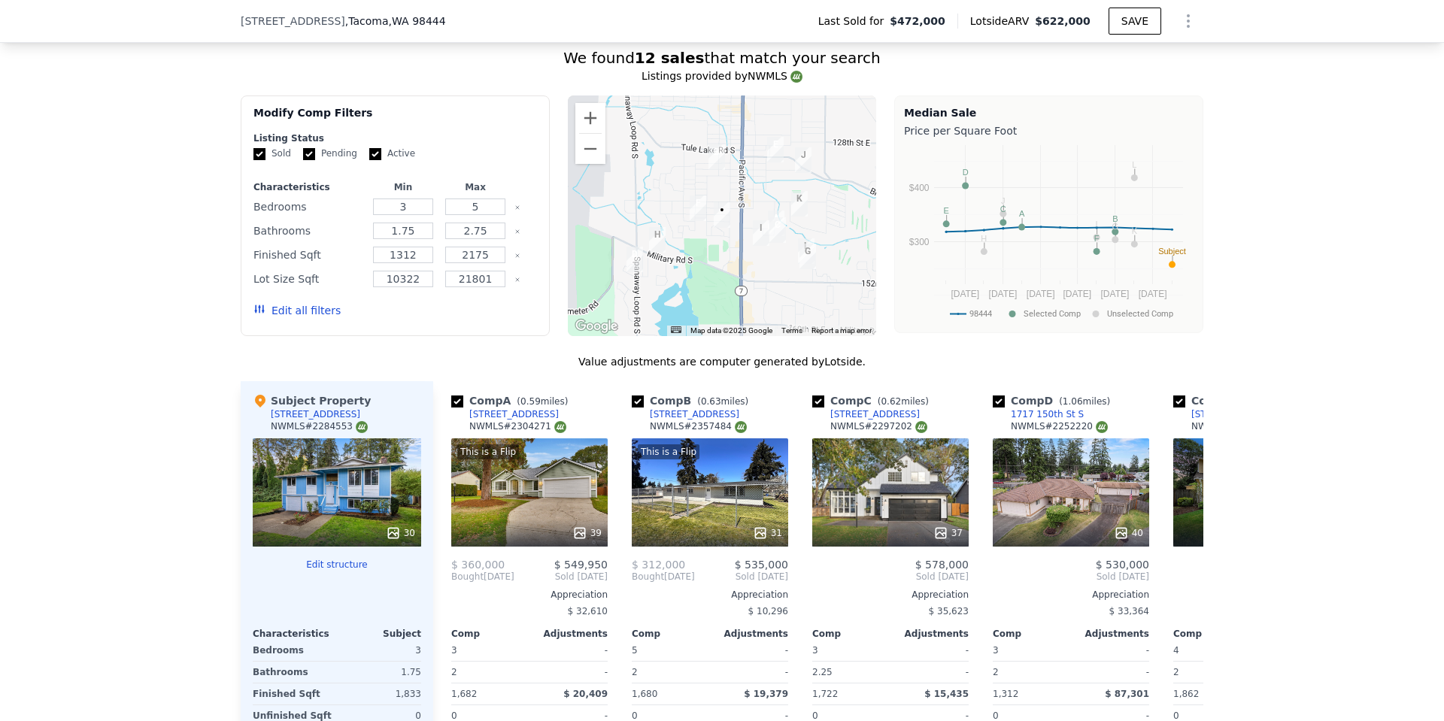
click at [288, 318] on button "Edit all filters" at bounding box center [296, 310] width 87 height 15
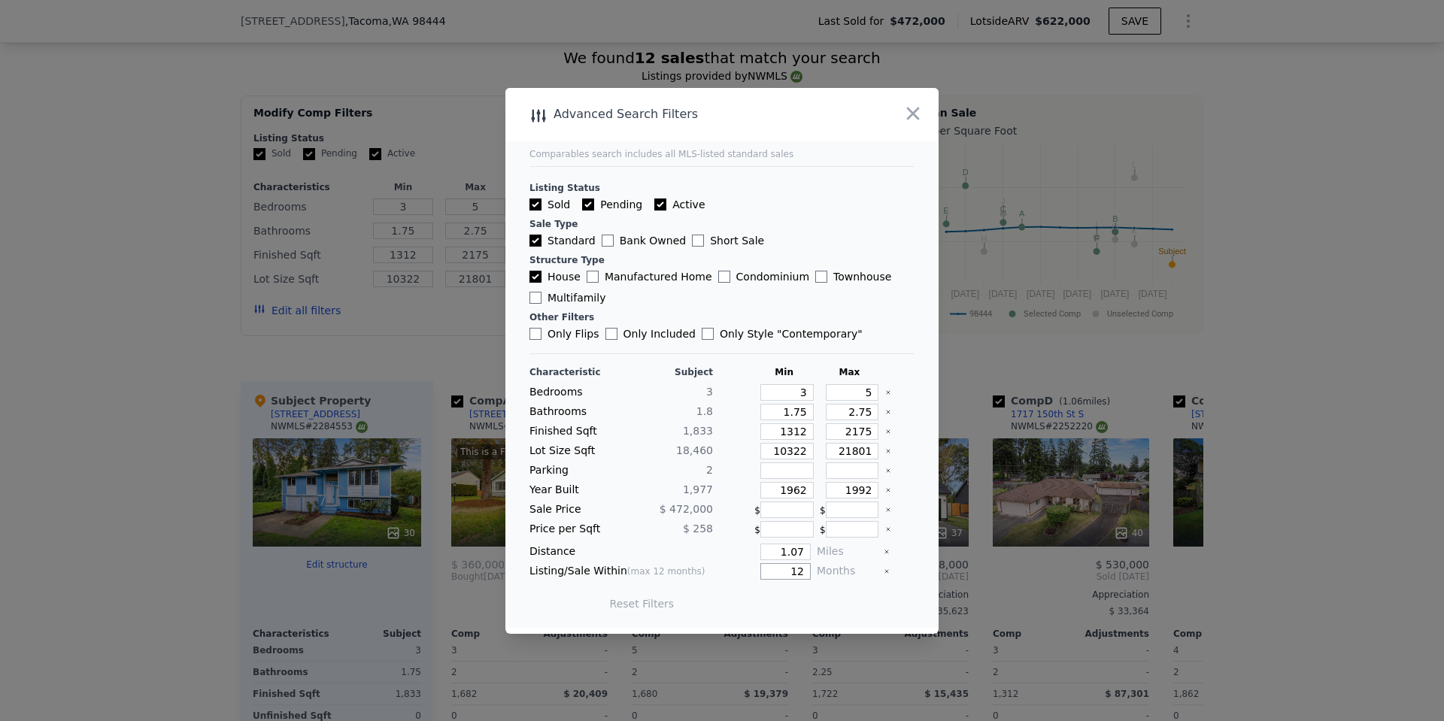
drag, startPoint x: 793, startPoint y: 572, endPoint x: 769, endPoint y: 565, distance: 25.9
click at [769, 565] on input "12" at bounding box center [785, 571] width 50 height 17
type input "5"
drag, startPoint x: 796, startPoint y: 550, endPoint x: 711, endPoint y: 527, distance: 87.9
click at [732, 546] on div "1.07" at bounding box center [765, 552] width 92 height 17
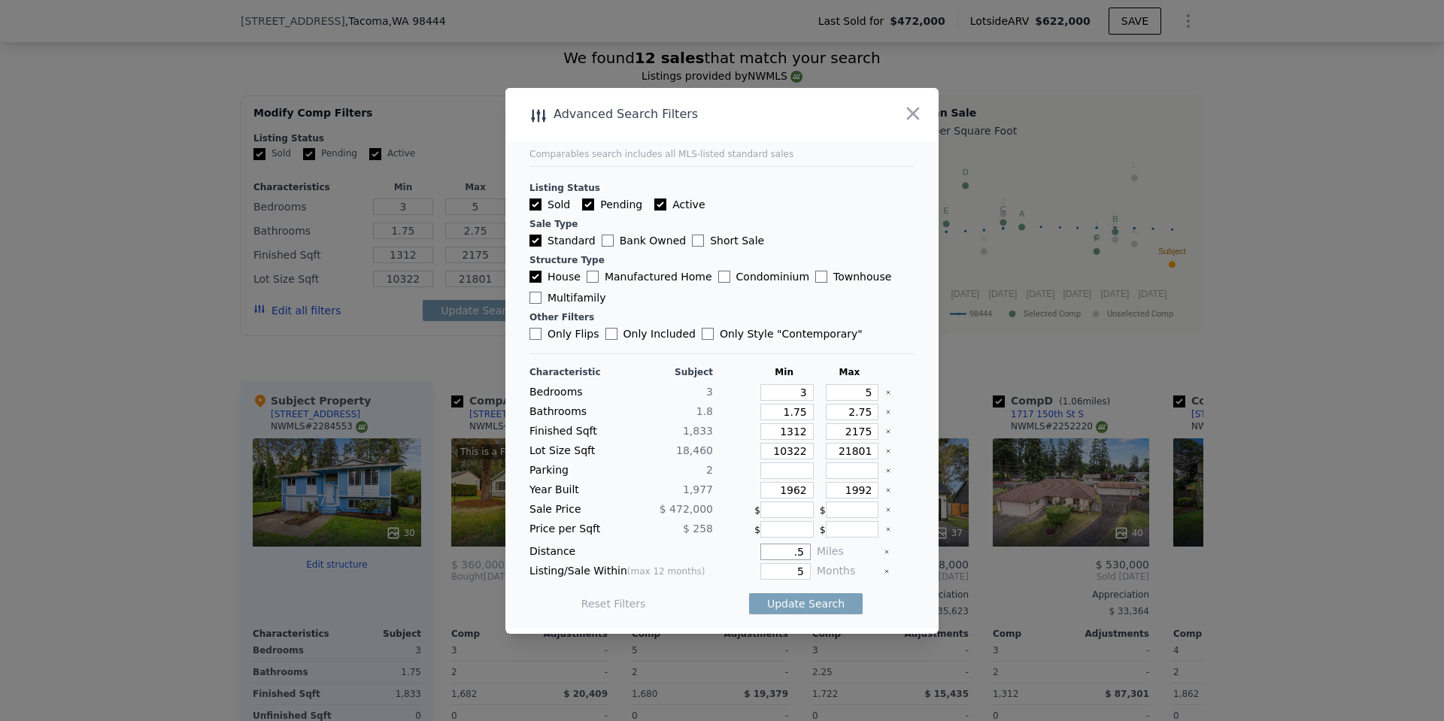
type input "0.5"
click at [781, 605] on button "Update Search" at bounding box center [806, 603] width 114 height 21
checkbox input "false"
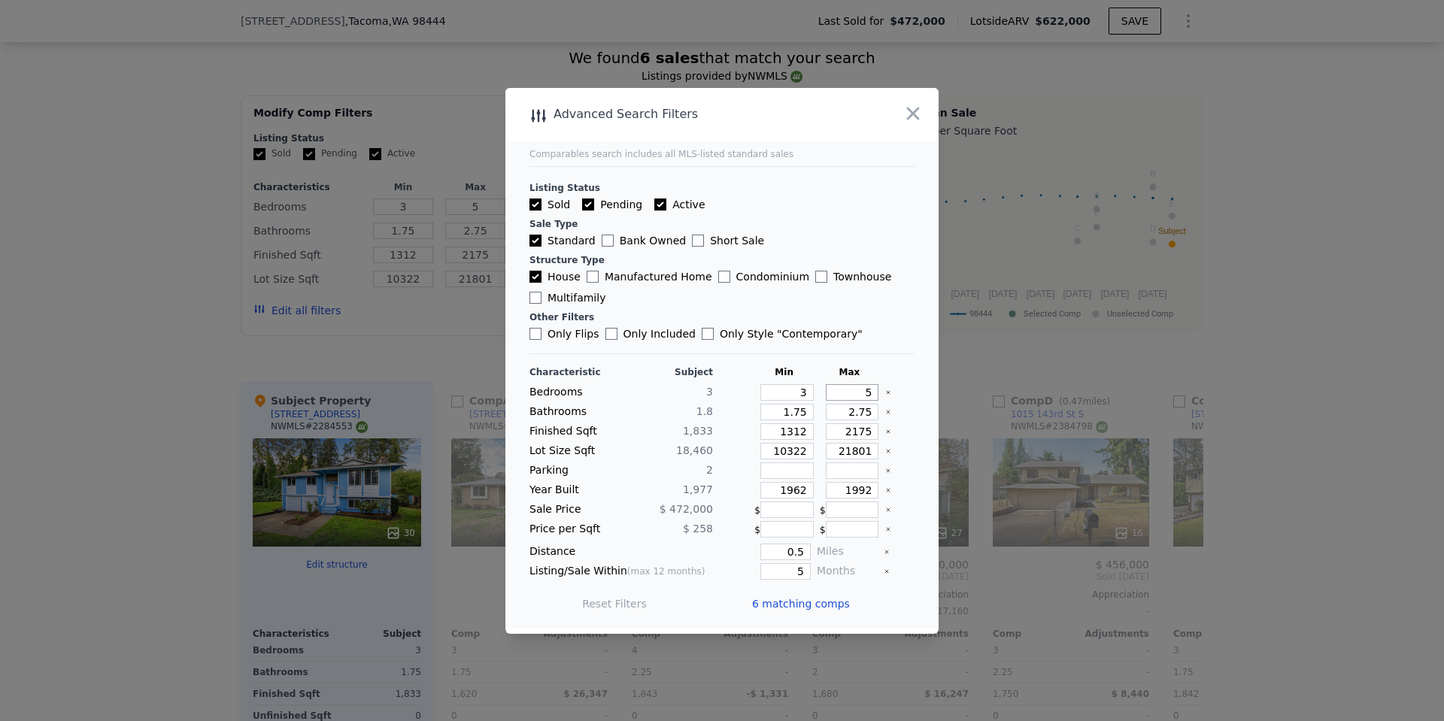
drag, startPoint x: 863, startPoint y: 391, endPoint x: 841, endPoint y: 391, distance: 21.1
click at [841, 391] on input "5" at bounding box center [852, 392] width 53 height 17
type input "4"
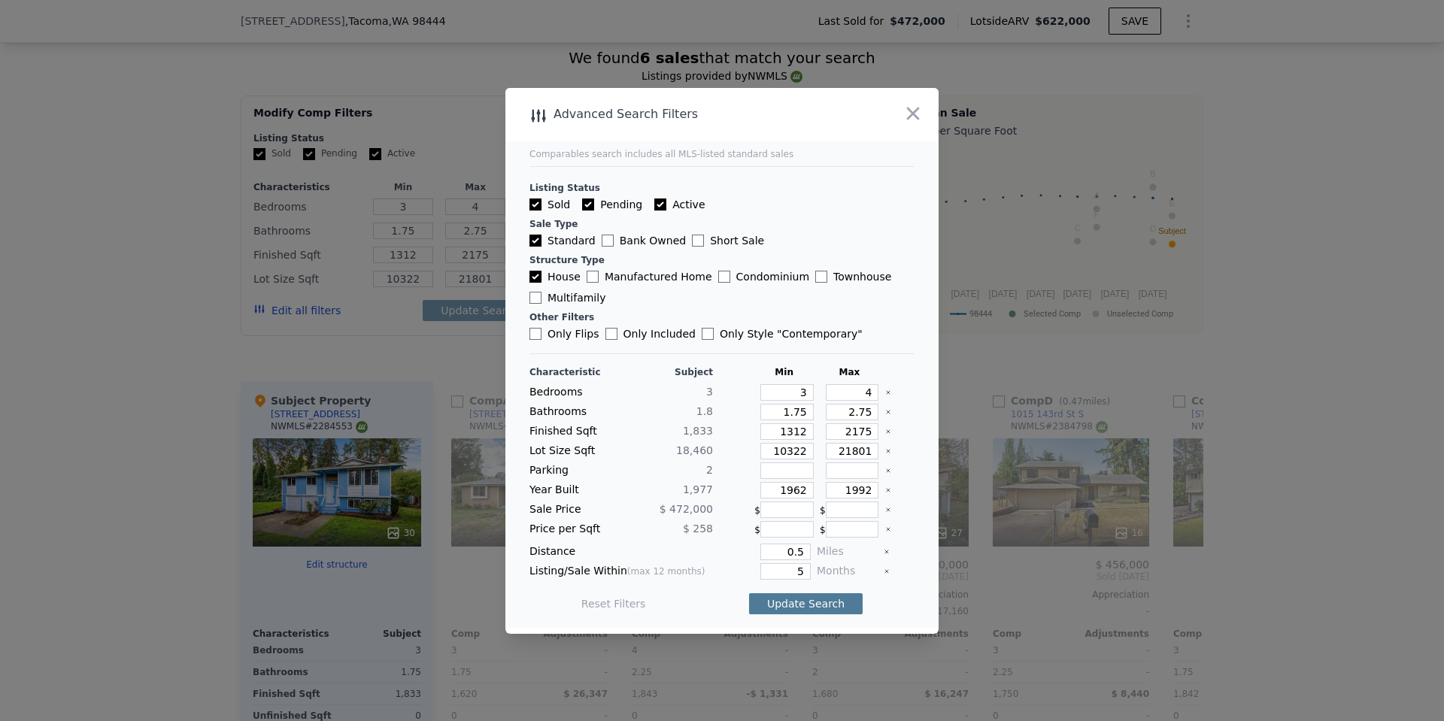
click at [809, 607] on button "Update Search" at bounding box center [806, 603] width 114 height 21
click at [797, 605] on span "6 matching comps" at bounding box center [801, 603] width 98 height 15
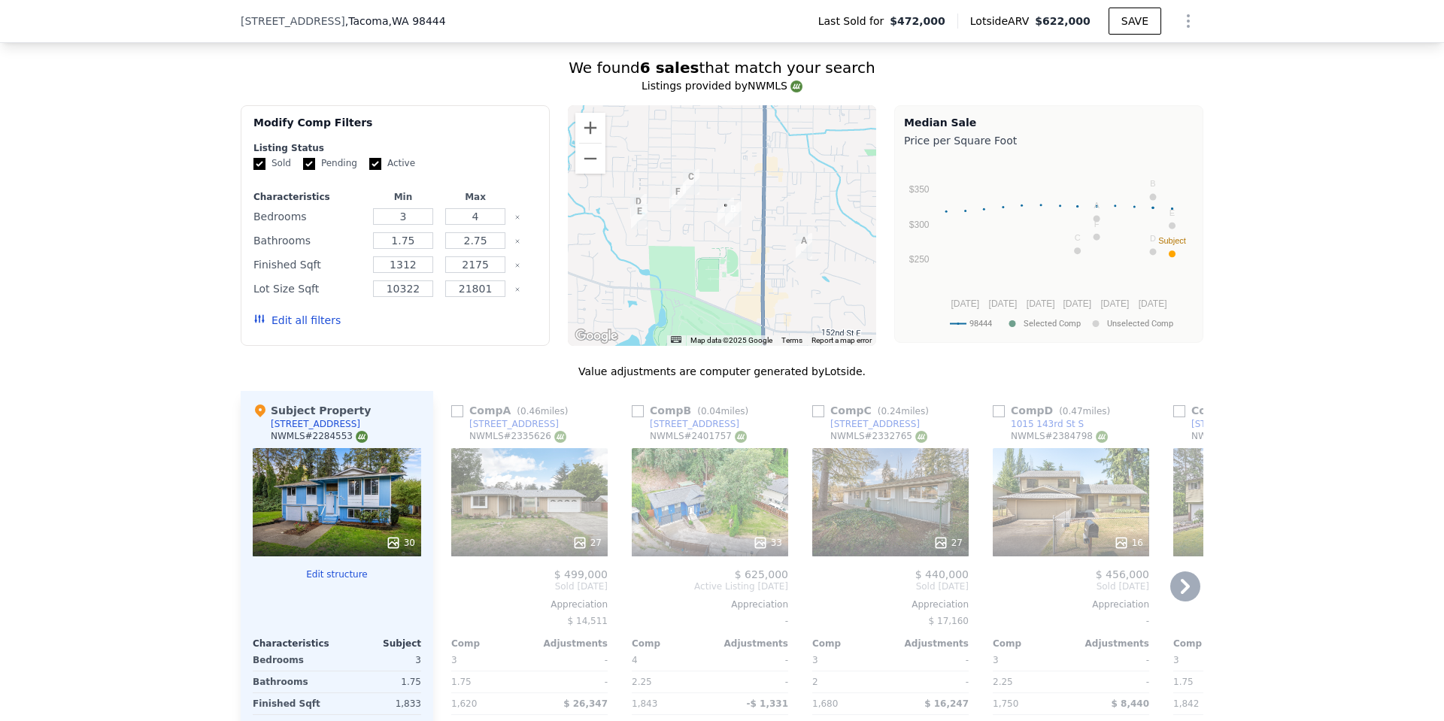
scroll to position [1287, 0]
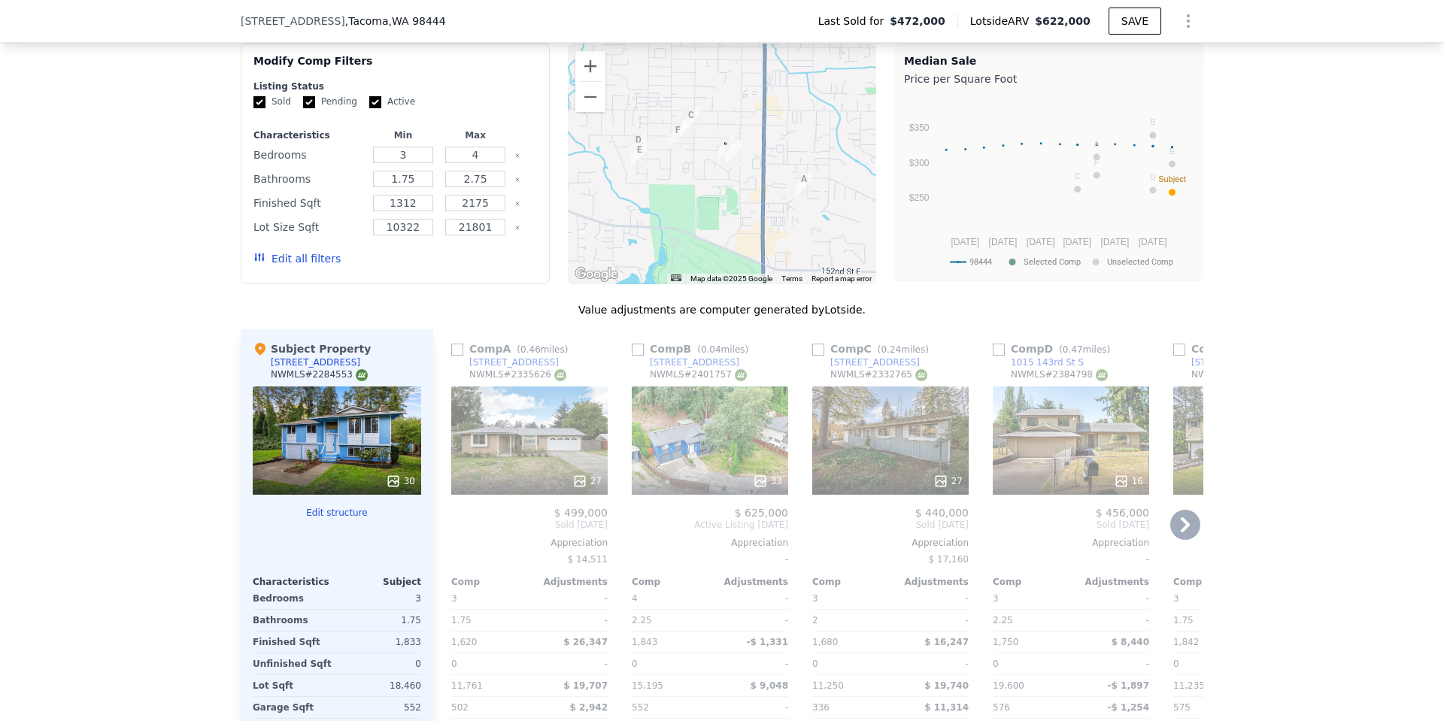
click at [632, 356] on input "checkbox" at bounding box center [638, 350] width 12 height 12
checkbox input "true"
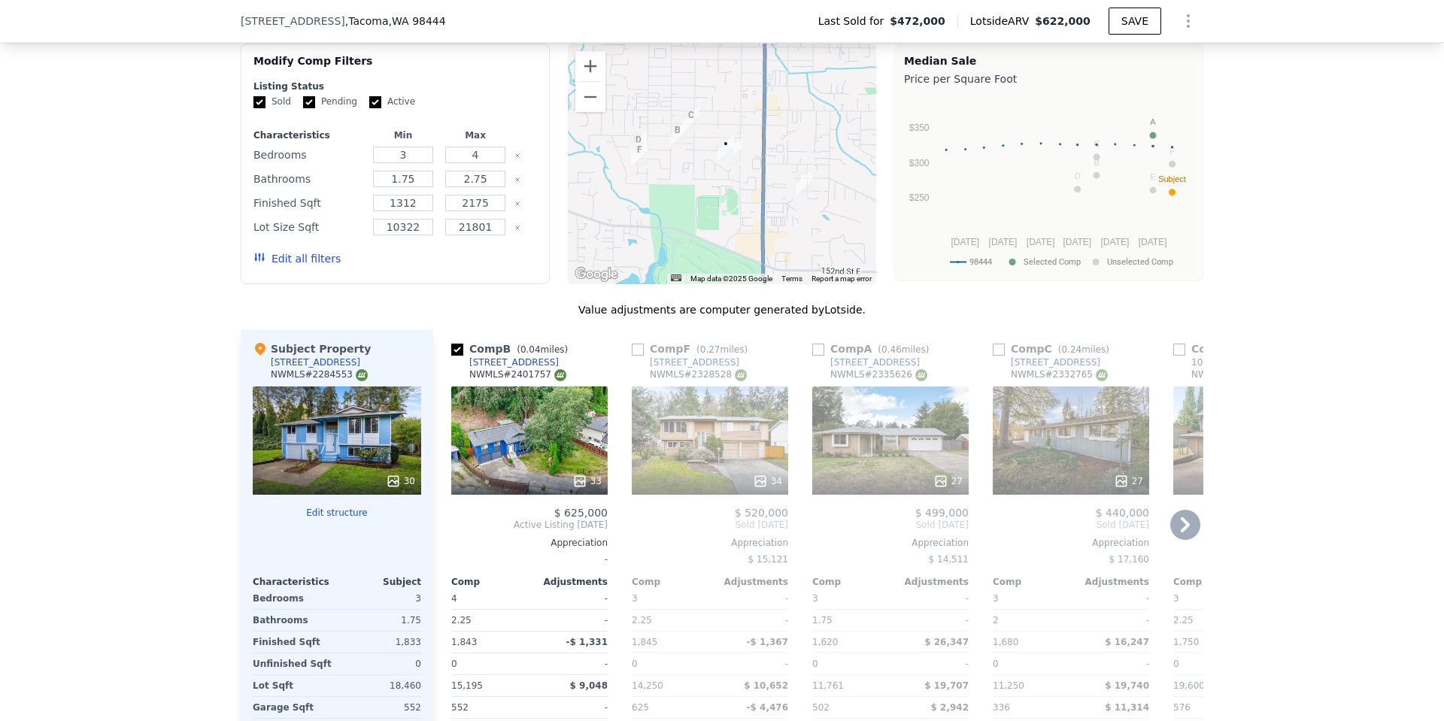
click at [993, 356] on input "checkbox" at bounding box center [999, 350] width 12 height 12
checkbox input "true"
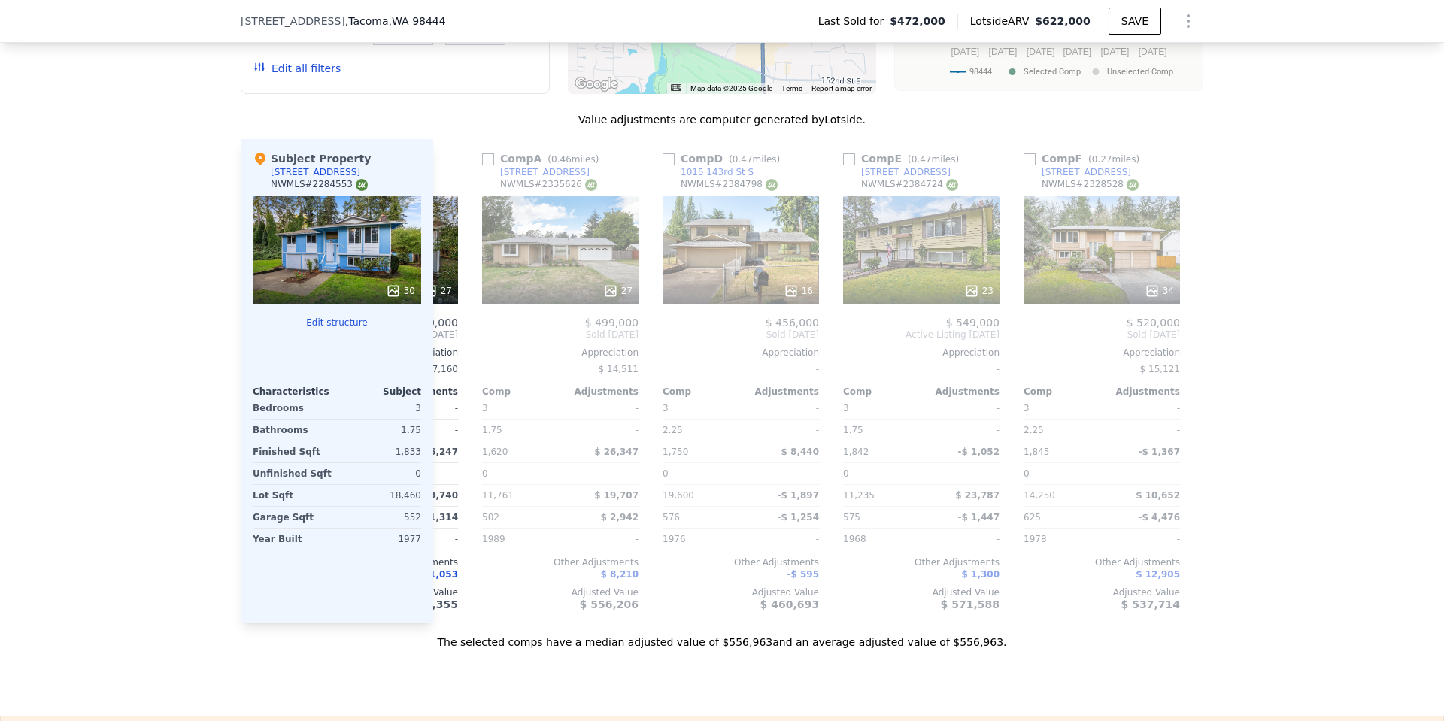
scroll to position [0, 332]
click at [1022, 165] on input "checkbox" at bounding box center [1027, 159] width 12 height 12
checkbox input "true"
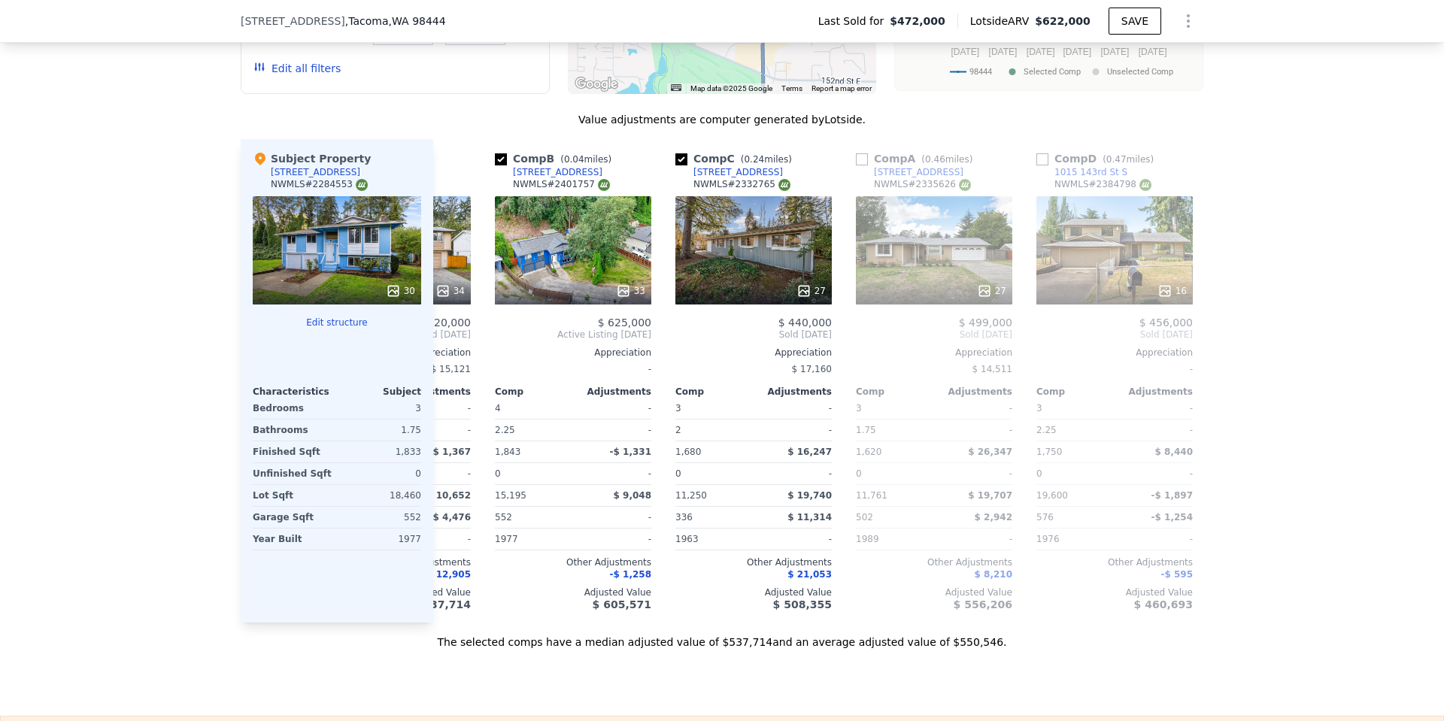
scroll to position [0, 0]
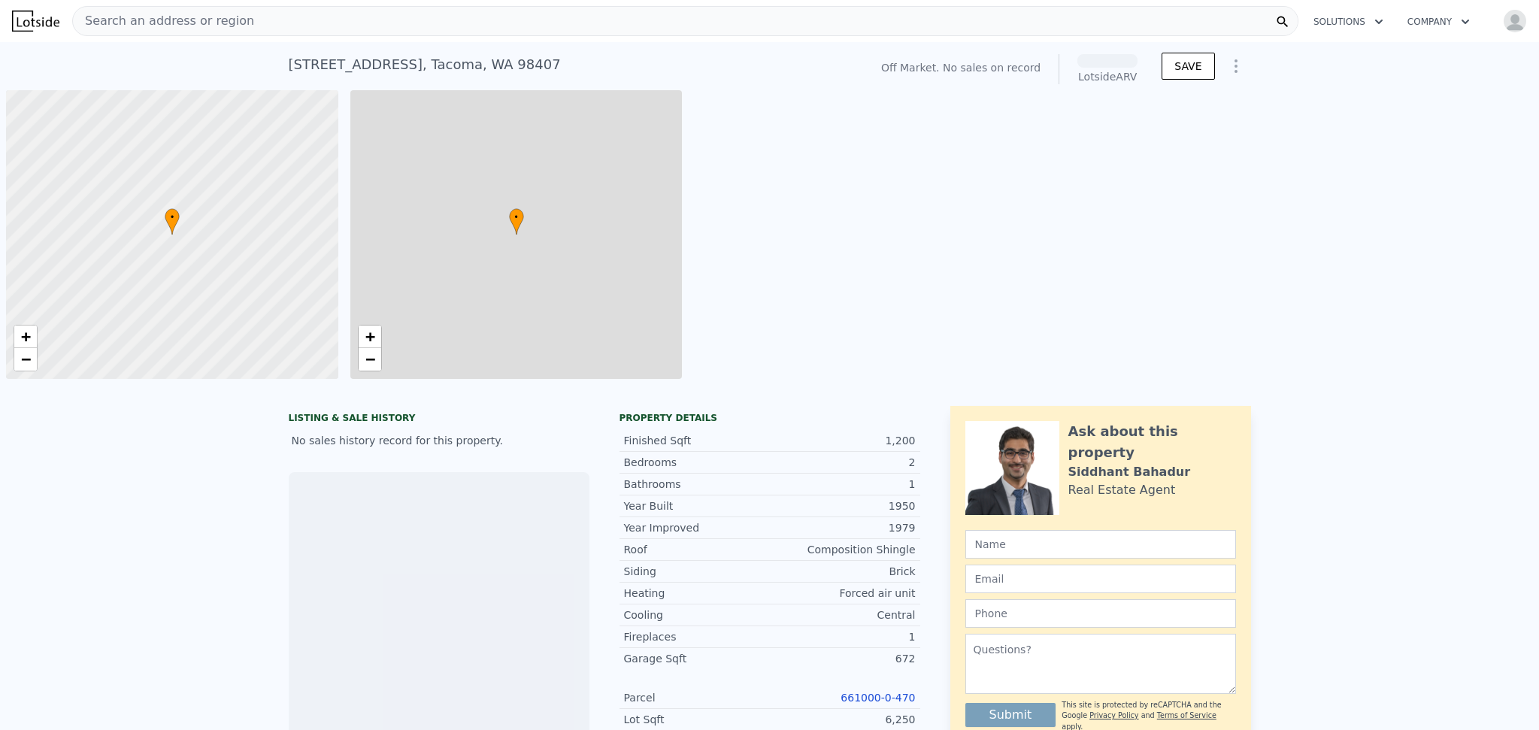
scroll to position [0, 6]
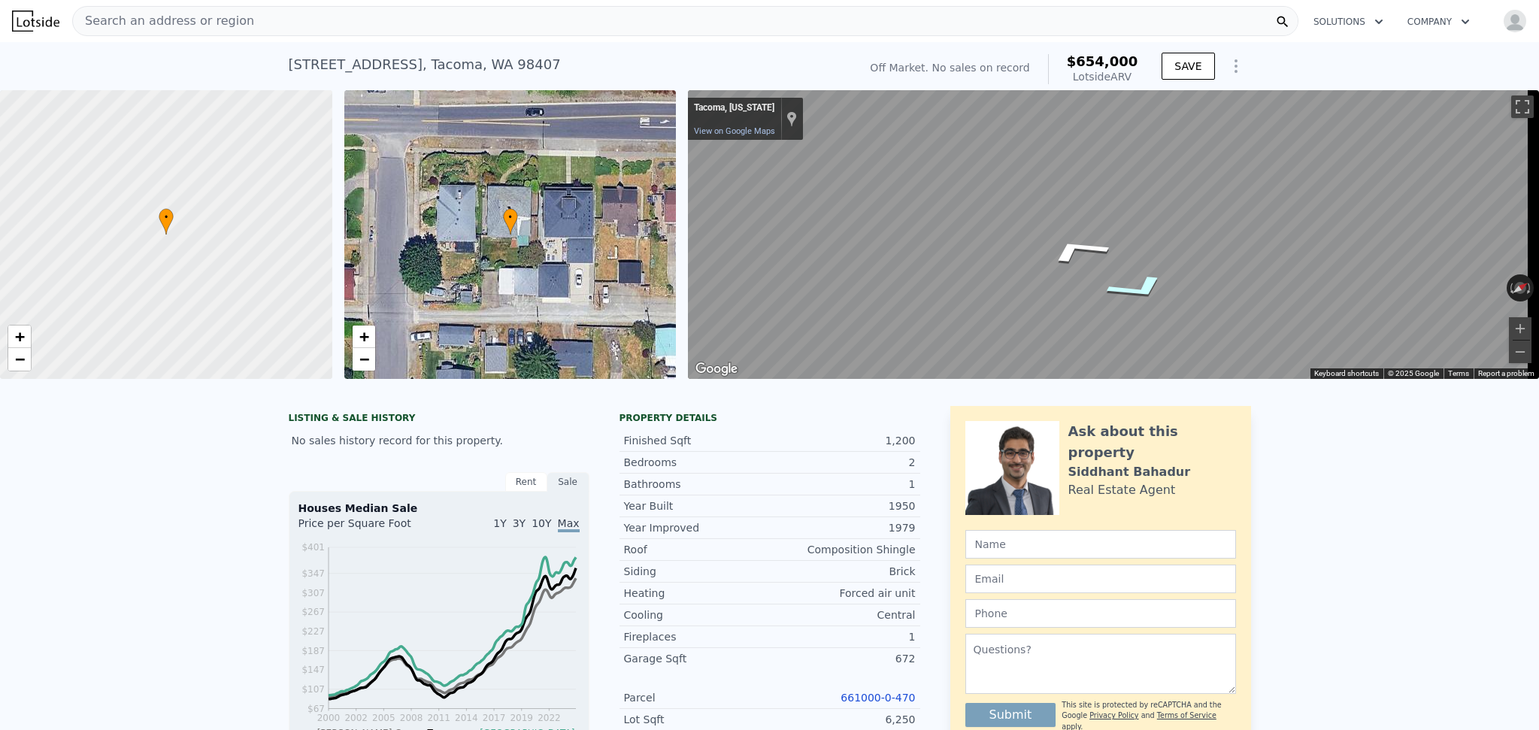
click at [1104, 293] on div "Map" at bounding box center [1113, 234] width 851 height 289
click at [1066, 265] on icon "Go North, N Bennett St" at bounding box center [1059, 260] width 103 height 44
click at [1509, 326] on button "Zoom in" at bounding box center [1520, 328] width 23 height 23
click at [1509, 327] on button "Zoom in" at bounding box center [1520, 328] width 23 height 23
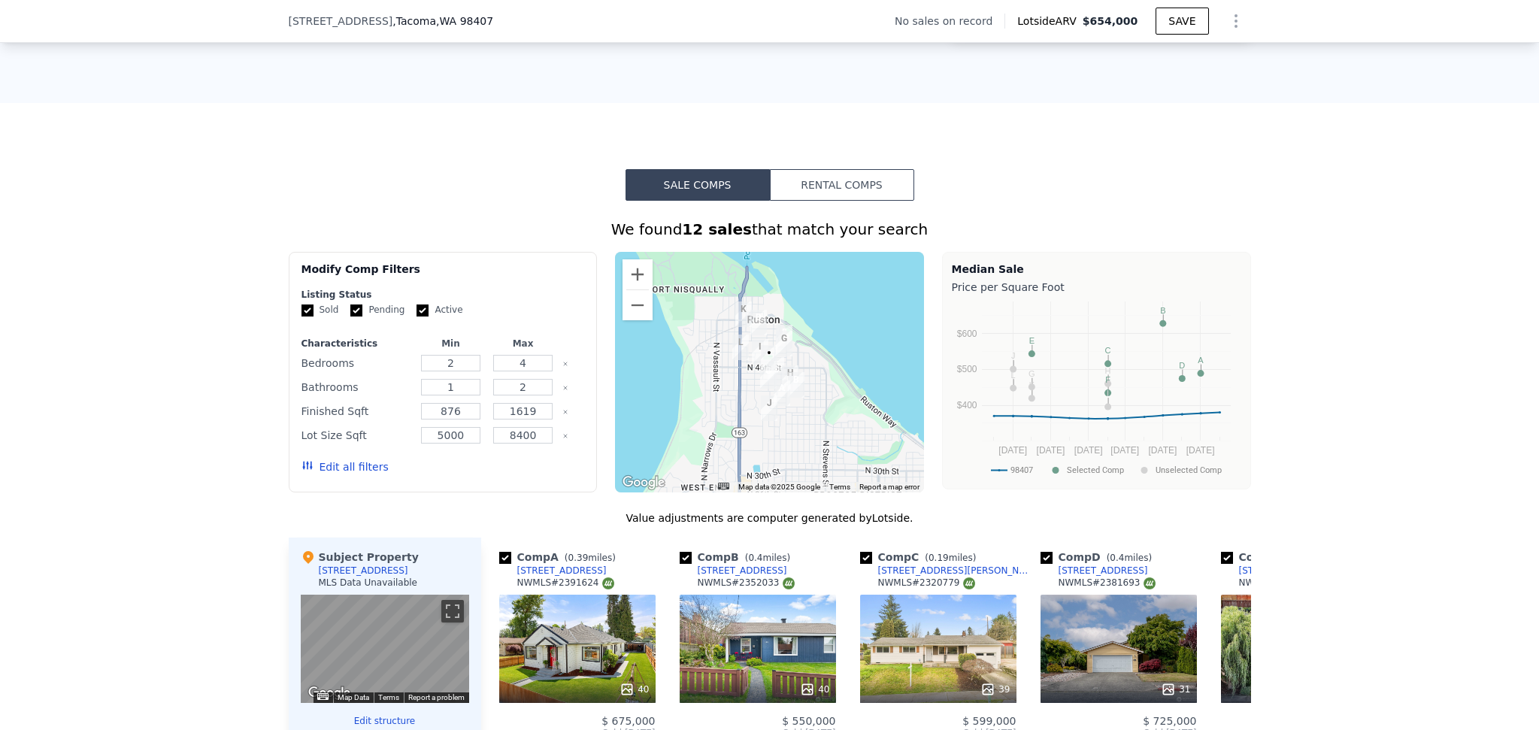
scroll to position [1268, 0]
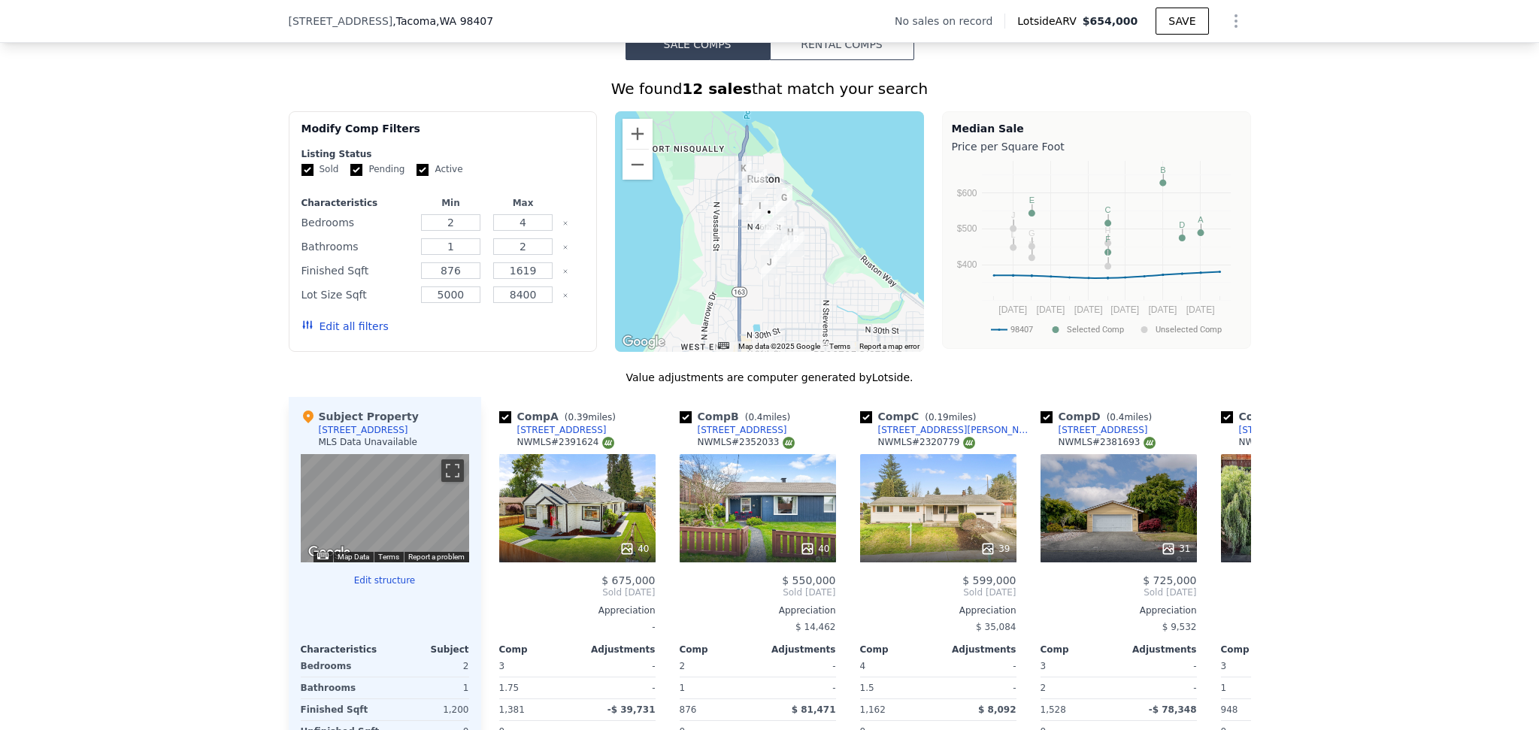
click at [417, 176] on input "Active" at bounding box center [423, 170] width 12 height 12
checkbox input "false"
click at [353, 334] on button "Edit all filters" at bounding box center [345, 326] width 87 height 15
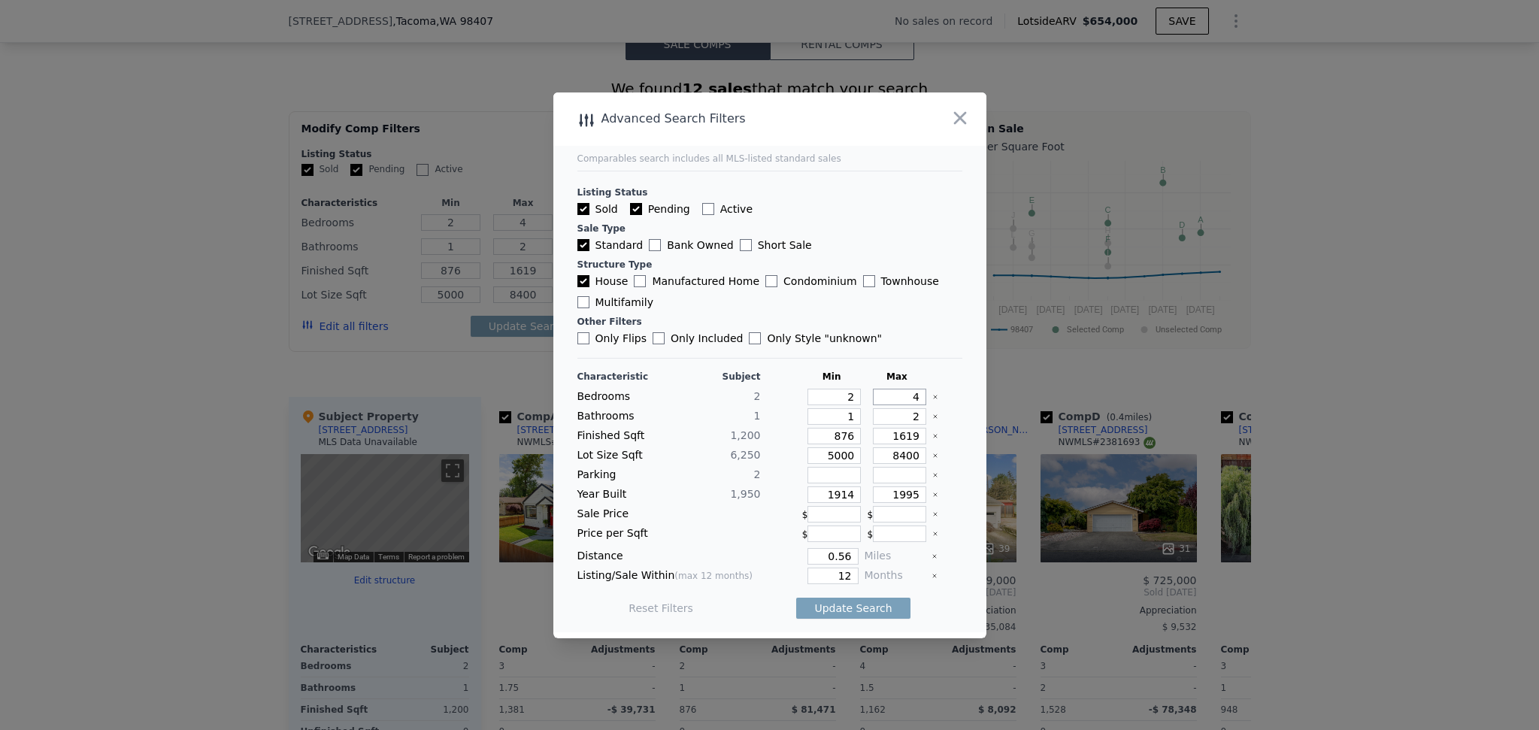
drag, startPoint x: 890, startPoint y: 399, endPoint x: 922, endPoint y: 402, distance: 32.4
click at [922, 402] on div "Bedrooms 2 2 4" at bounding box center [770, 397] width 385 height 17
type input "3"
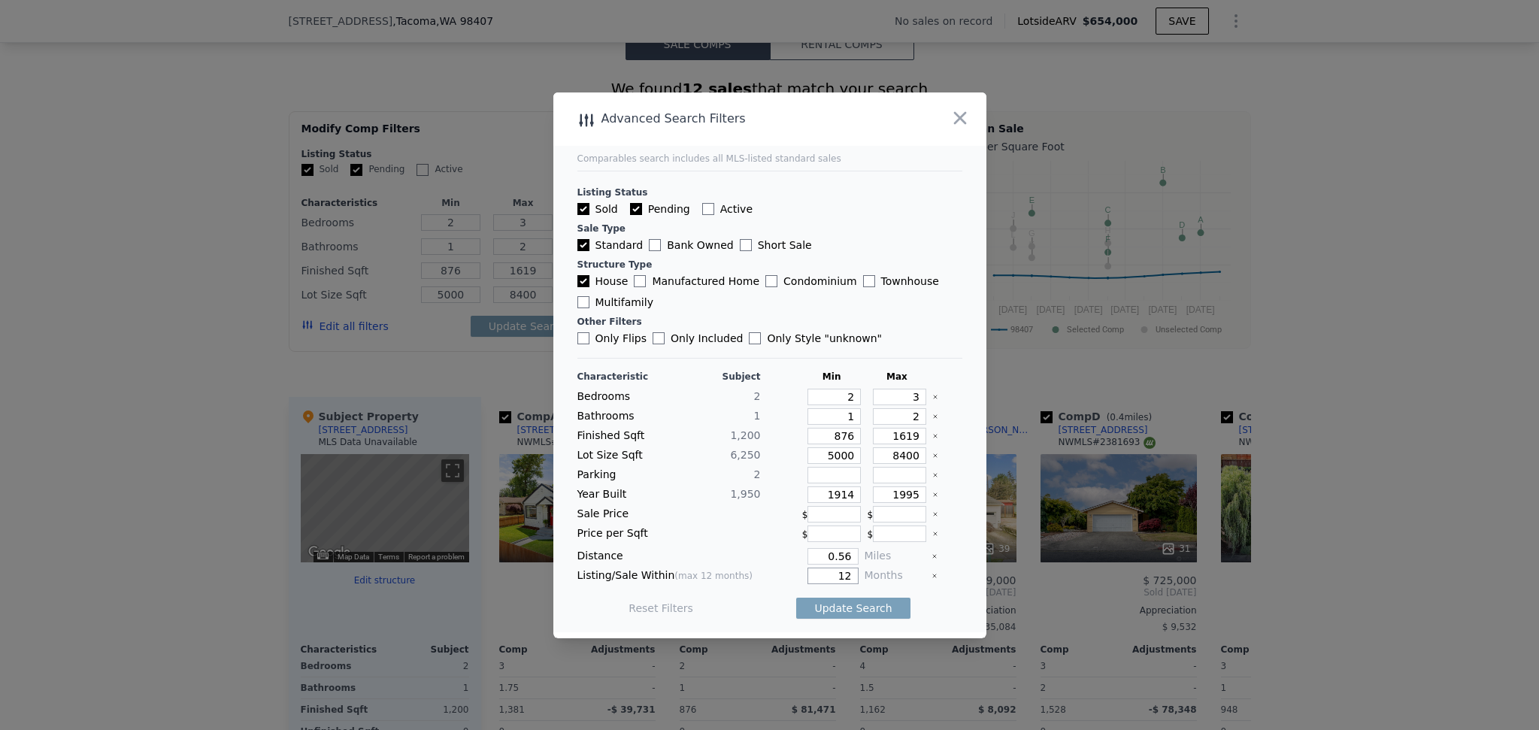
drag, startPoint x: 845, startPoint y: 581, endPoint x: 827, endPoint y: 579, distance: 18.1
click at [827, 579] on input "12" at bounding box center [833, 576] width 50 height 17
type input "5"
click at [849, 607] on button "Update Search" at bounding box center [853, 608] width 114 height 21
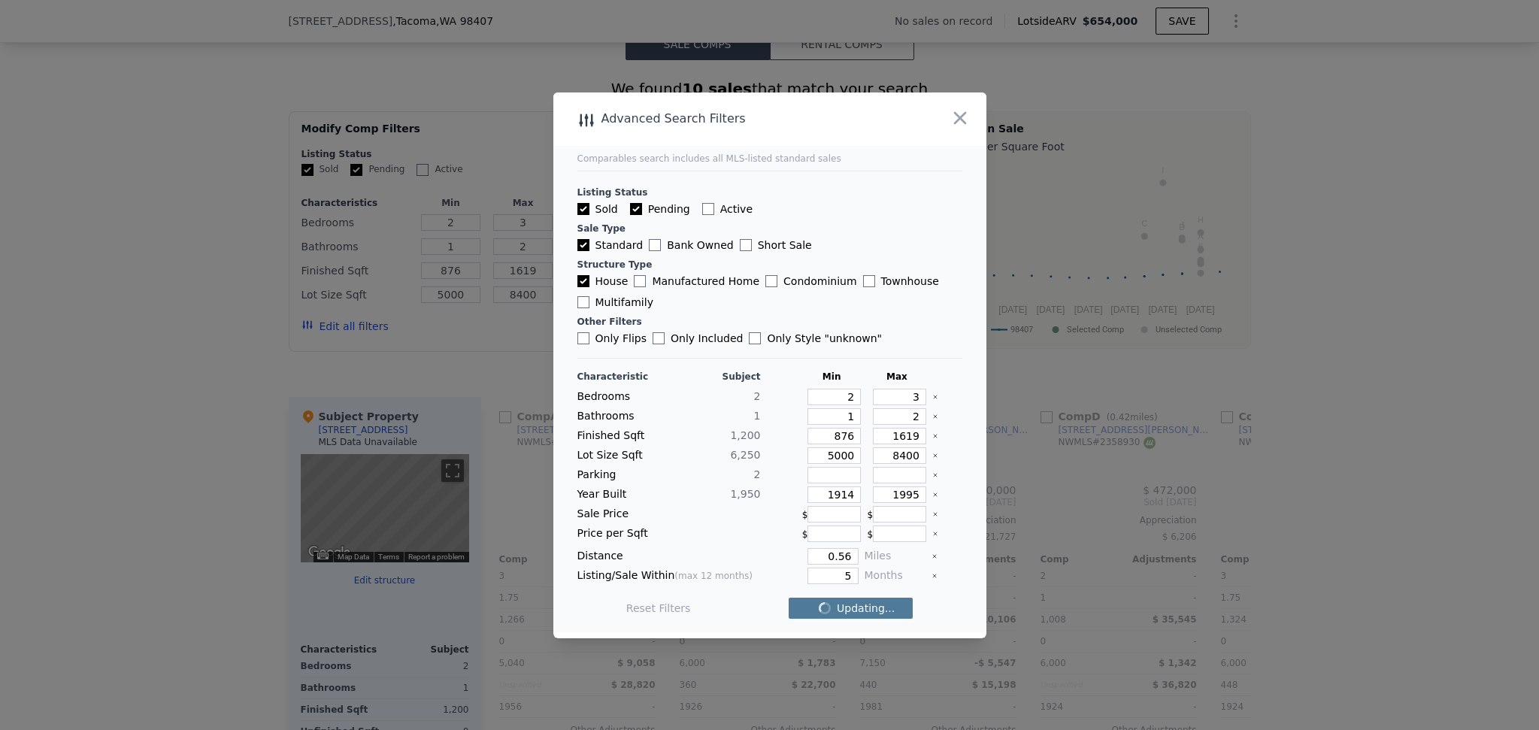
checkbox input "false"
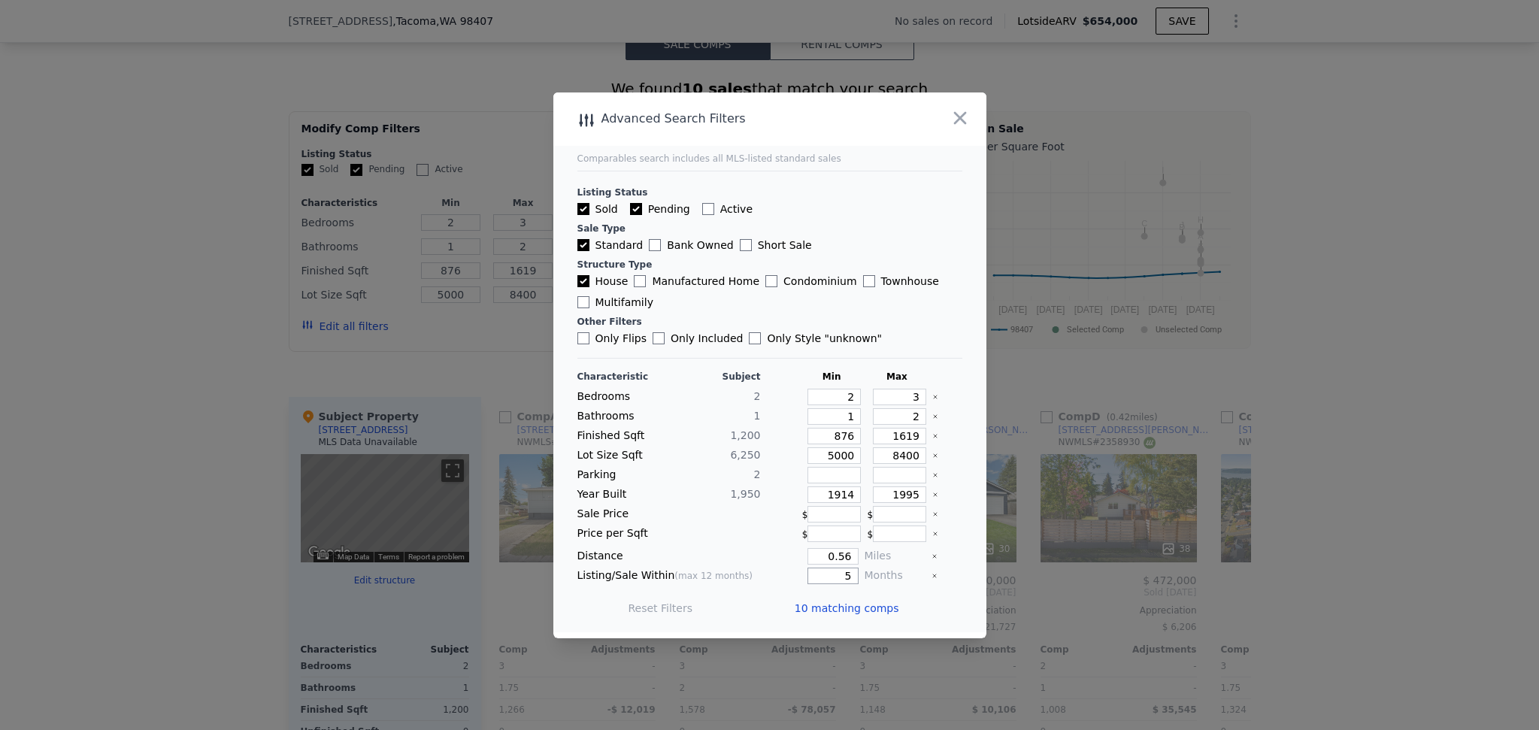
drag, startPoint x: 846, startPoint y: 578, endPoint x: 823, endPoint y: 573, distance: 23.9
click at [823, 573] on input "5" at bounding box center [833, 576] width 50 height 17
type input "3"
click at [837, 614] on button "Update Search" at bounding box center [853, 608] width 114 height 21
click at [838, 612] on span "8 matching comps" at bounding box center [849, 608] width 98 height 15
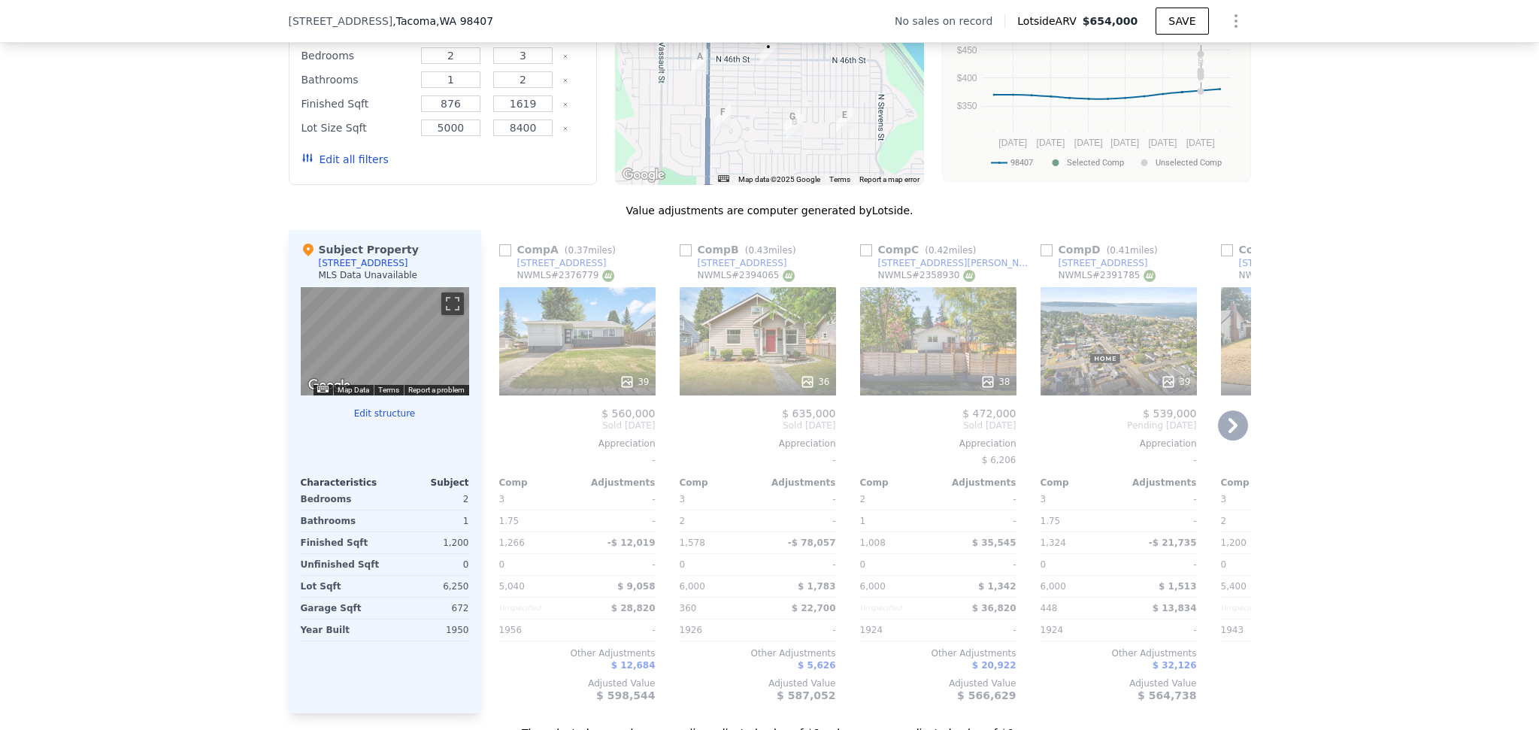
scroll to position [1432, 0]
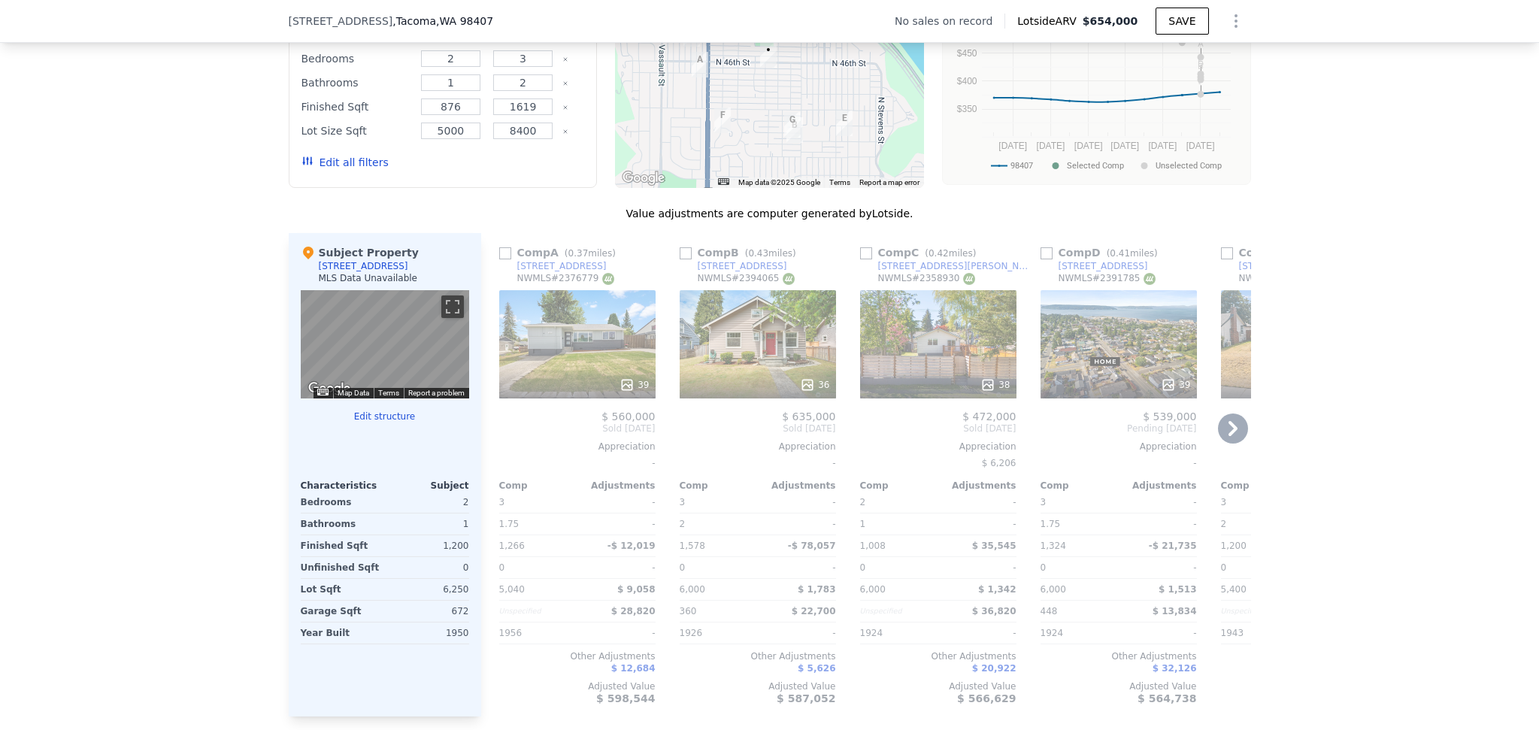
click at [863, 259] on input "checkbox" at bounding box center [866, 253] width 12 height 12
checkbox input "true"
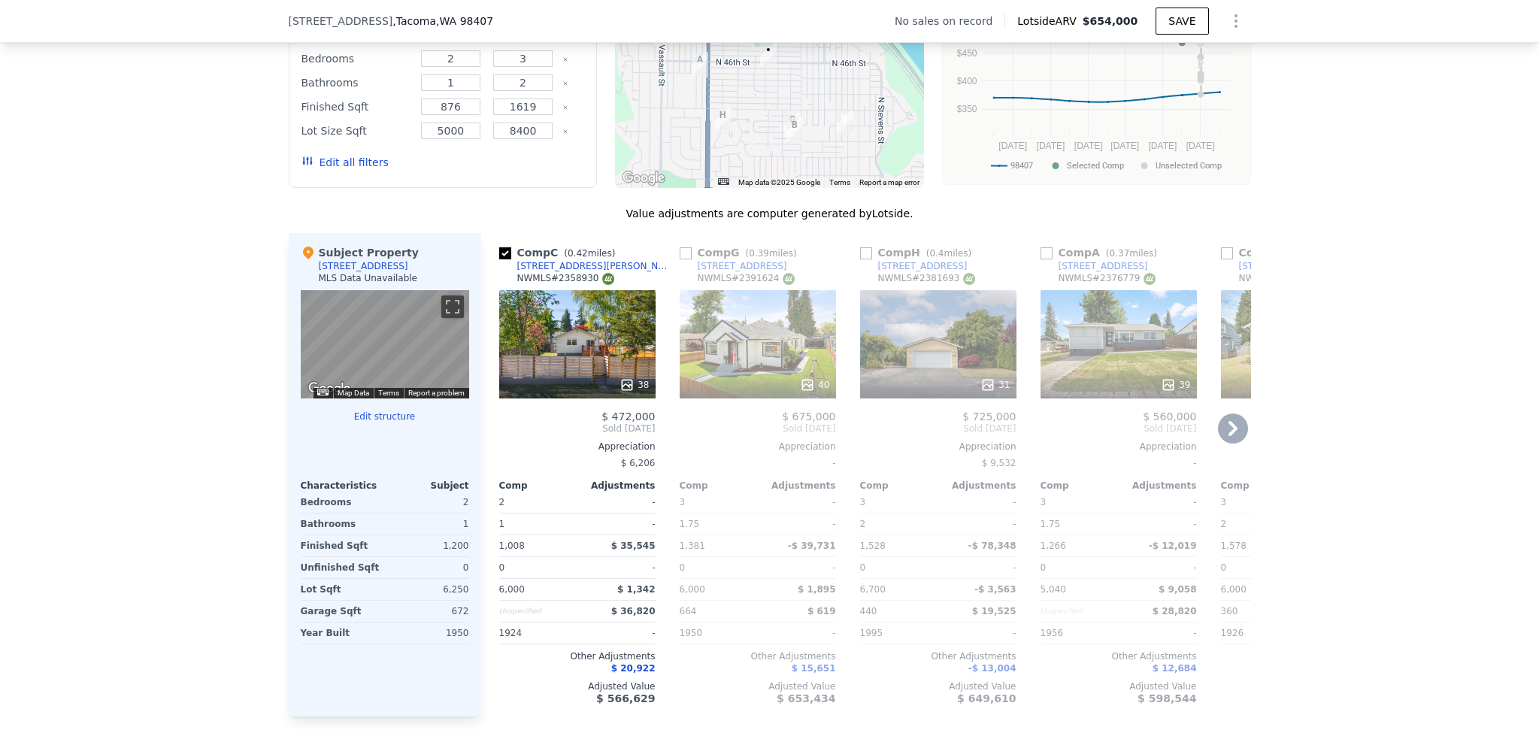
click at [681, 259] on input "checkbox" at bounding box center [686, 253] width 12 height 12
checkbox input "true"
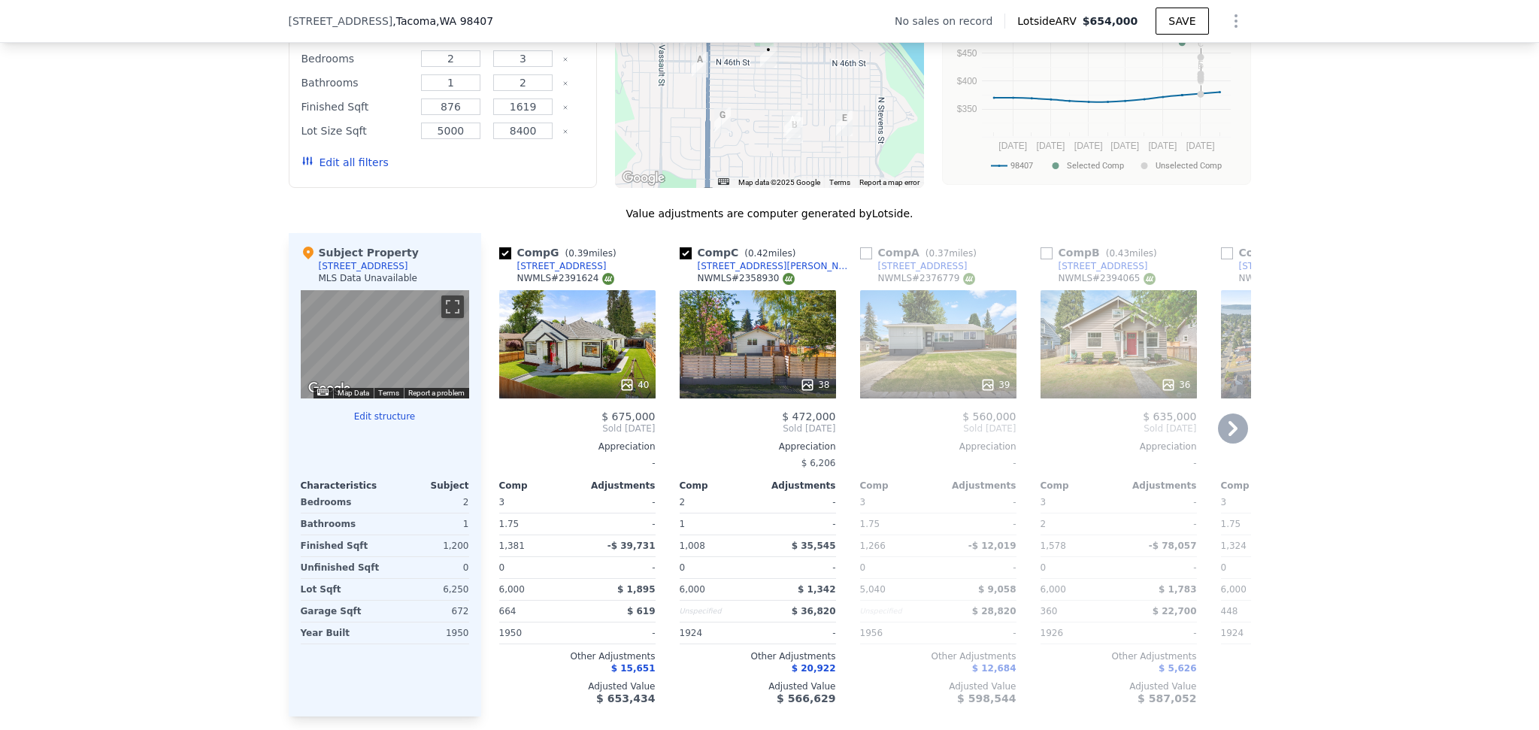
click at [860, 259] on input "checkbox" at bounding box center [866, 253] width 12 height 12
checkbox input "true"
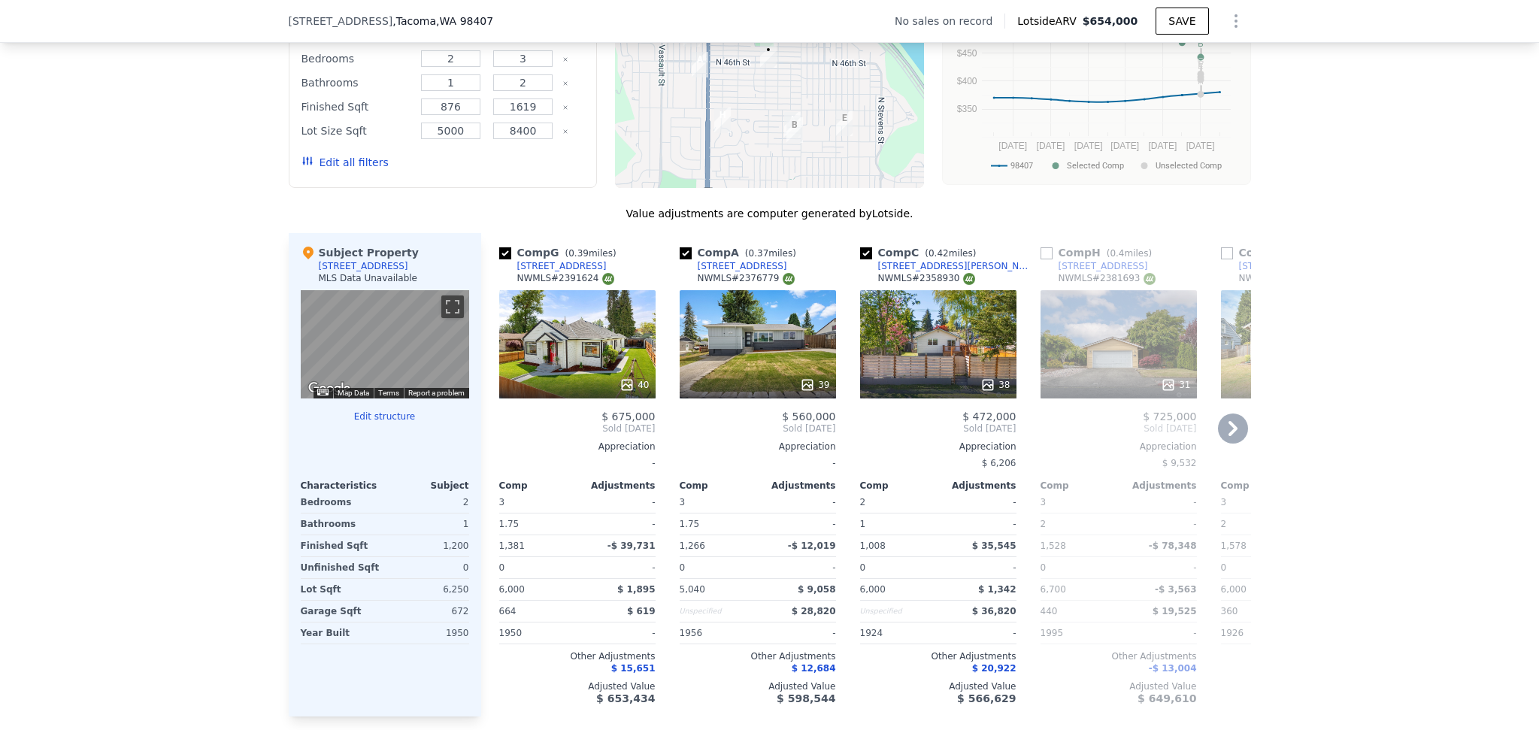
click at [1041, 259] on input "checkbox" at bounding box center [1047, 253] width 12 height 12
checkbox input "true"
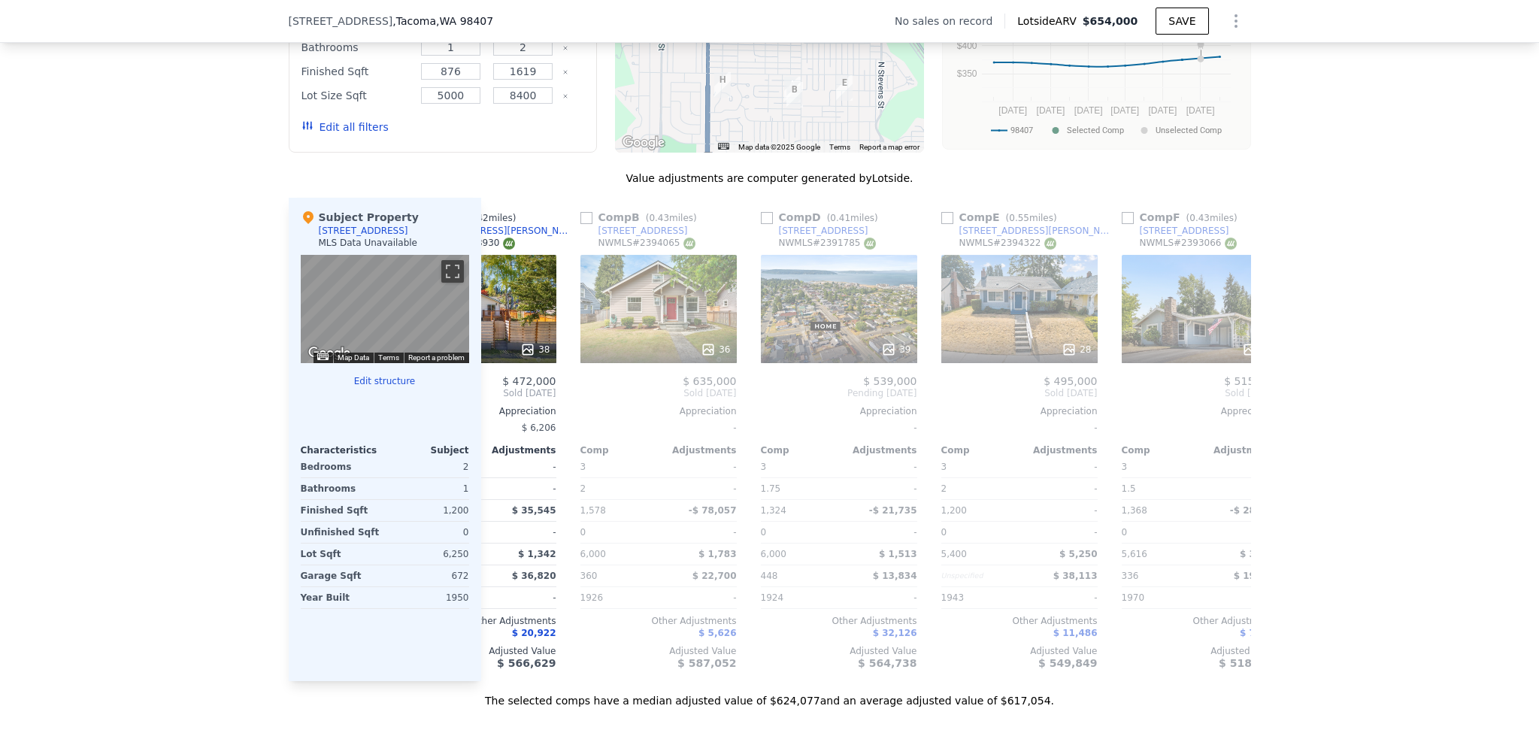
scroll to position [0, 642]
click at [580, 224] on input "checkbox" at bounding box center [585, 218] width 12 height 12
checkbox input "true"
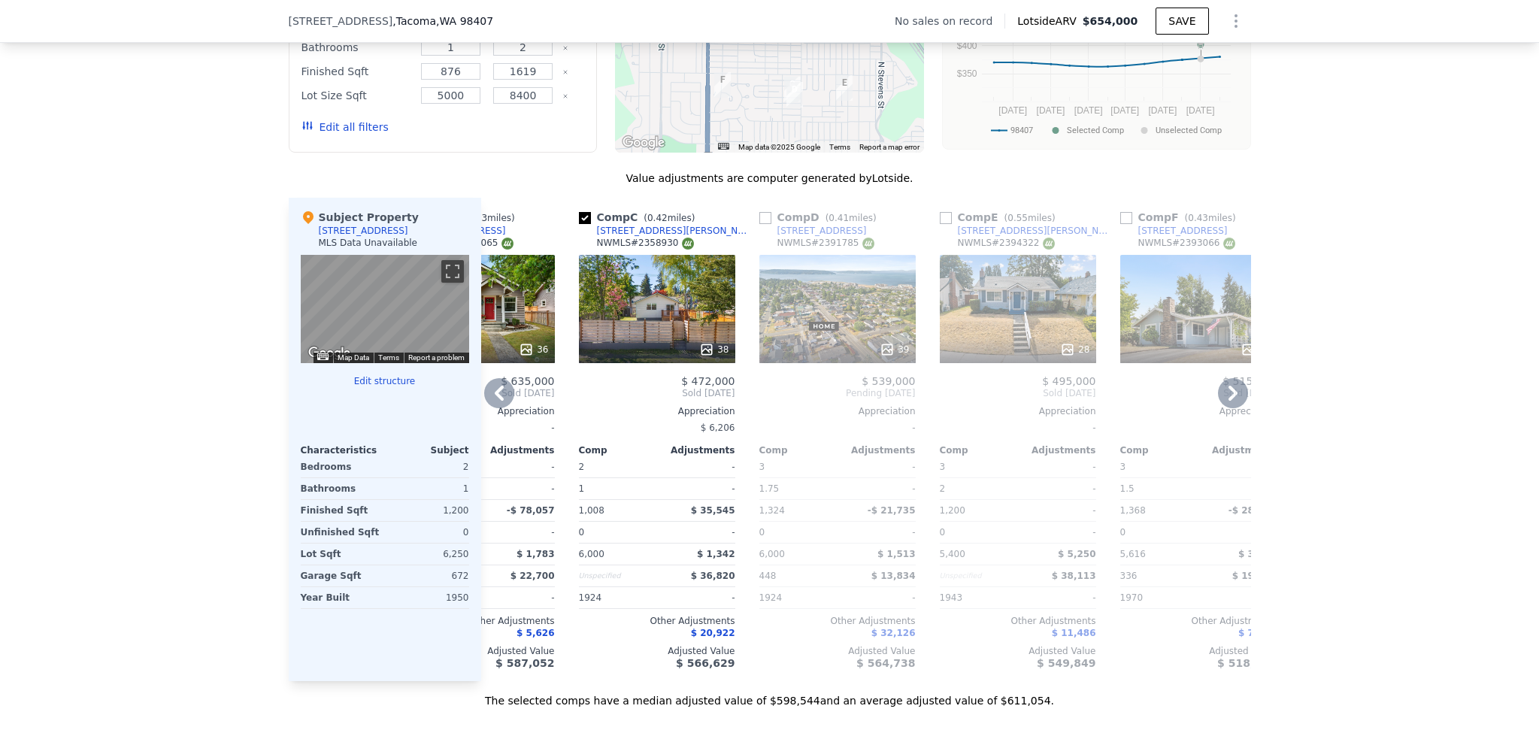
click at [761, 224] on input "checkbox" at bounding box center [765, 218] width 12 height 12
checkbox input "true"
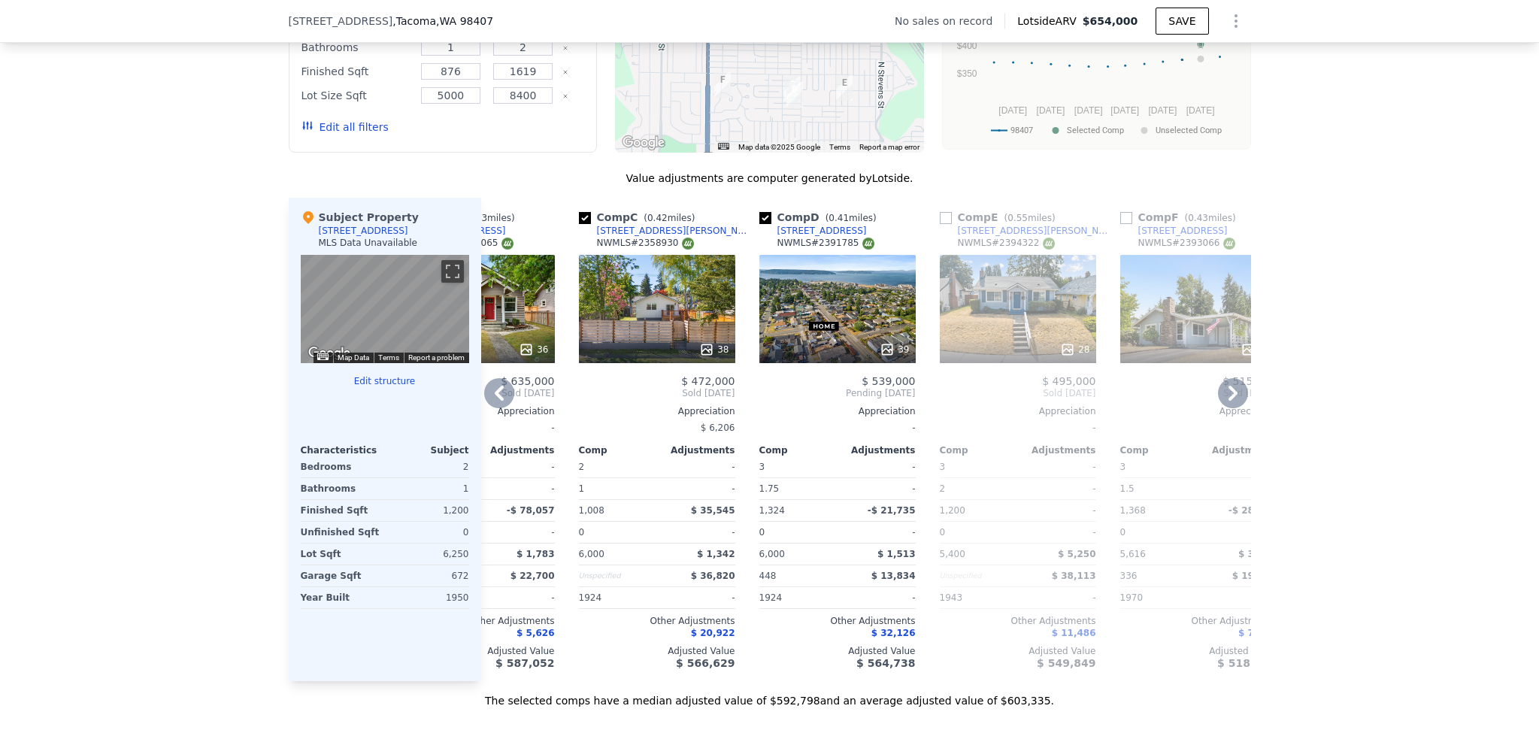
click at [940, 224] on input "checkbox" at bounding box center [946, 218] width 12 height 12
checkbox input "true"
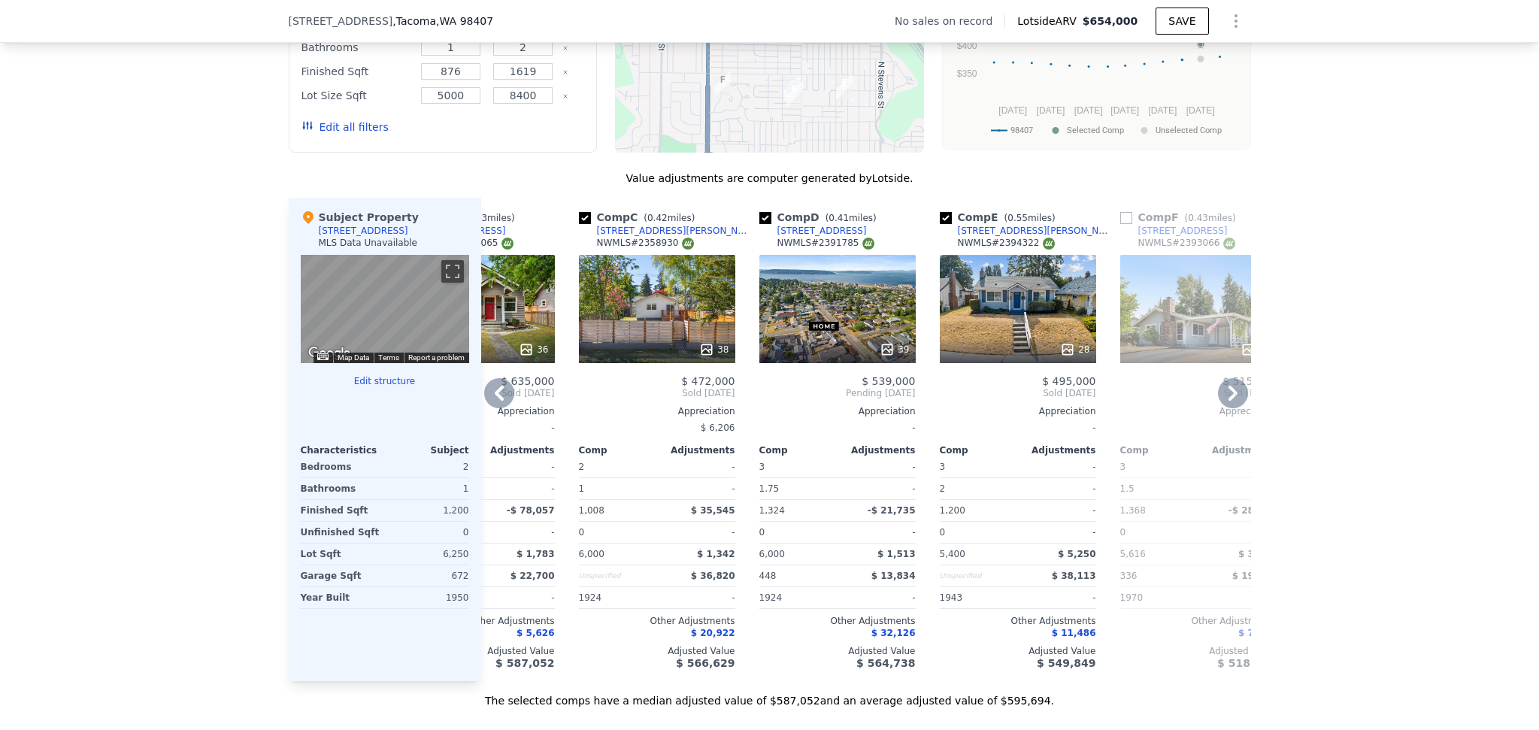
drag, startPoint x: 1122, startPoint y: 227, endPoint x: 1103, endPoint y: 477, distance: 251.1
click at [1121, 224] on input "checkbox" at bounding box center [1126, 218] width 12 height 12
checkbox input "true"
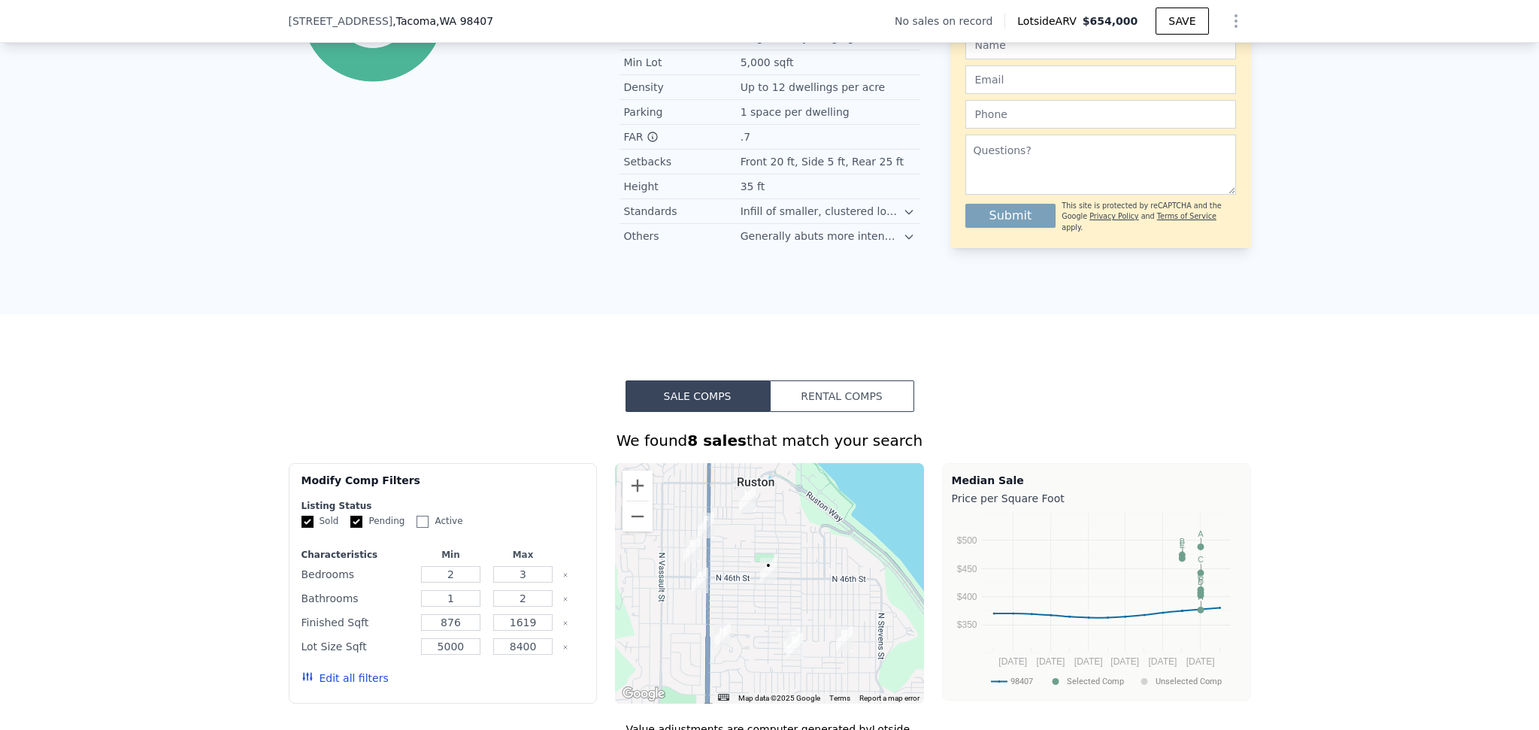
scroll to position [0, 0]
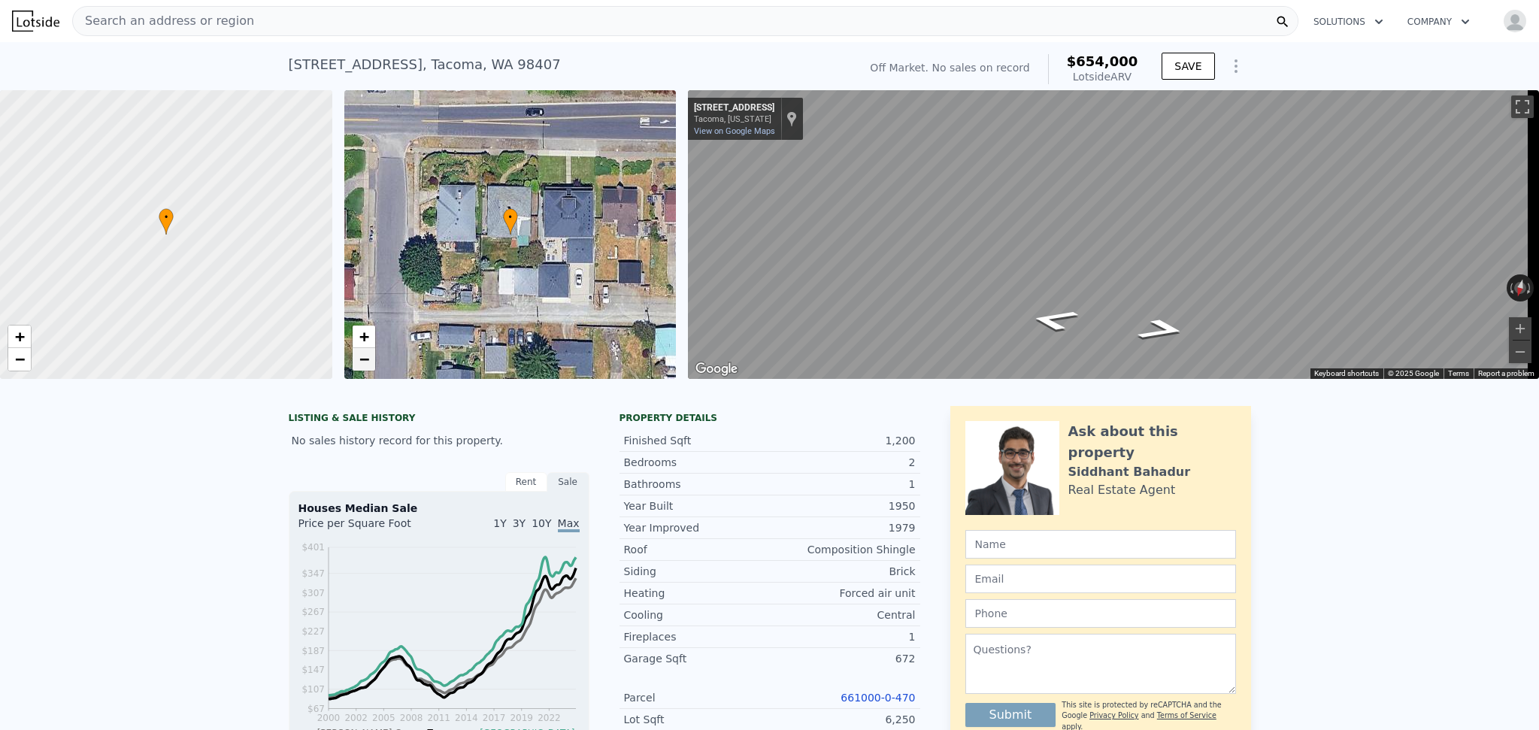
checkbox input "true"
type input "4"
click at [365, 362] on span "−" at bounding box center [364, 359] width 10 height 19
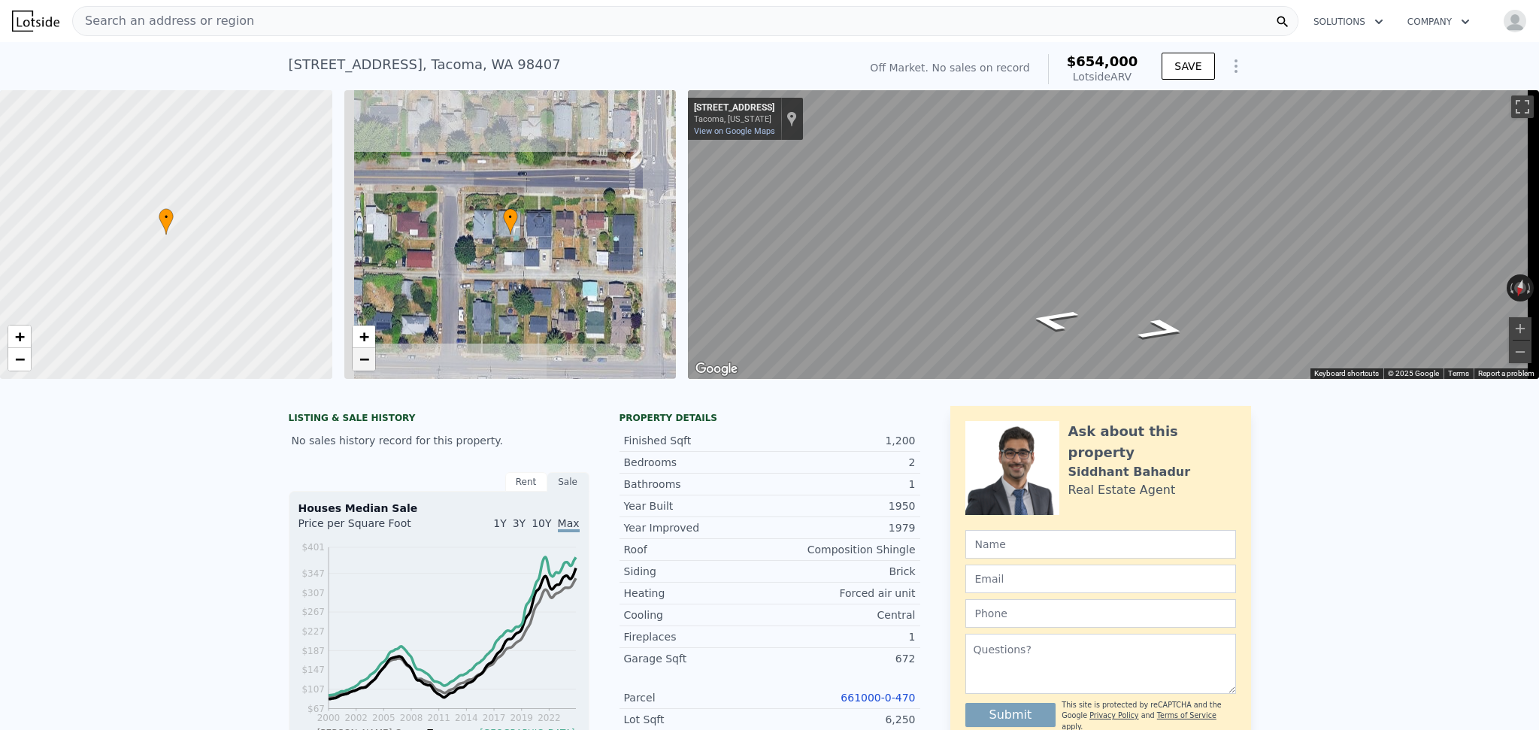
click at [364, 362] on span "−" at bounding box center [364, 359] width 10 height 19
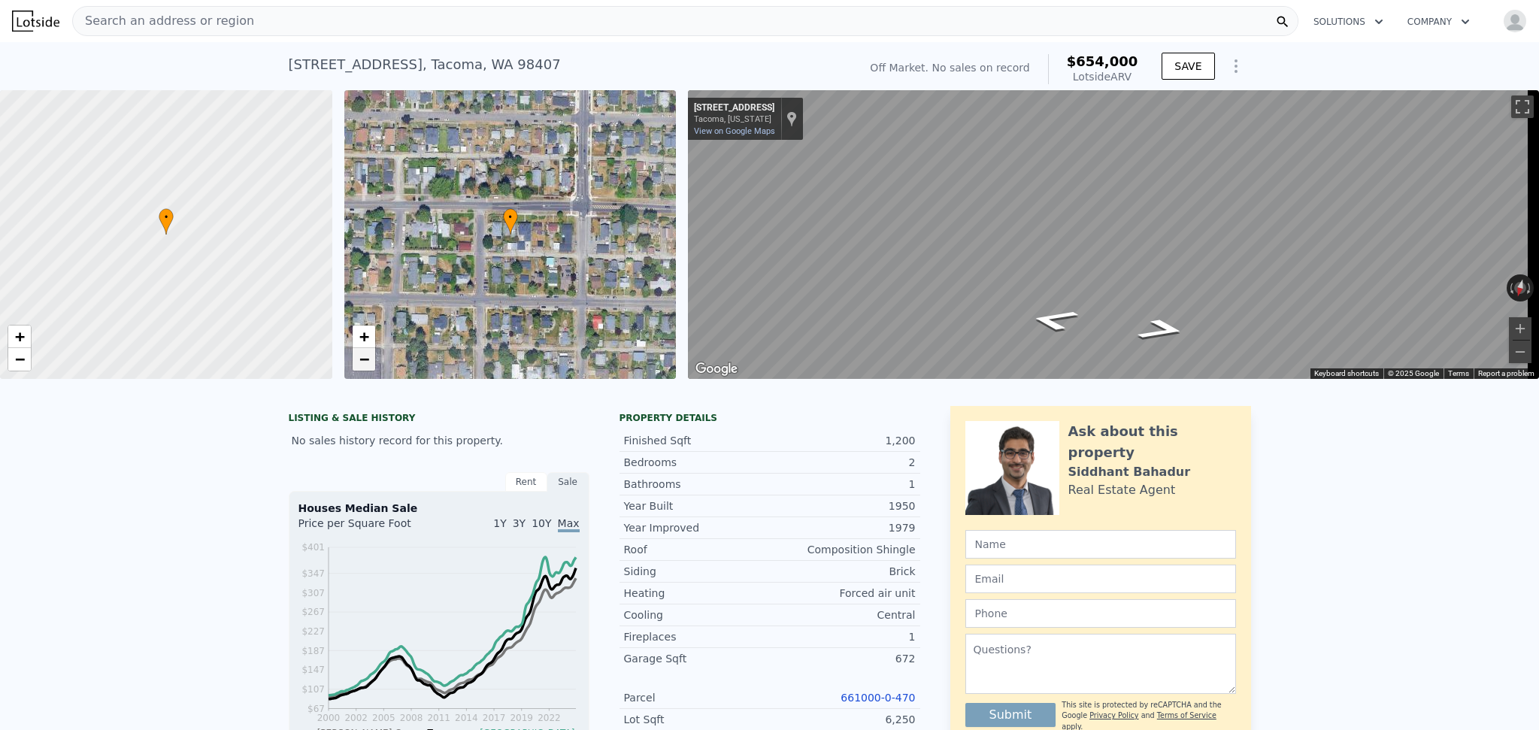
click at [364, 362] on span "−" at bounding box center [364, 359] width 10 height 19
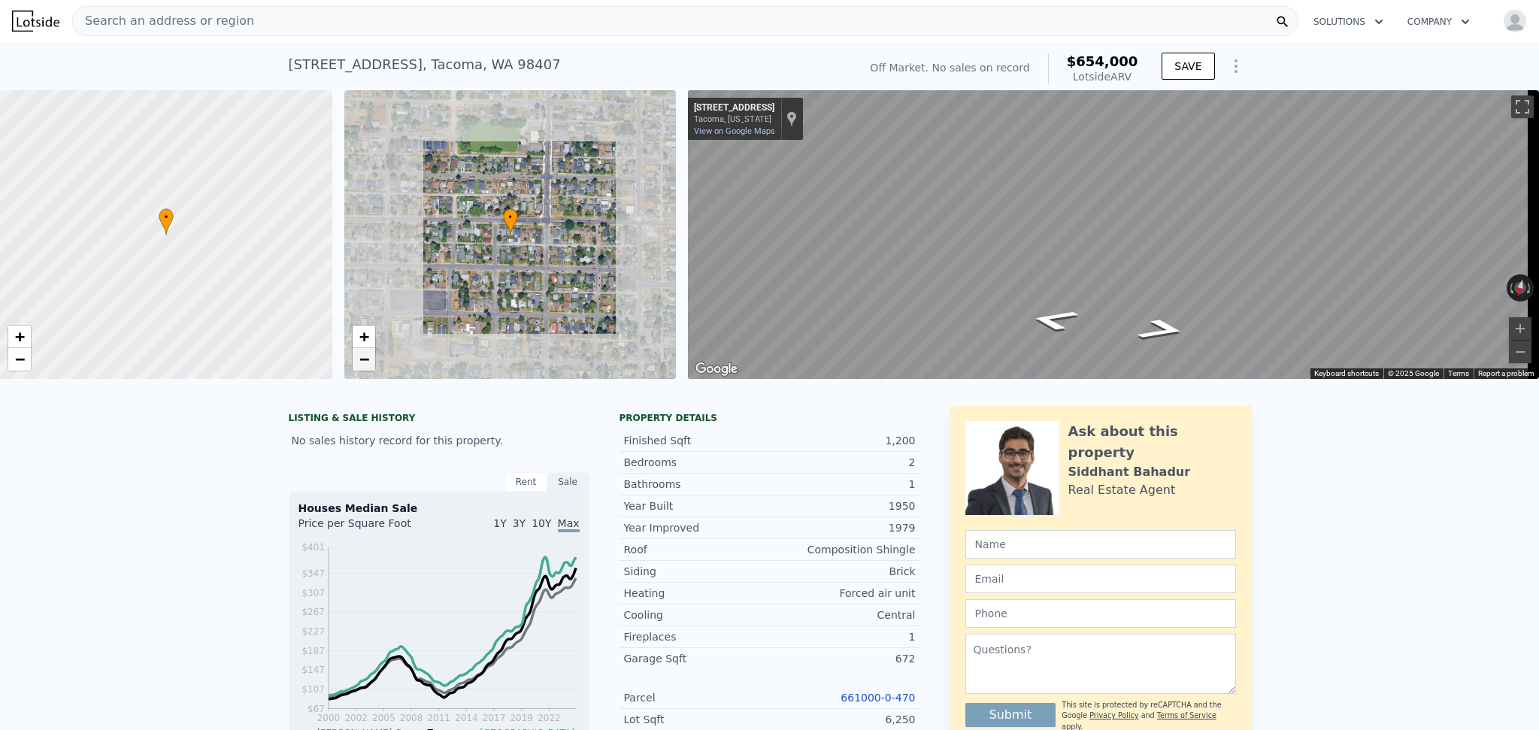
click at [364, 362] on span "−" at bounding box center [364, 359] width 10 height 19
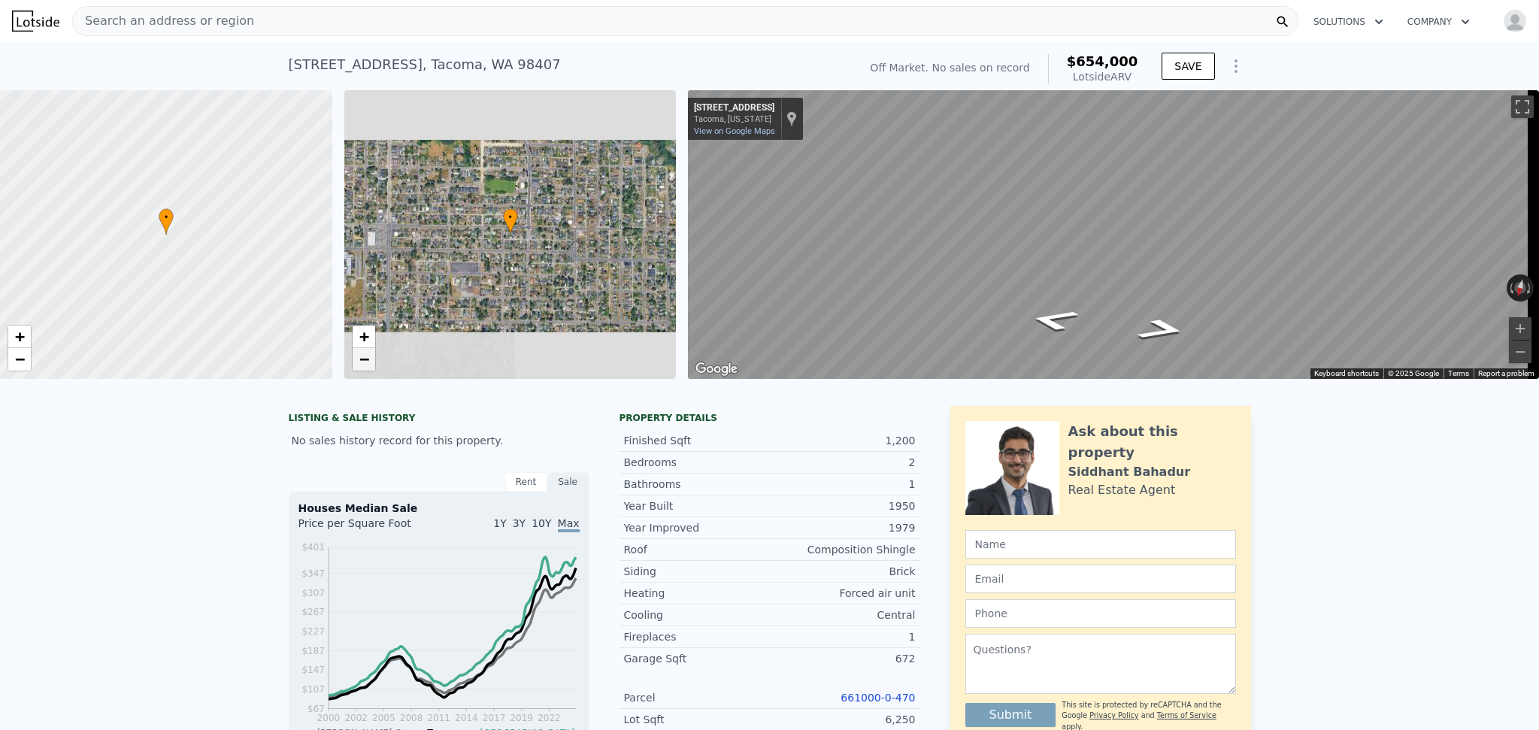
click at [364, 362] on span "−" at bounding box center [364, 359] width 10 height 19
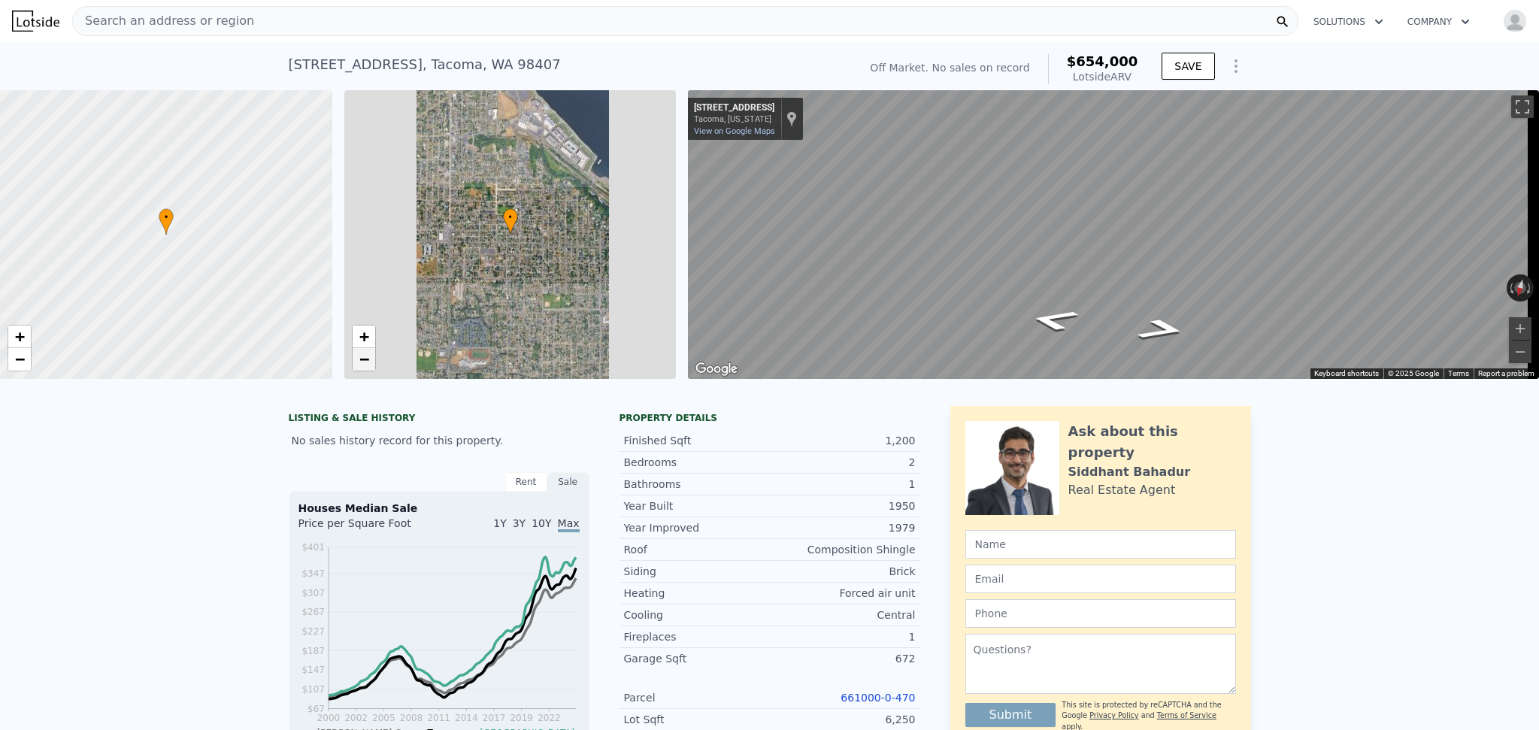
click at [363, 362] on span "−" at bounding box center [364, 359] width 10 height 19
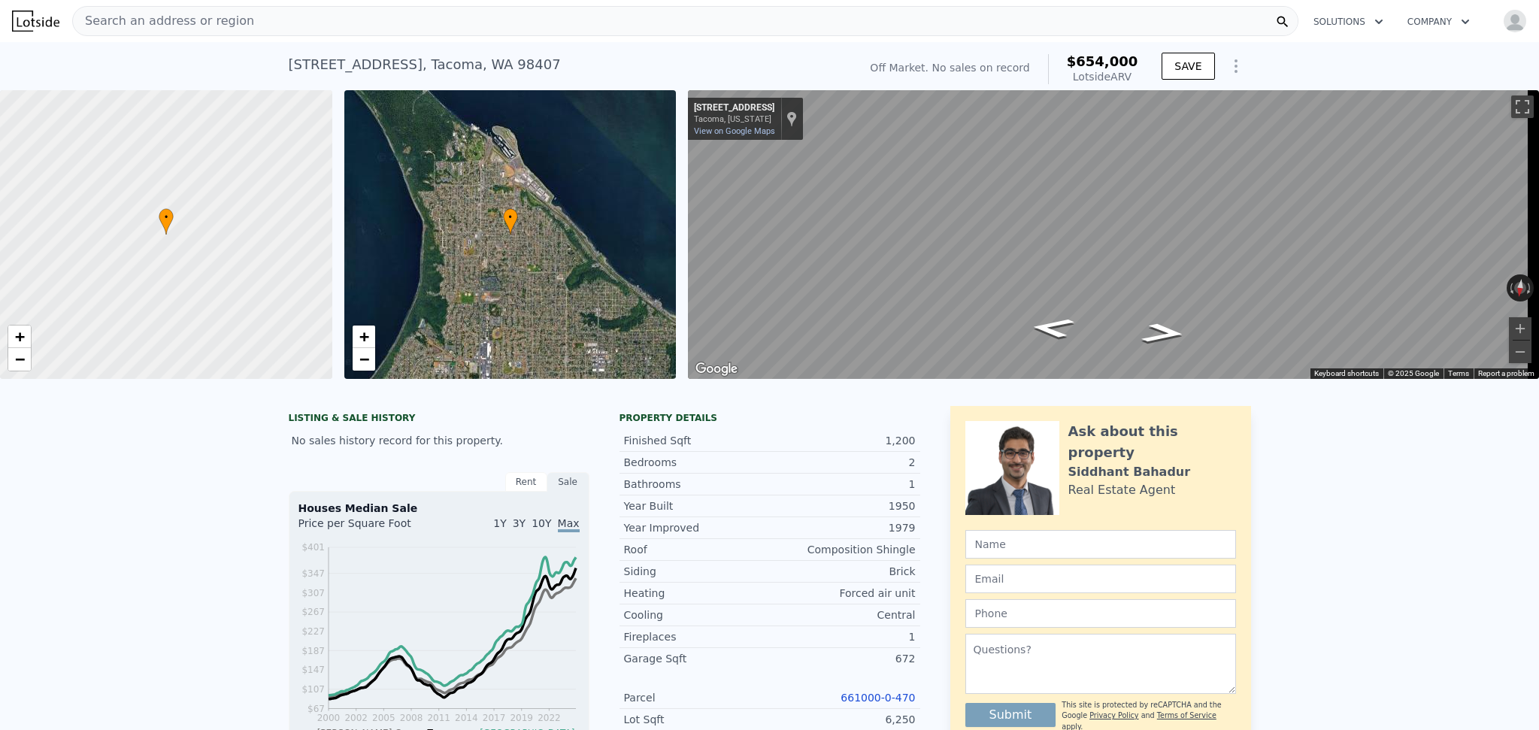
drag, startPoint x: 765, startPoint y: 648, endPoint x: 1214, endPoint y: 532, distance: 462.9
click at [884, 438] on div "Finished Sqft 1,200 Bedrooms 2 Bathrooms 1 Year Built 1950 Year Improved 1979 R…" at bounding box center [770, 642] width 301 height 437
click at [622, 135] on div "• + − • + − ← Move left → Move right ↑ Move up ↓ Move down + Zoom in - Zoom out…" at bounding box center [769, 234] width 1539 height 289
click at [1514, 347] on button "Zoom out" at bounding box center [1520, 352] width 23 height 23
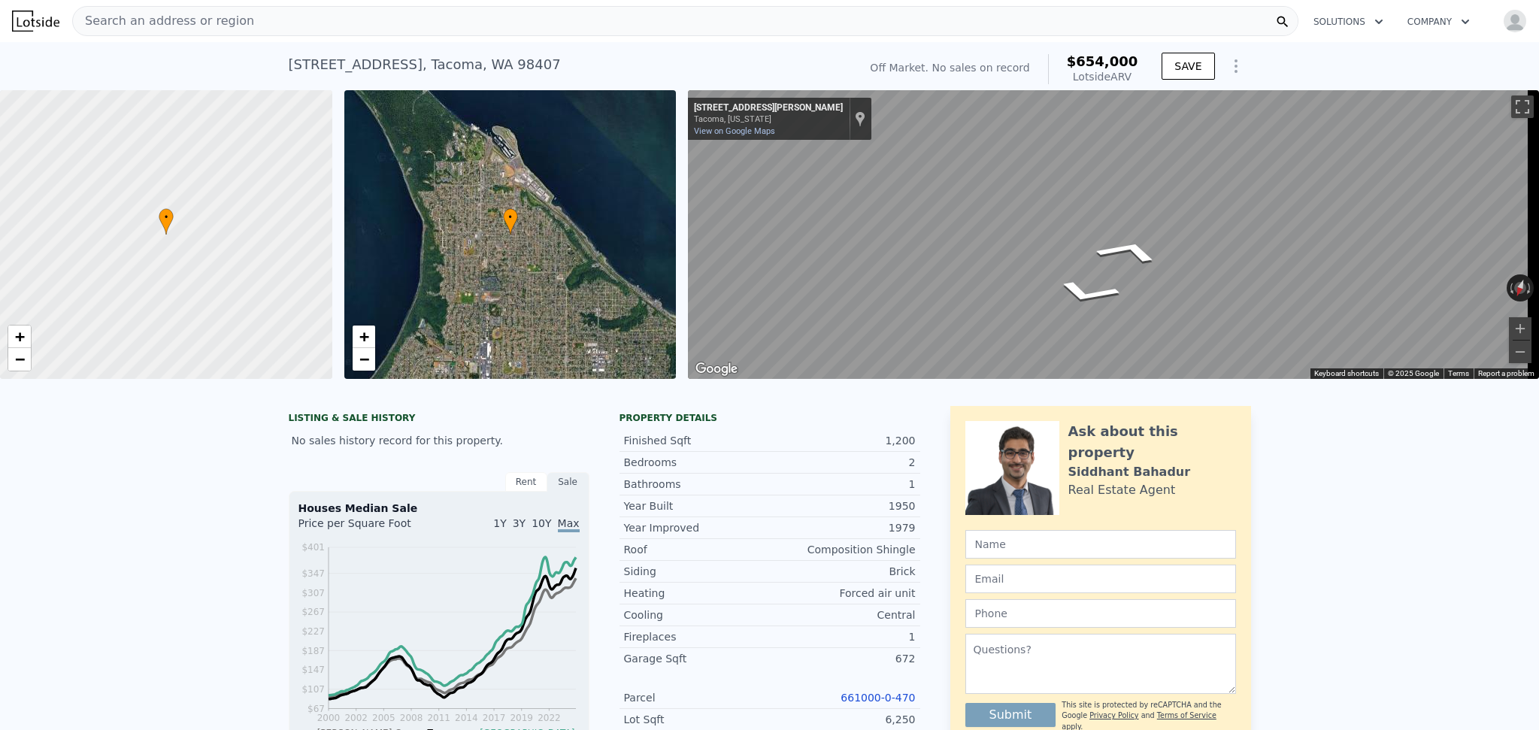
click at [773, 139] on div "← Move left → Move right ↑ Move up ↓ Move down + Zoom in - Zoom out 4513 N Benn…" at bounding box center [1113, 234] width 851 height 289
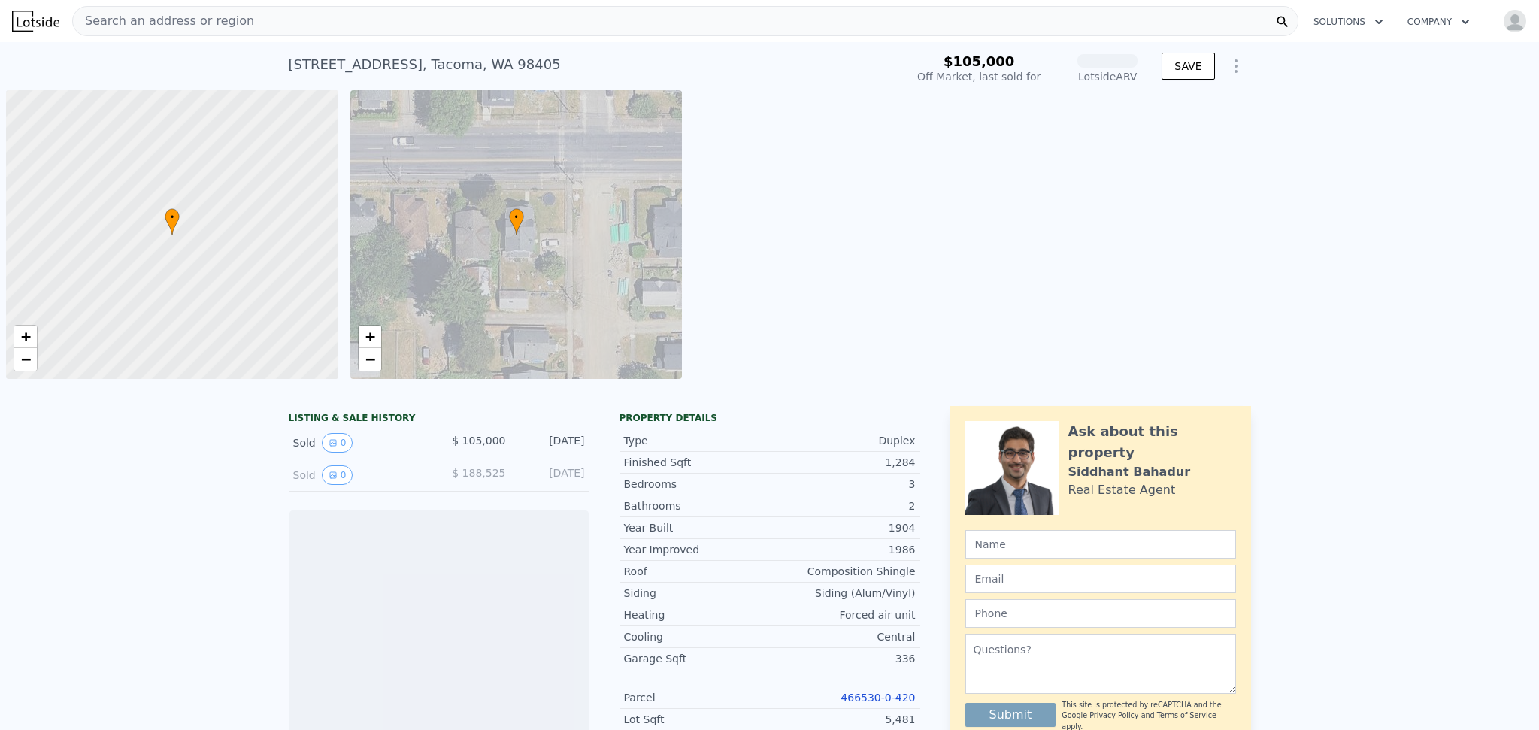
scroll to position [0, 6]
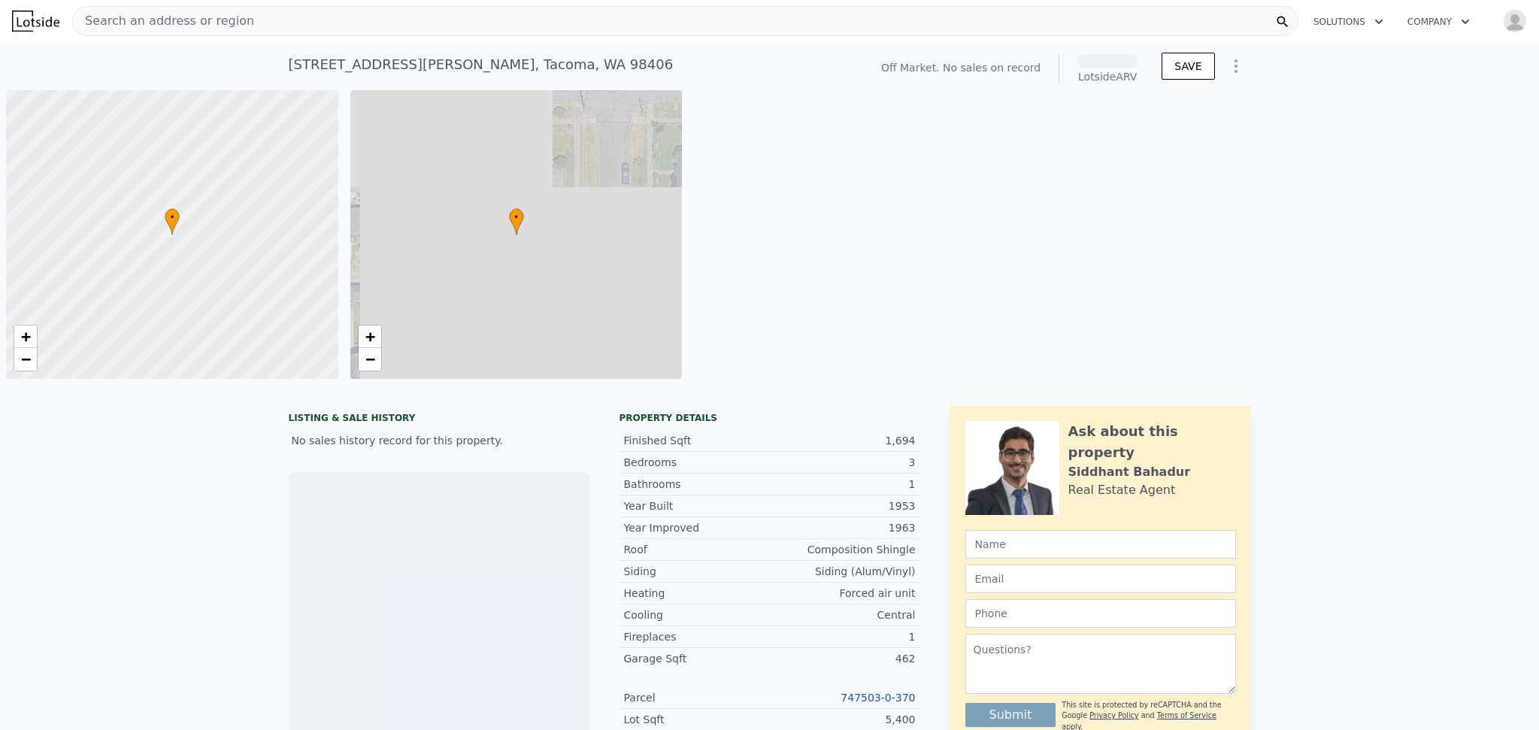
scroll to position [0, 6]
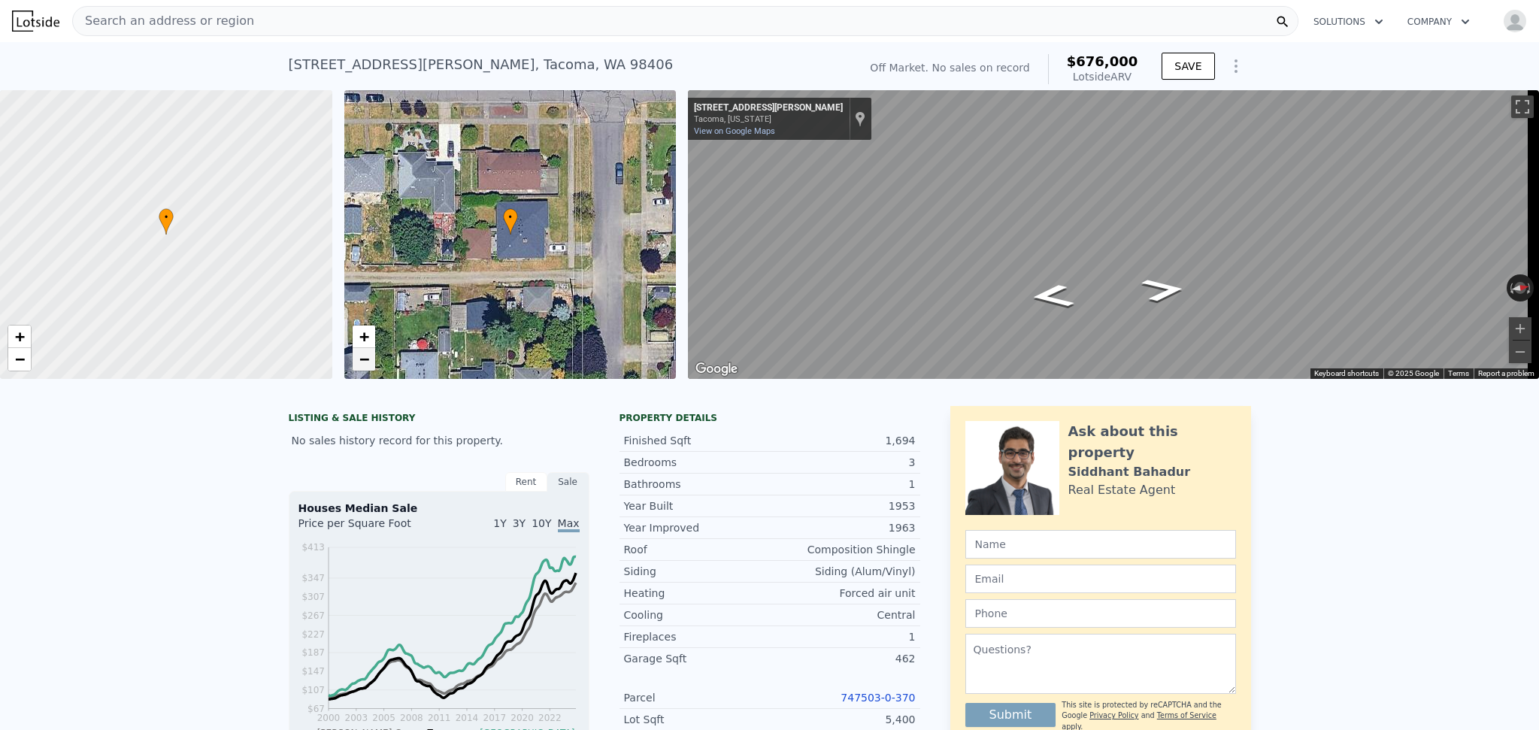
click at [359, 366] on span "−" at bounding box center [364, 359] width 10 height 19
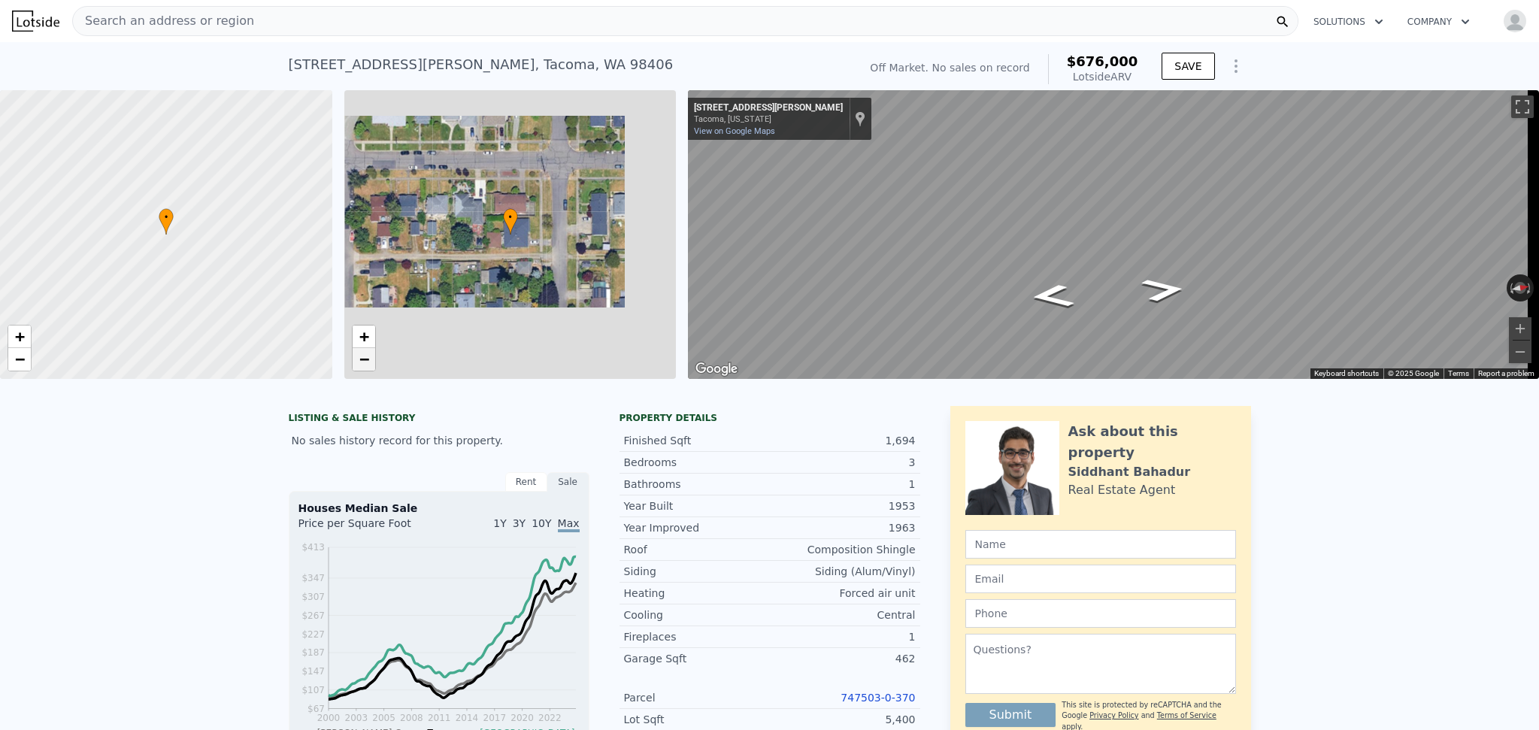
click at [359, 366] on span "−" at bounding box center [364, 359] width 10 height 19
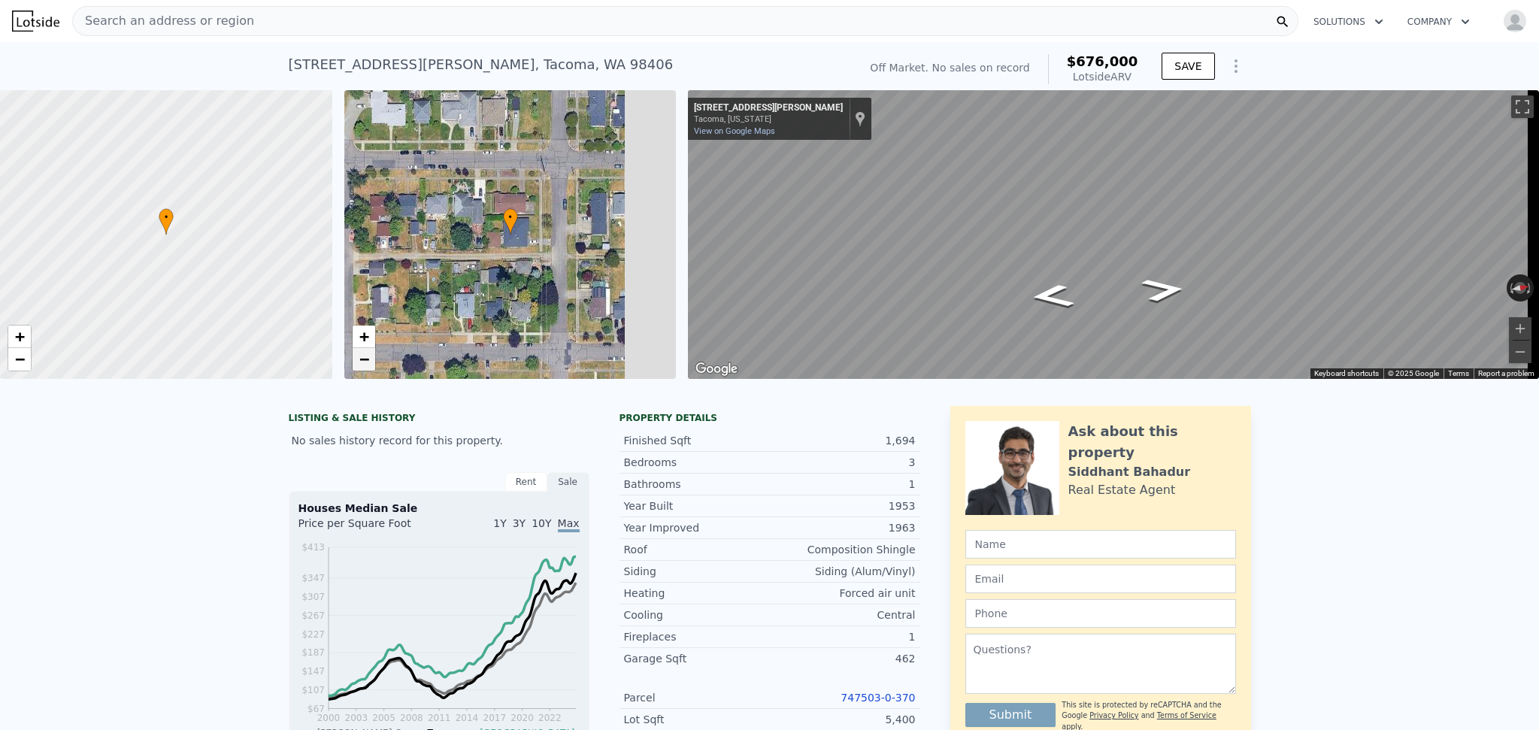
click at [359, 366] on span "−" at bounding box center [364, 359] width 10 height 19
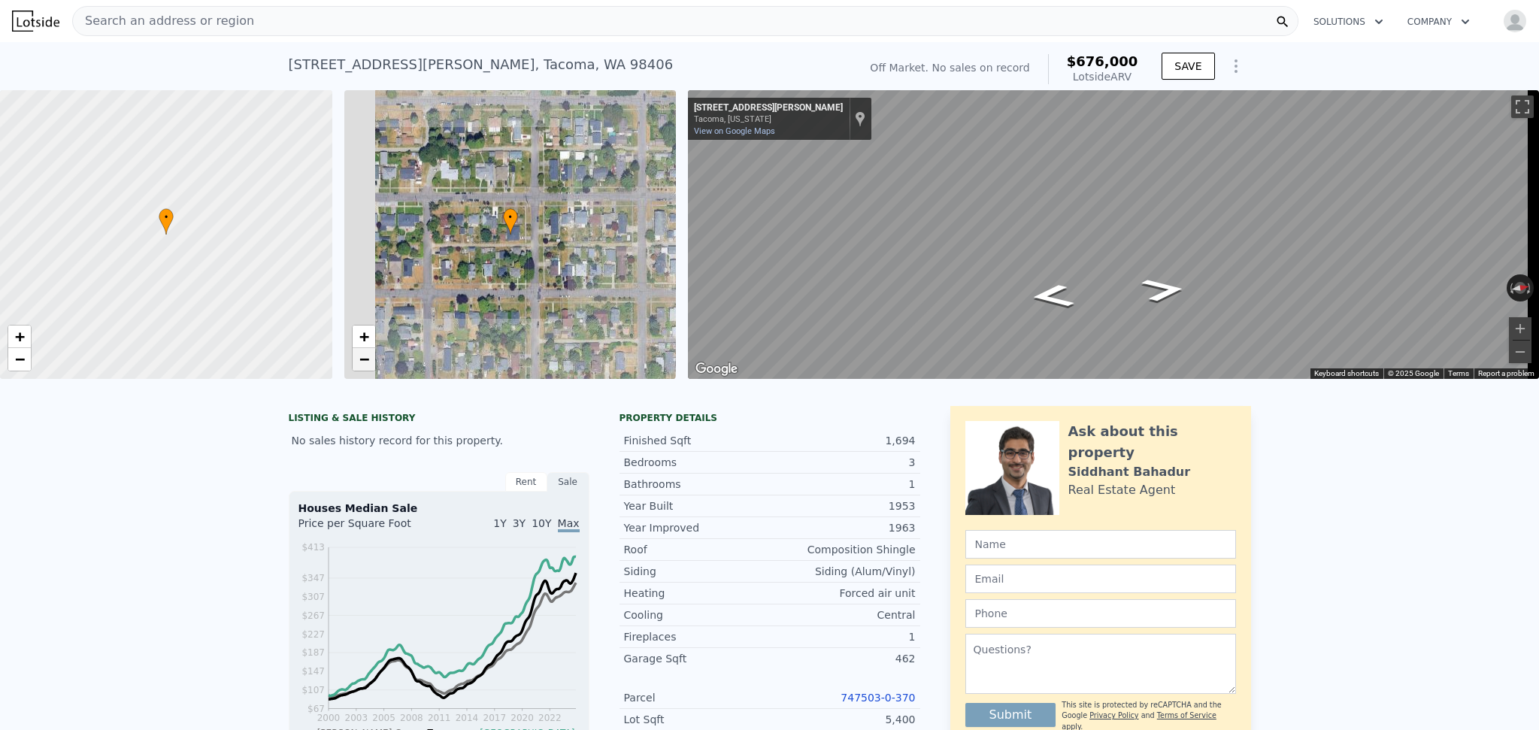
click at [359, 366] on span "−" at bounding box center [364, 359] width 10 height 19
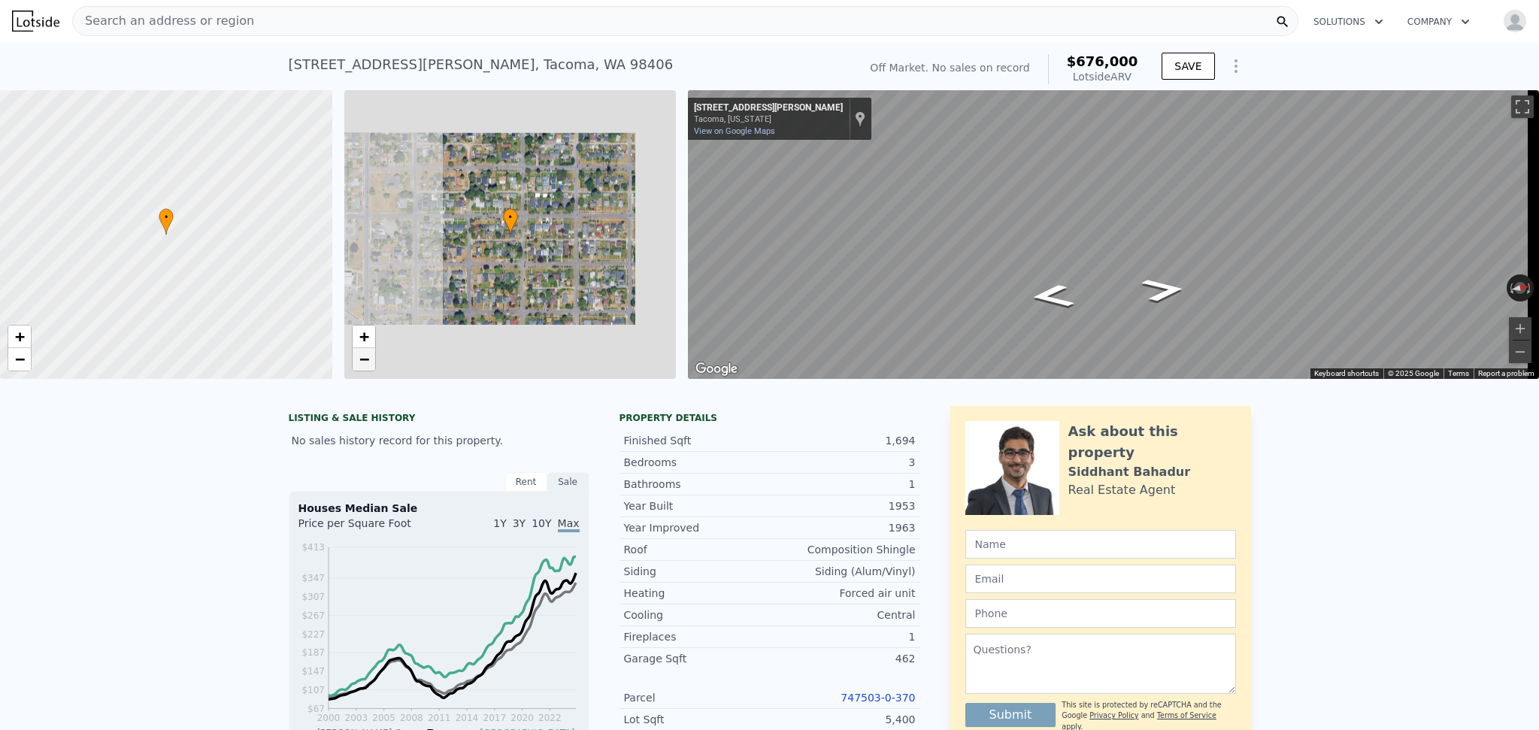
click at [359, 366] on span "−" at bounding box center [364, 359] width 10 height 19
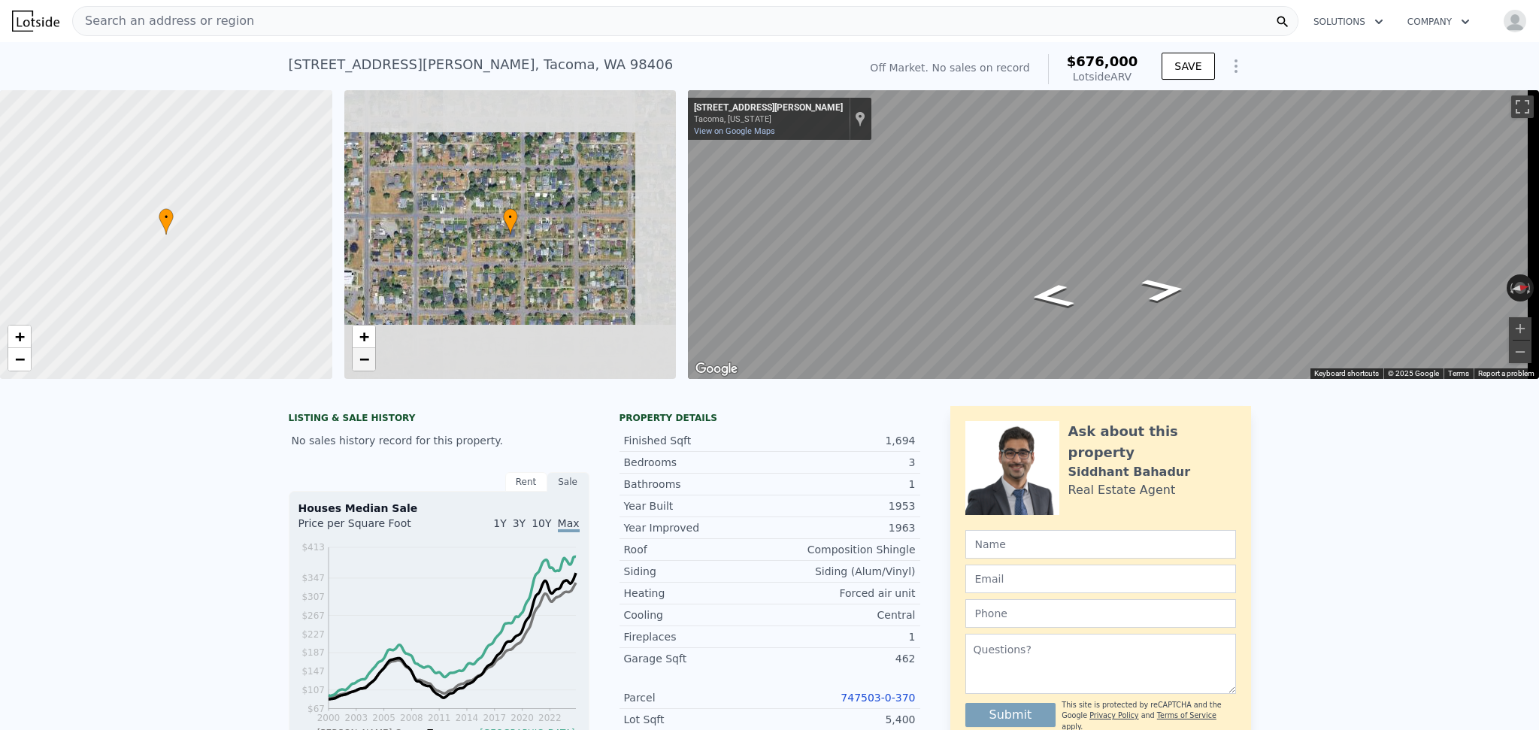
click at [359, 366] on span "−" at bounding box center [364, 359] width 10 height 19
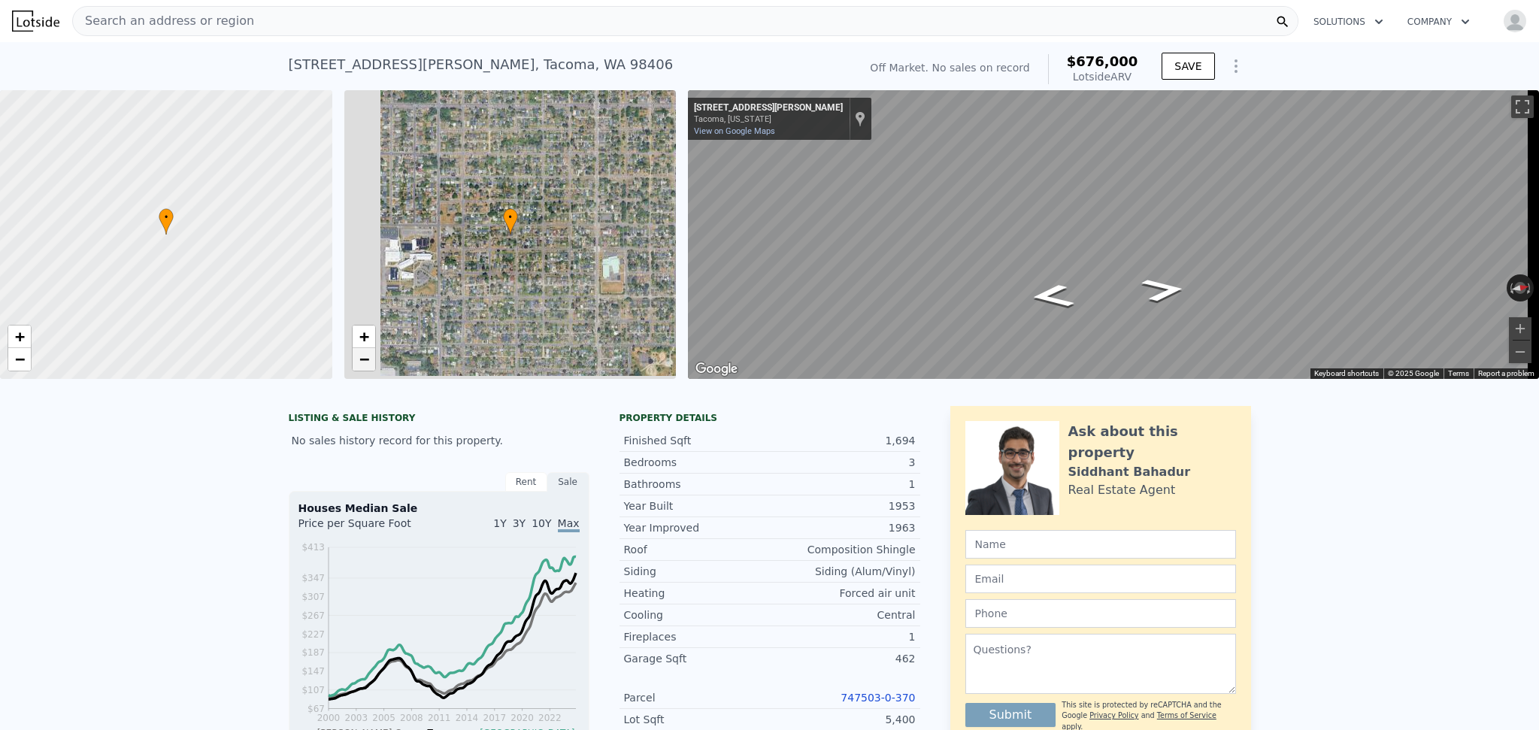
click at [359, 366] on span "−" at bounding box center [364, 359] width 10 height 19
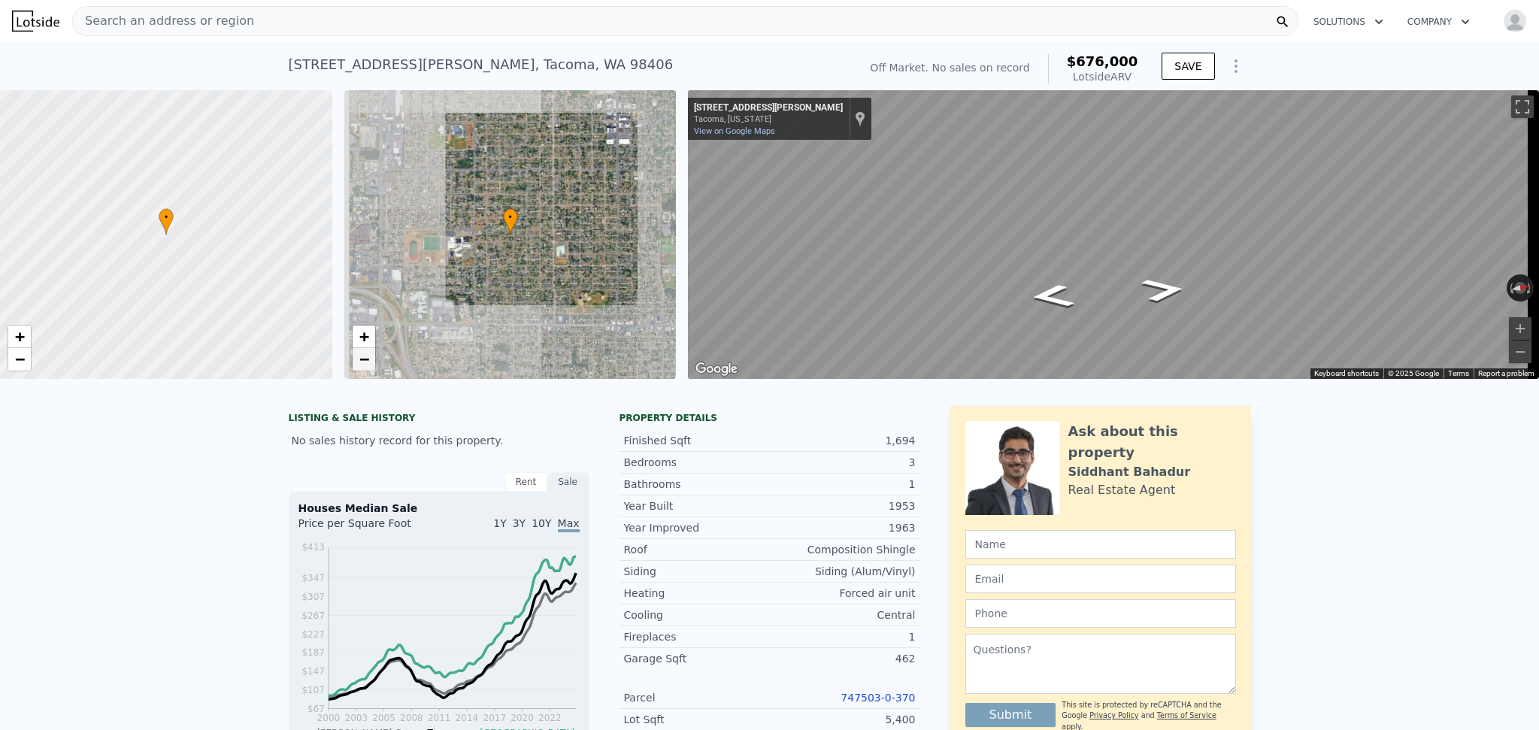
click at [359, 366] on span "−" at bounding box center [364, 359] width 10 height 19
click at [357, 367] on link "−" at bounding box center [364, 359] width 23 height 23
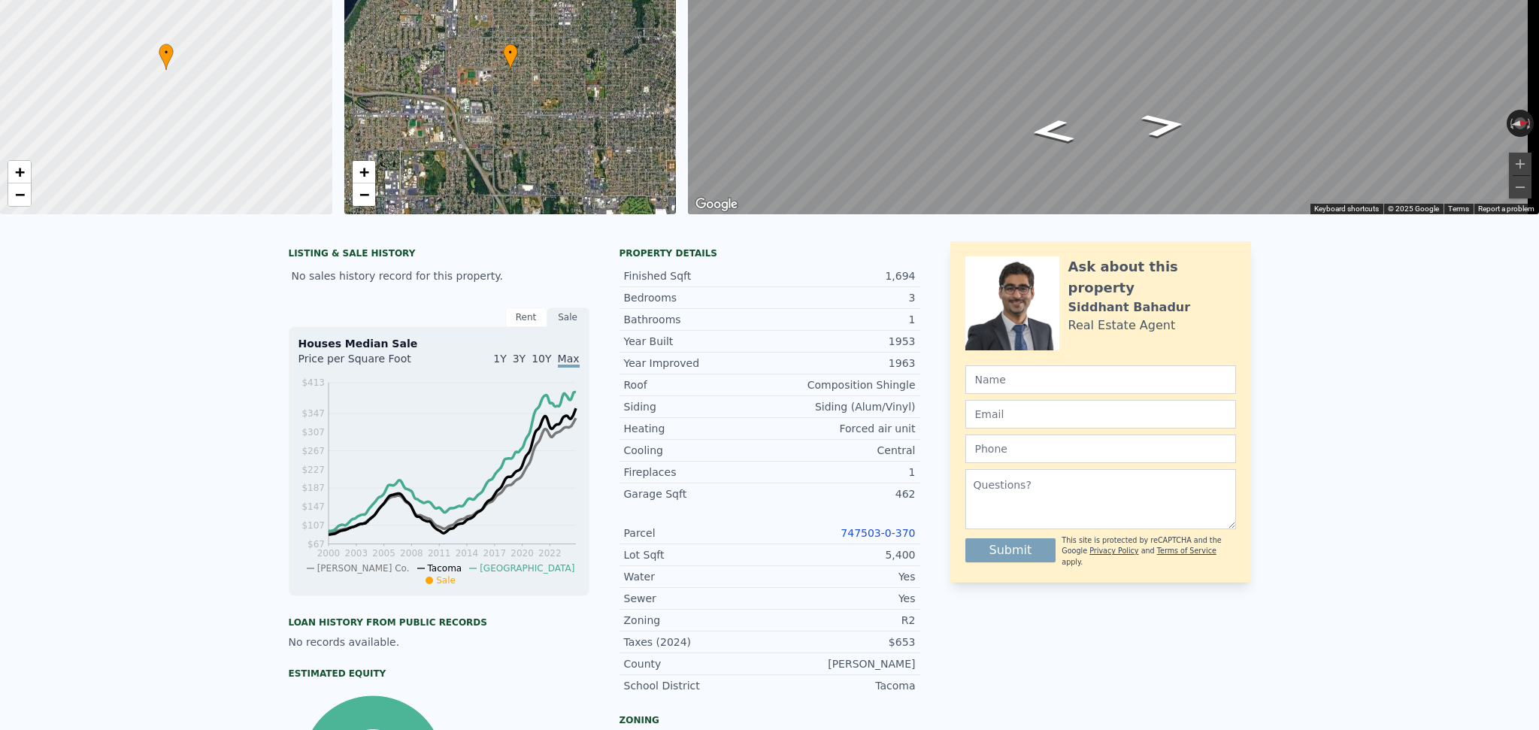
scroll to position [0, 0]
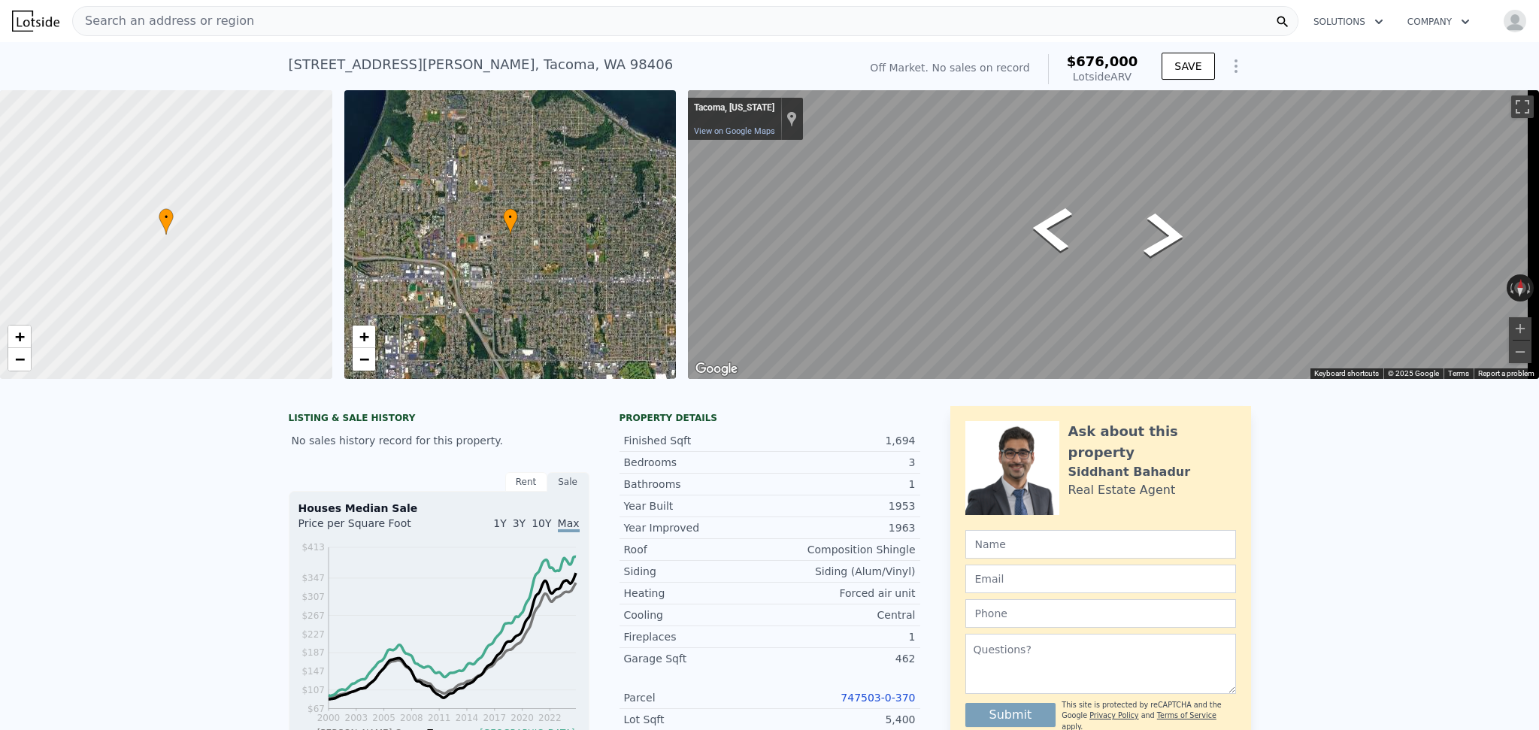
click at [519, 212] on div "• + − • + − ← Move left → Move right ↑ Move up ↓ Move down + Zoom in - Zoom out…" at bounding box center [769, 234] width 1539 height 289
